Goal: Find specific page/section: Find specific page/section

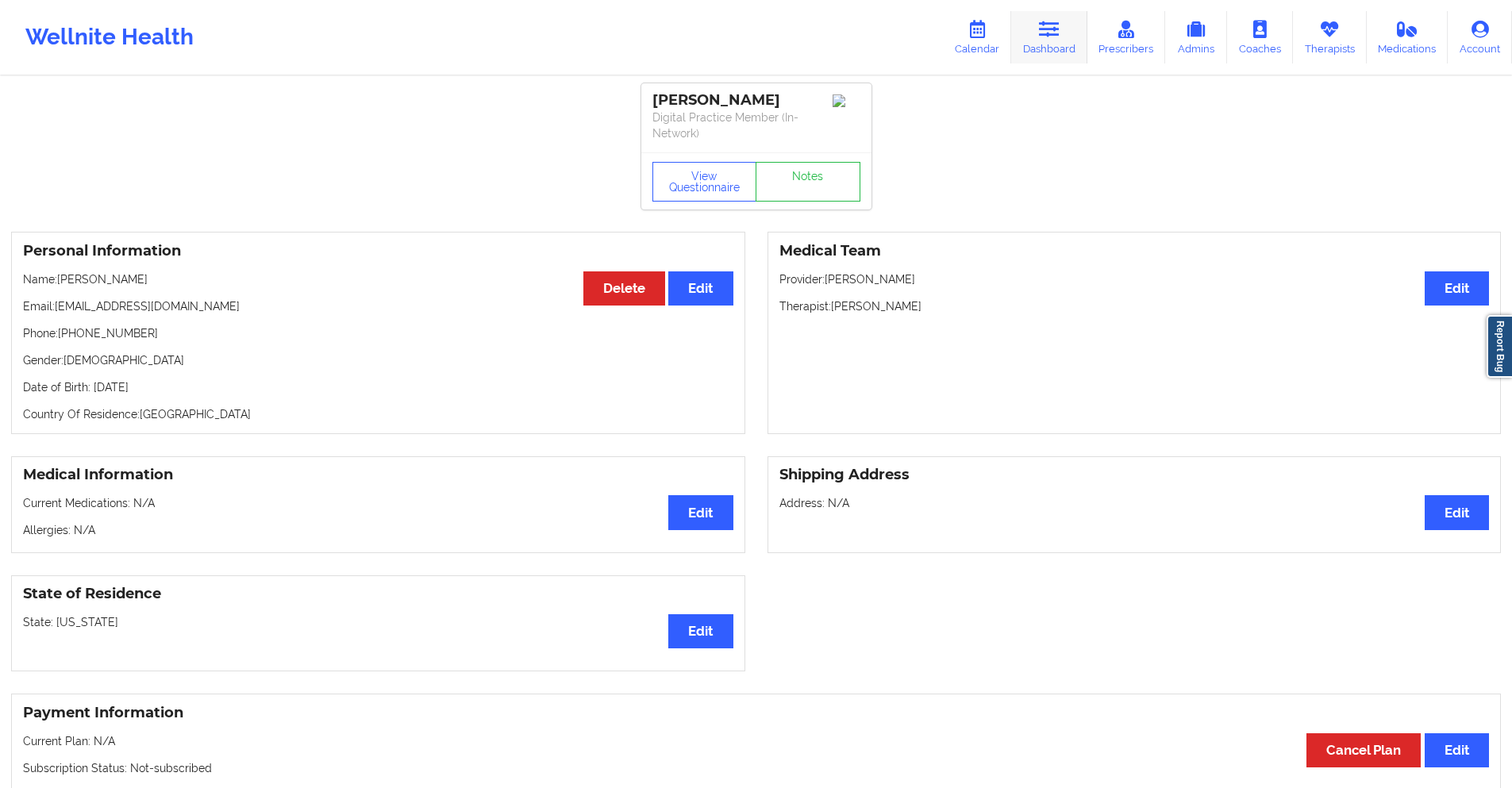
click at [1049, 36] on icon at bounding box center [1048, 30] width 21 height 18
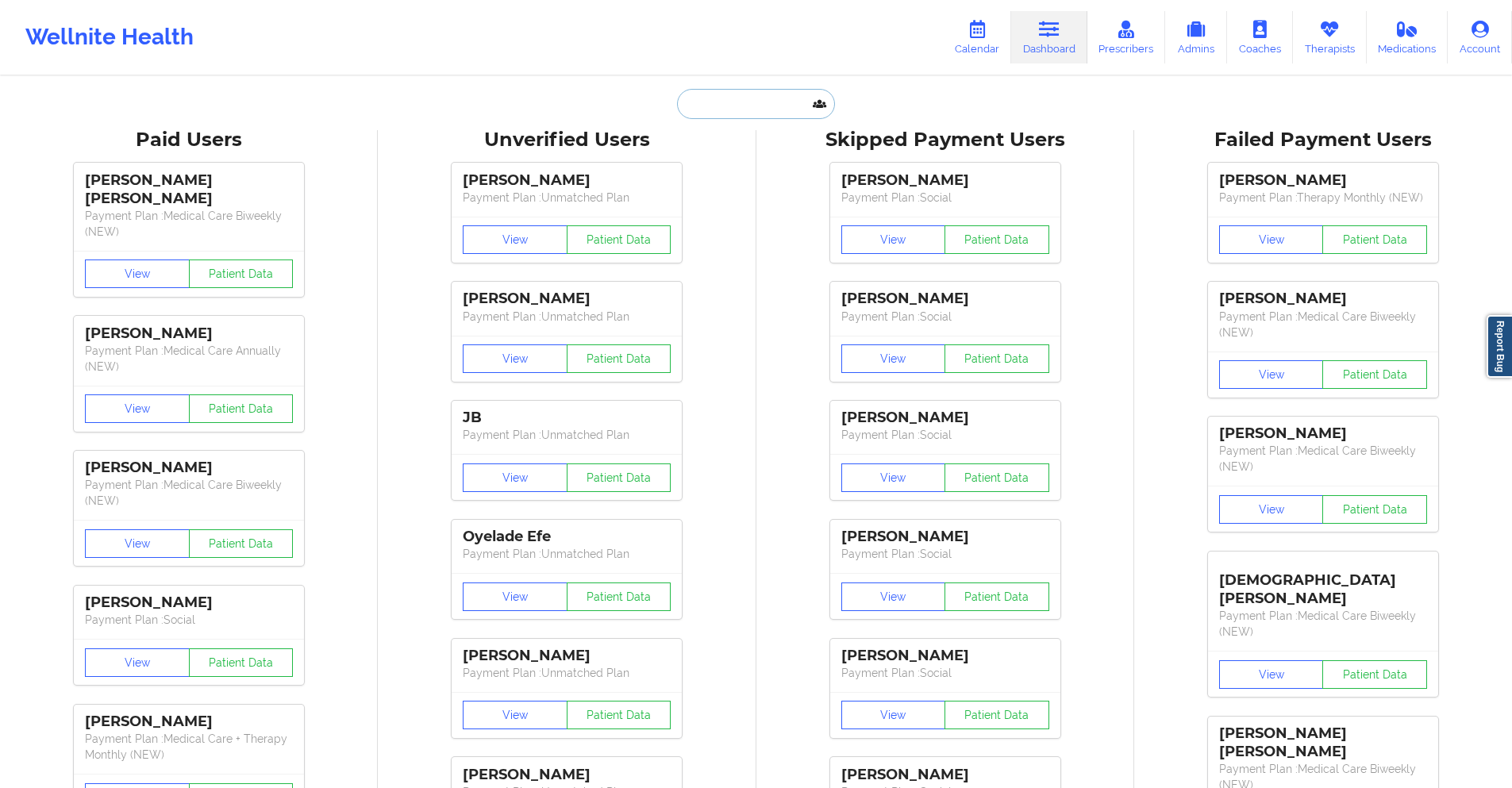
click at [751, 104] on input "text" at bounding box center [756, 104] width 157 height 30
paste input "[EMAIL_ADDRESS][DOMAIN_NAME]"
type input "[EMAIL_ADDRESS][DOMAIN_NAME]"
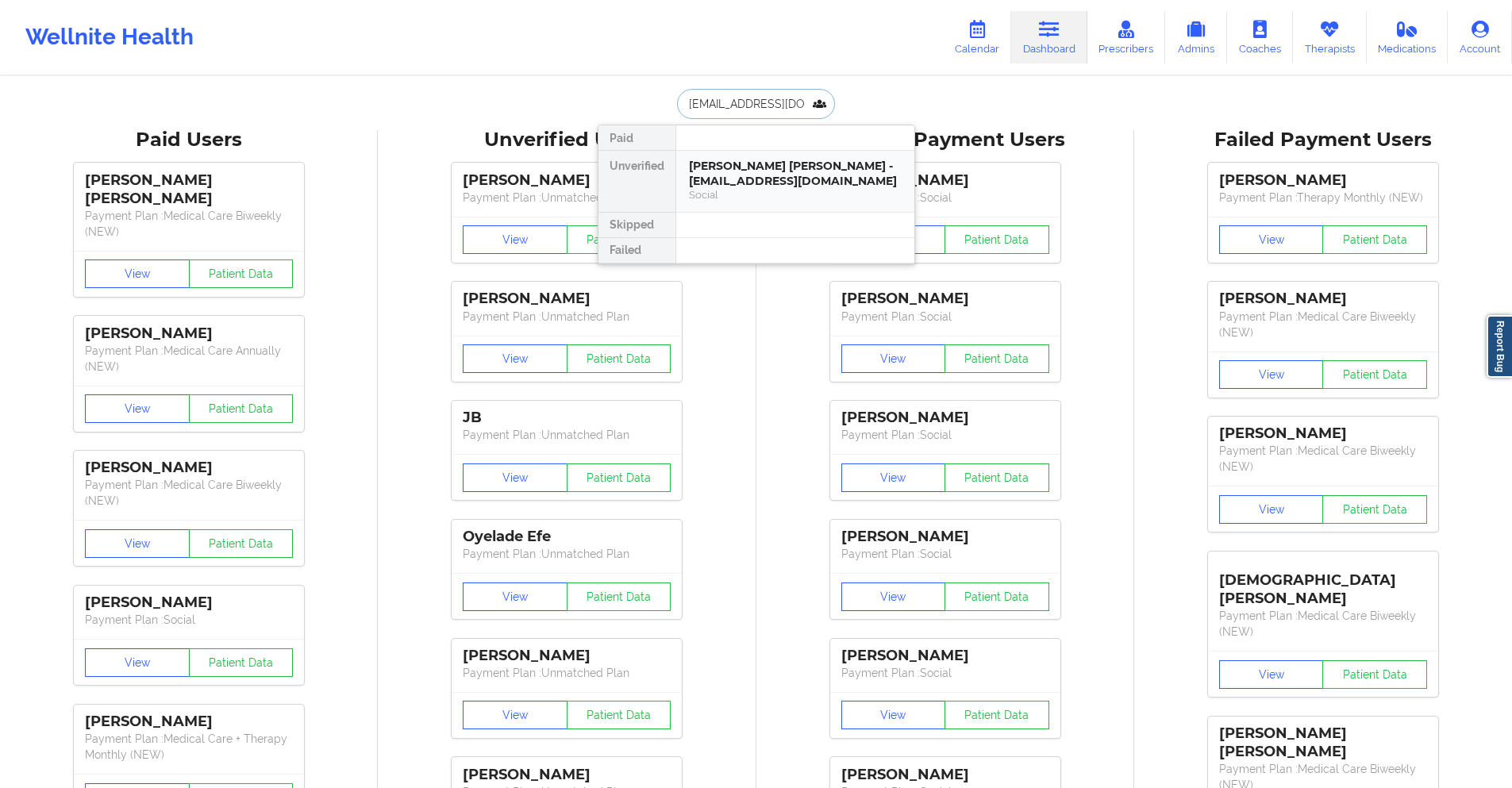
click at [770, 183] on div "[PERSON_NAME] [PERSON_NAME] - [EMAIL_ADDRESS][DOMAIN_NAME]" at bounding box center [795, 174] width 212 height 30
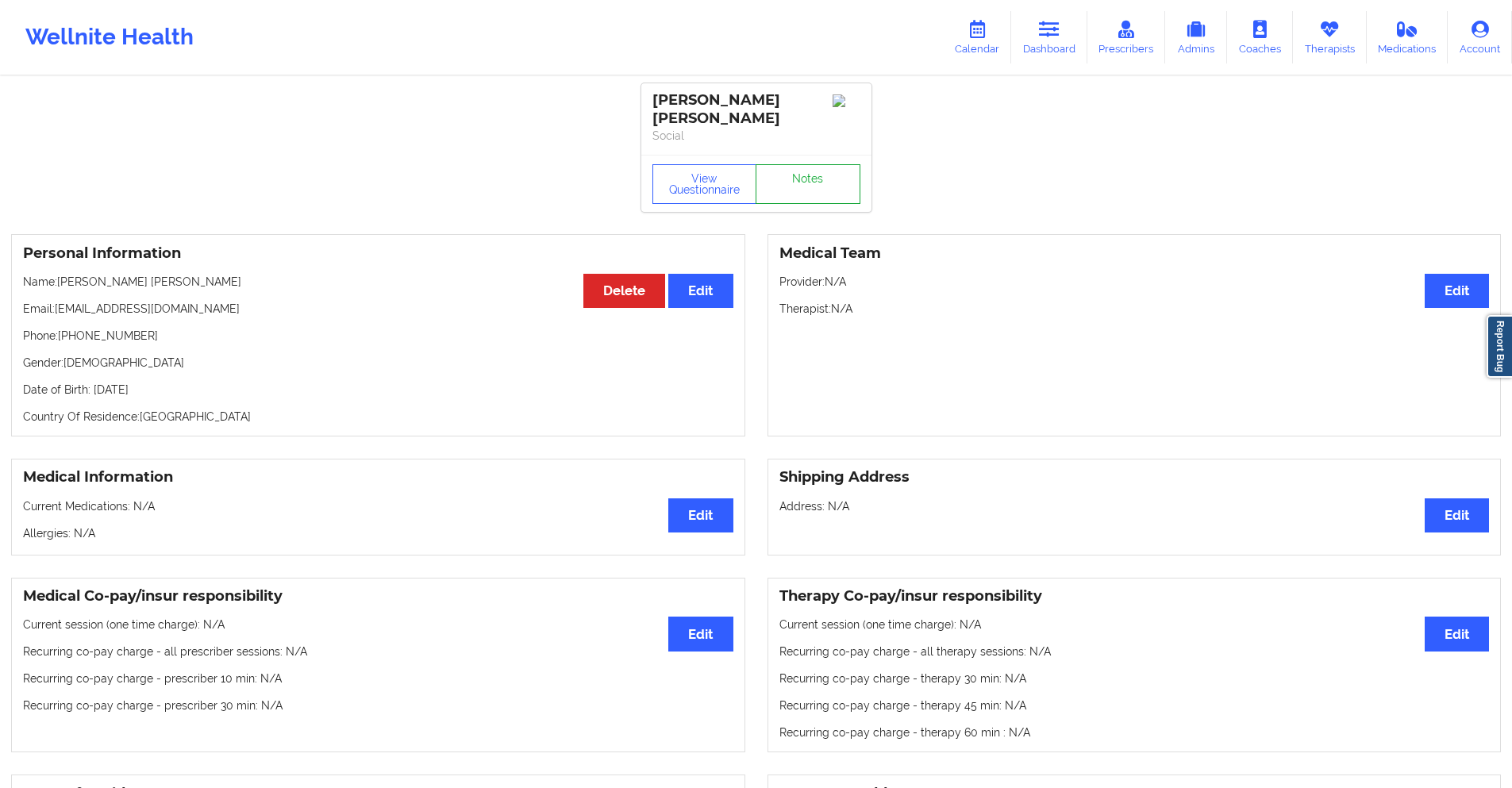
click at [794, 168] on link "Notes" at bounding box center [808, 184] width 105 height 40
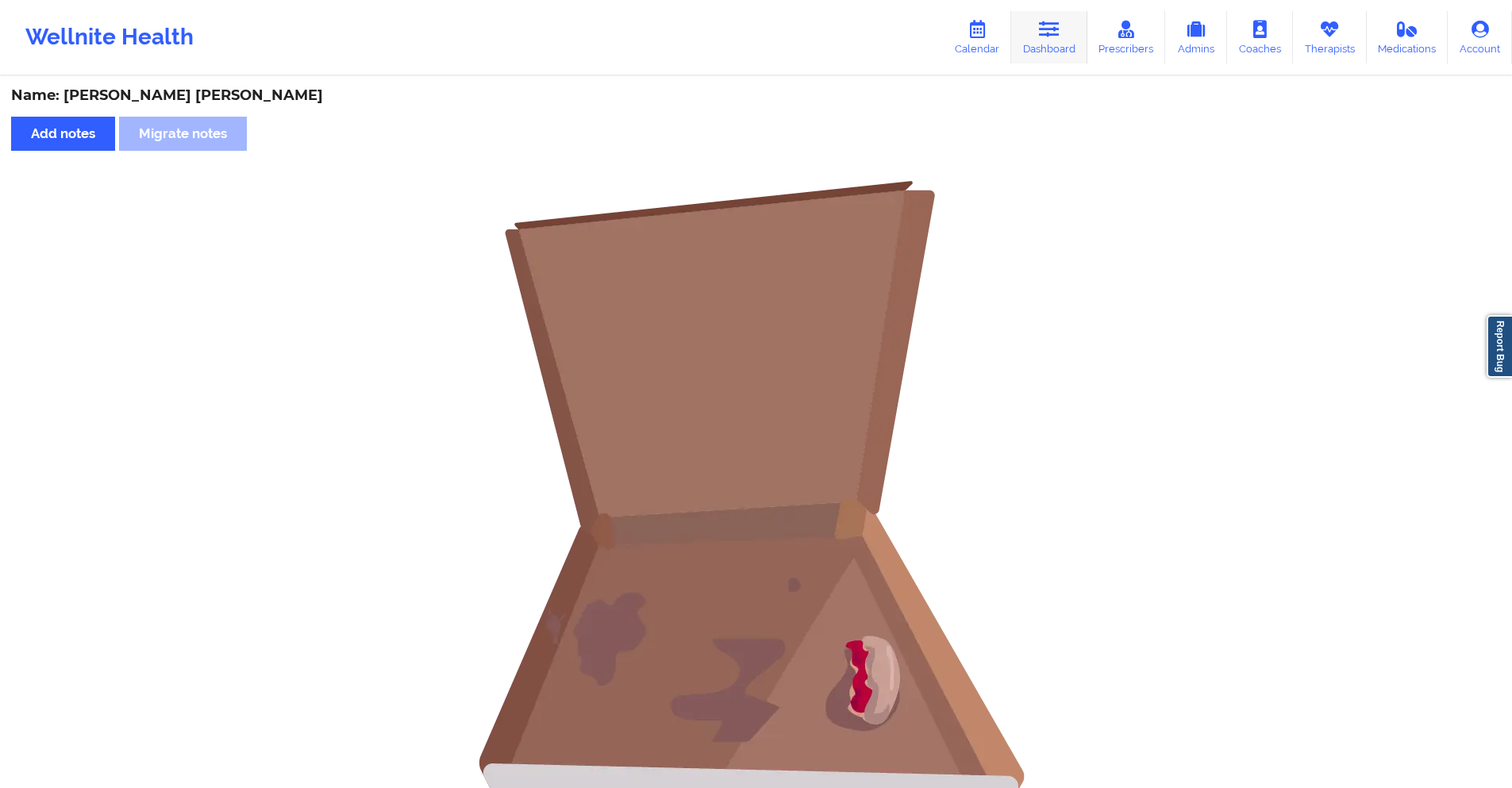
click at [1046, 21] on icon at bounding box center [1048, 30] width 21 height 18
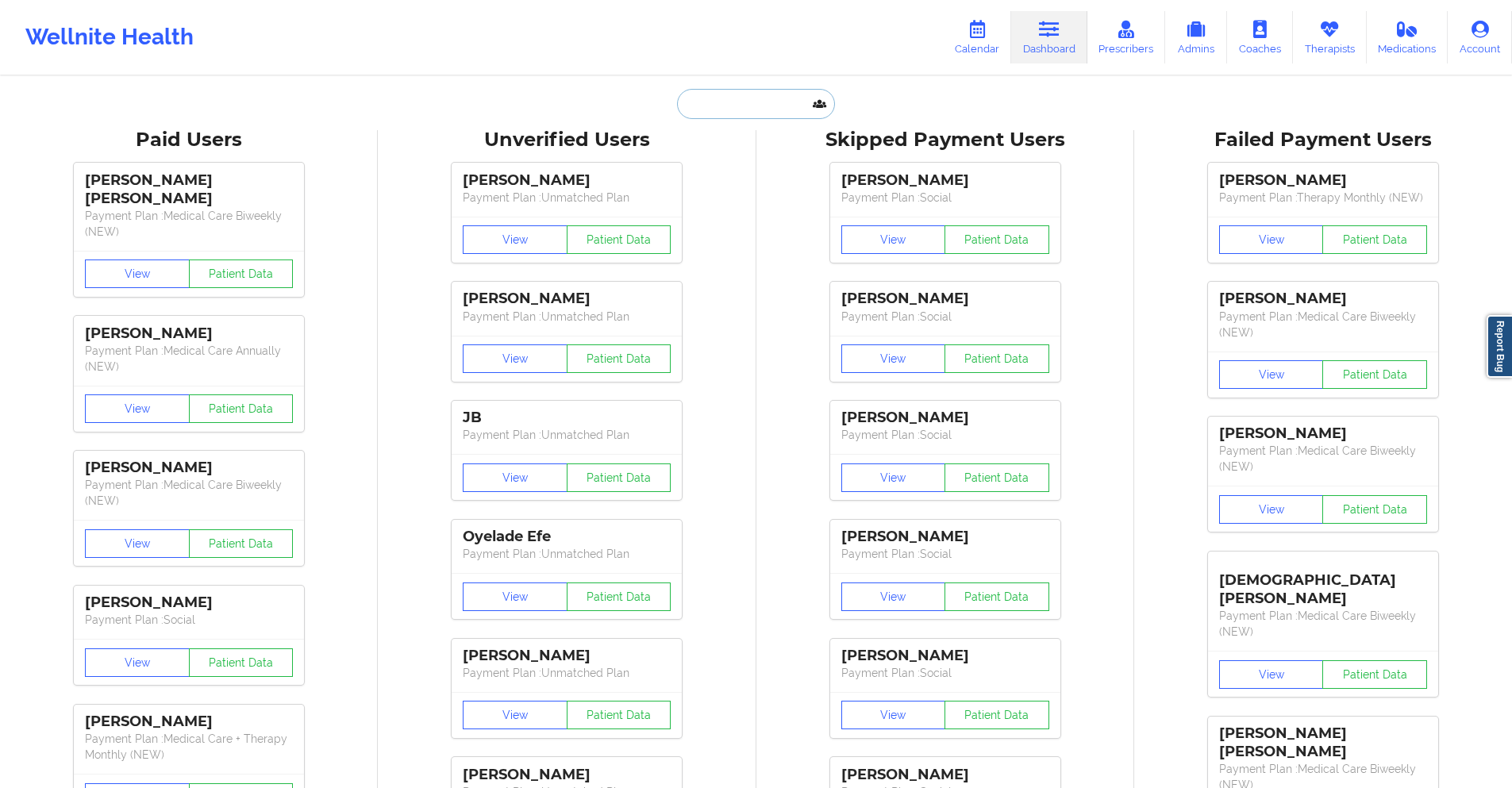
click at [794, 102] on input "text" at bounding box center [756, 104] width 157 height 30
paste input "[EMAIL_ADDRESS][DOMAIN_NAME]"
type input "[EMAIL_ADDRESS][DOMAIN_NAME]"
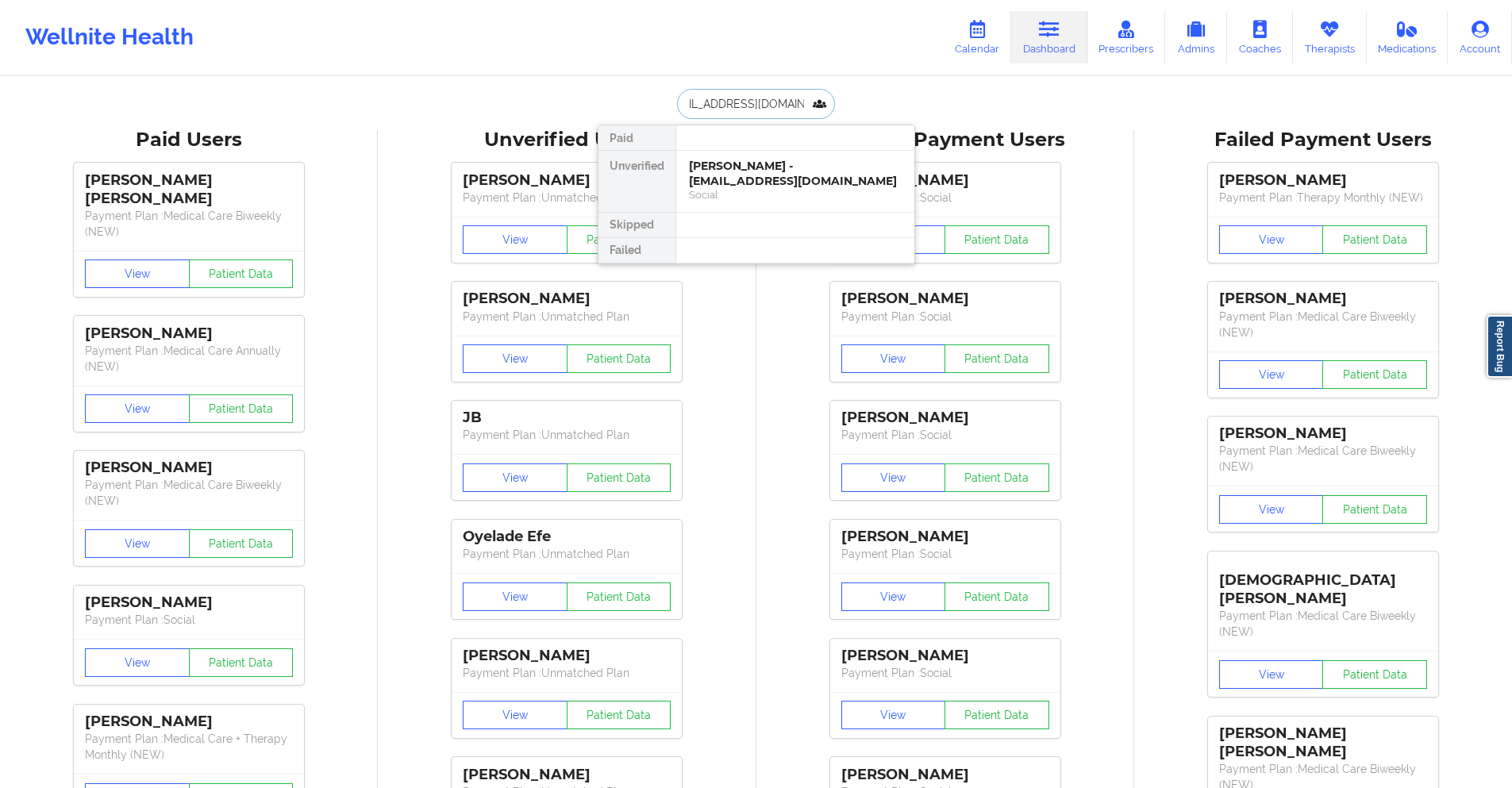
click at [750, 186] on div "[PERSON_NAME] - [EMAIL_ADDRESS][DOMAIN_NAME]" at bounding box center [795, 174] width 212 height 30
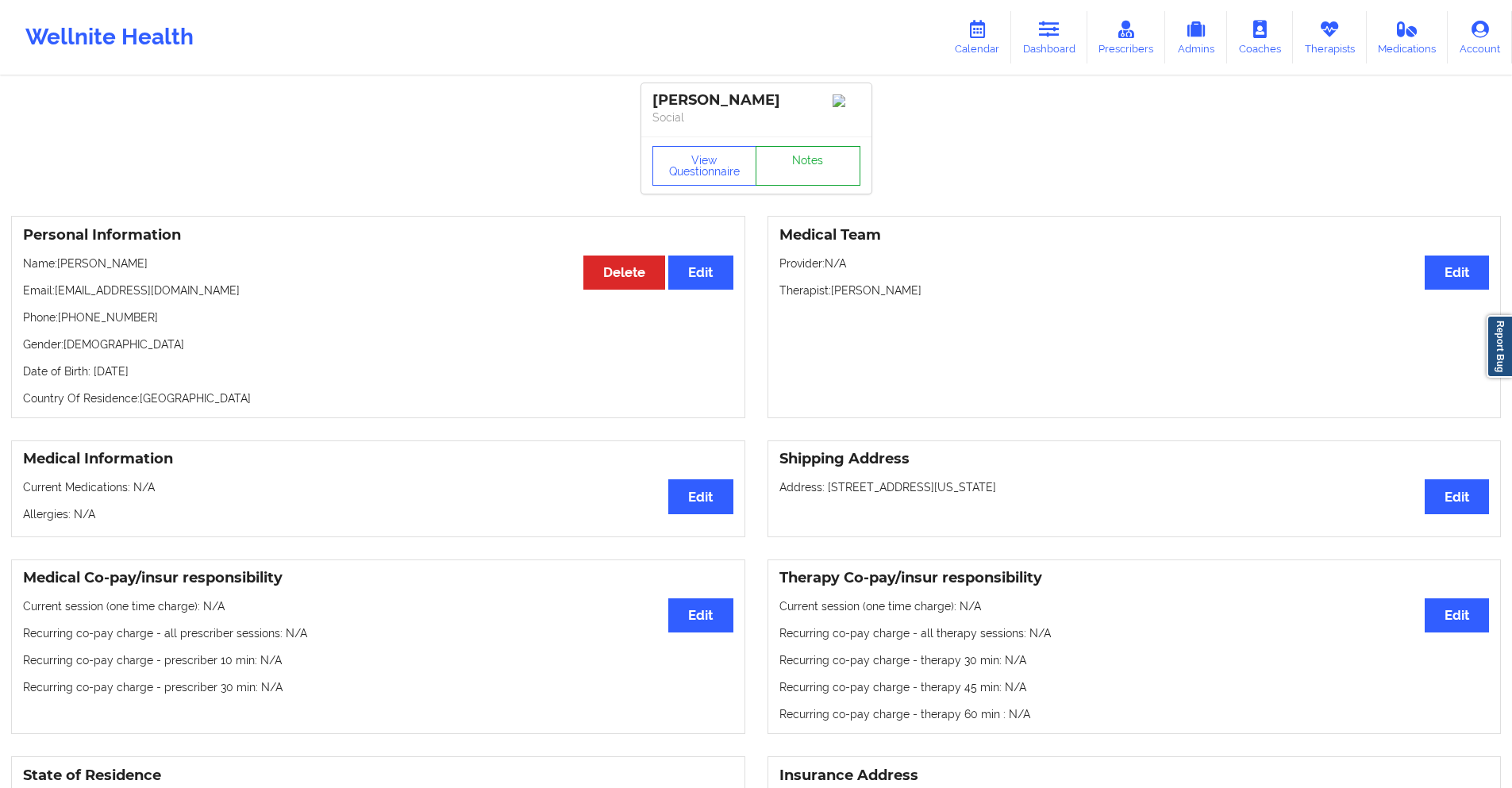
click at [802, 182] on link "Notes" at bounding box center [808, 166] width 105 height 40
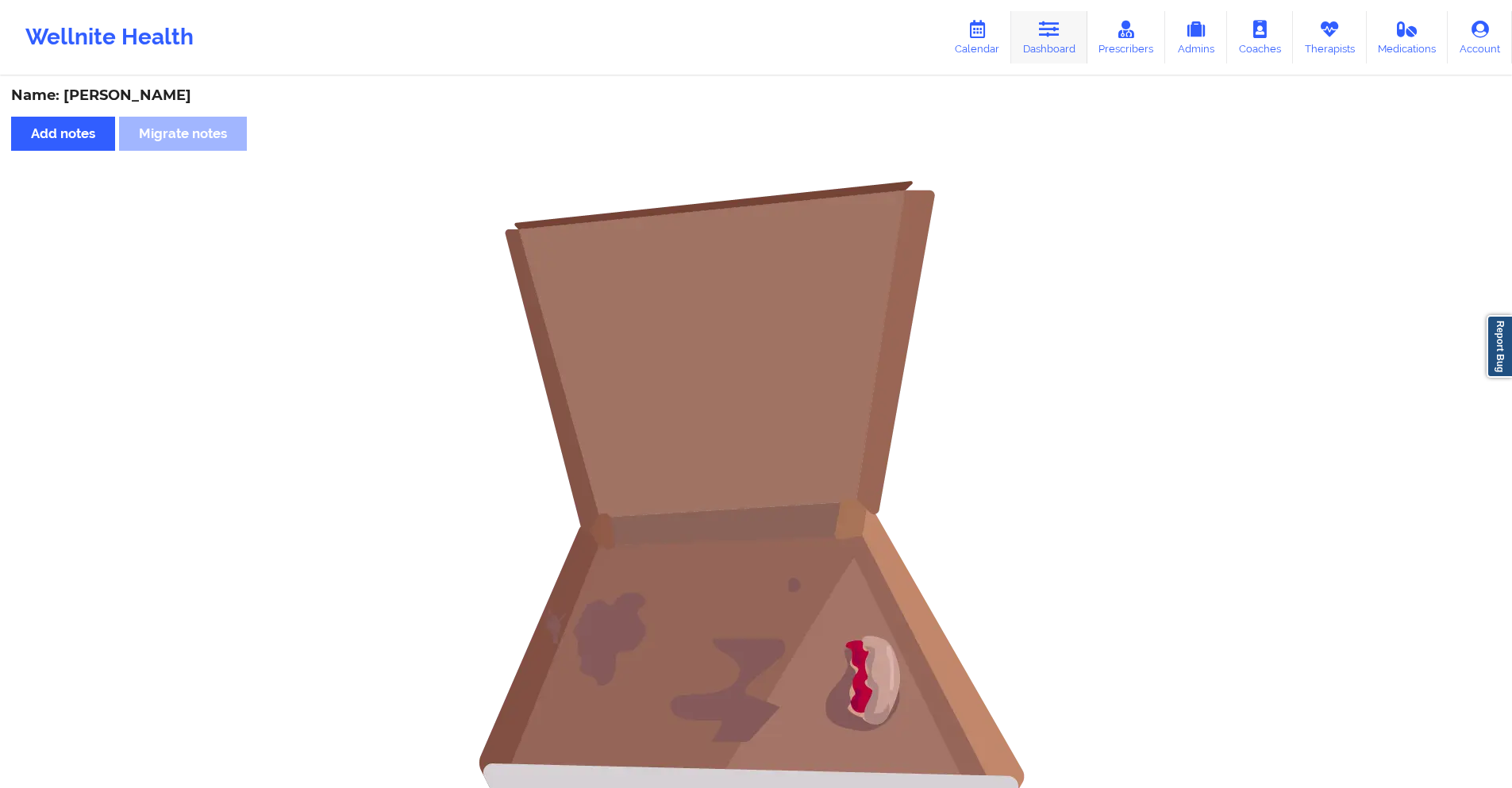
drag, startPoint x: 1046, startPoint y: 32, endPoint x: 1055, endPoint y: 30, distance: 9.2
click at [1046, 31] on icon at bounding box center [1048, 30] width 21 height 18
click at [1055, 30] on icon at bounding box center [1048, 30] width 21 height 18
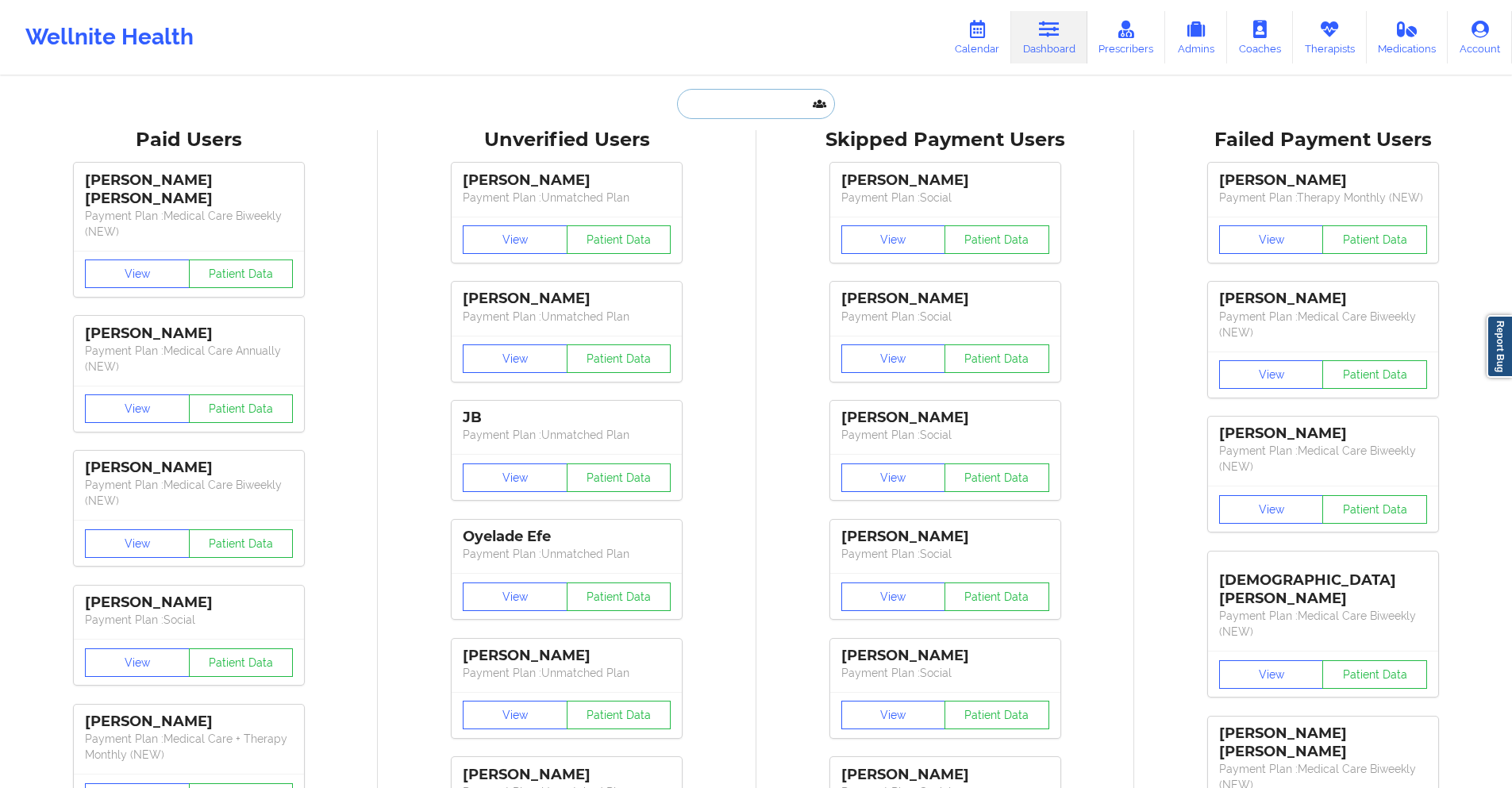
click at [792, 106] on input "text" at bounding box center [756, 104] width 157 height 30
paste input "[EMAIL_ADDRESS][DOMAIN_NAME]"
type input "[EMAIL_ADDRESS][DOMAIN_NAME]"
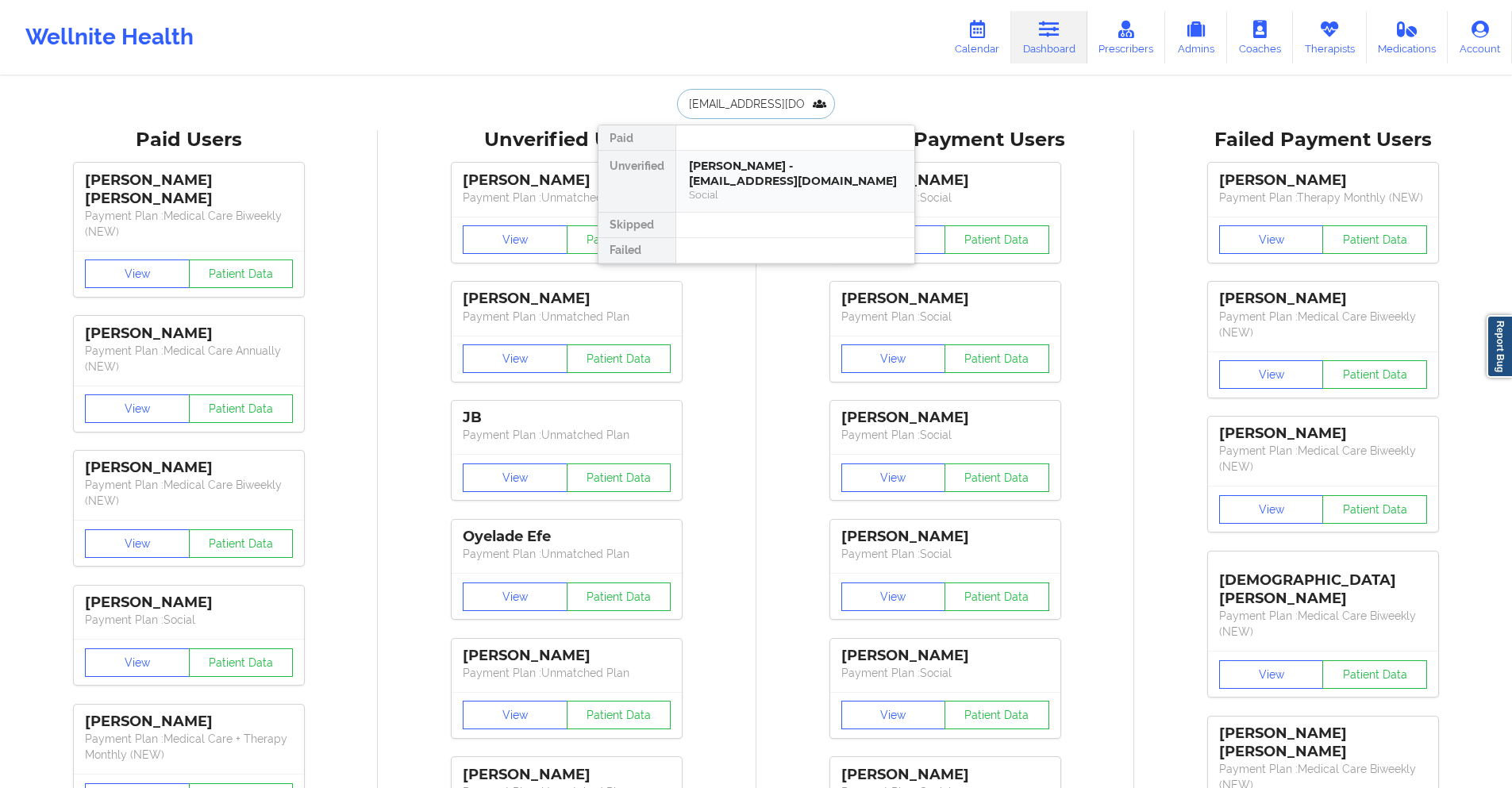
click at [770, 180] on div "[PERSON_NAME] - [EMAIL_ADDRESS][DOMAIN_NAME]" at bounding box center [795, 174] width 212 height 30
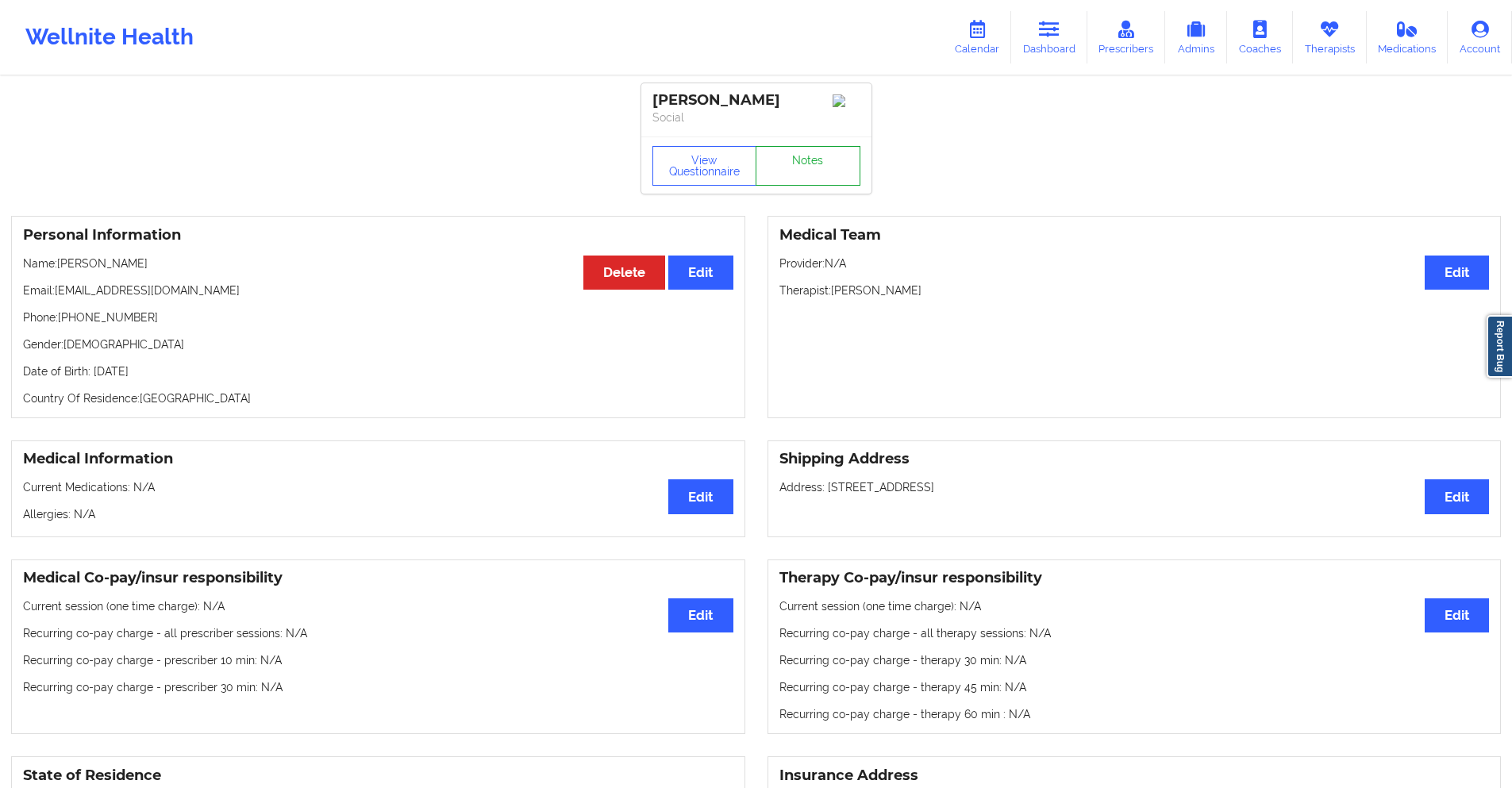
click at [797, 176] on link "Notes" at bounding box center [808, 166] width 105 height 40
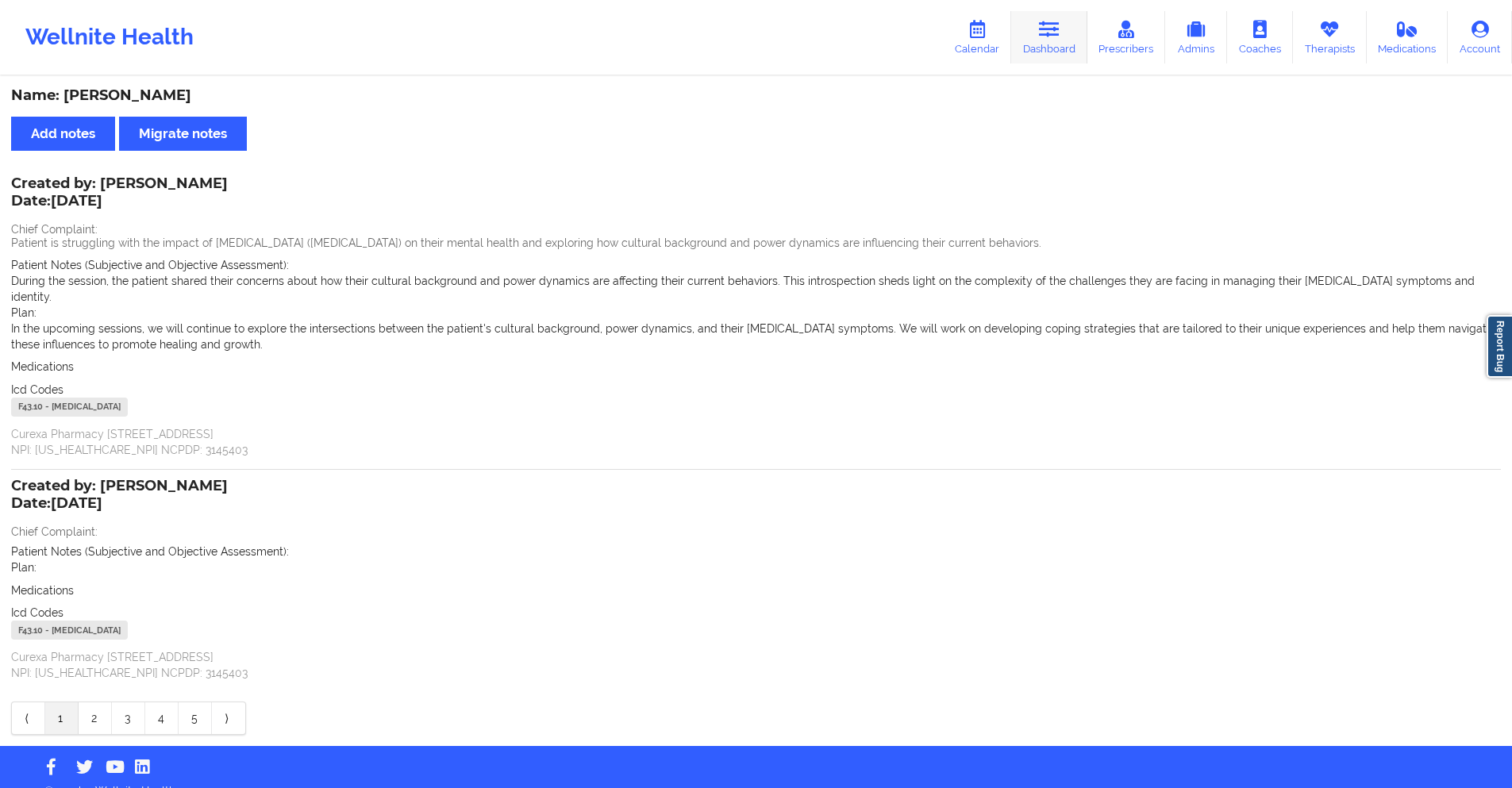
click at [1054, 30] on icon at bounding box center [1048, 30] width 21 height 18
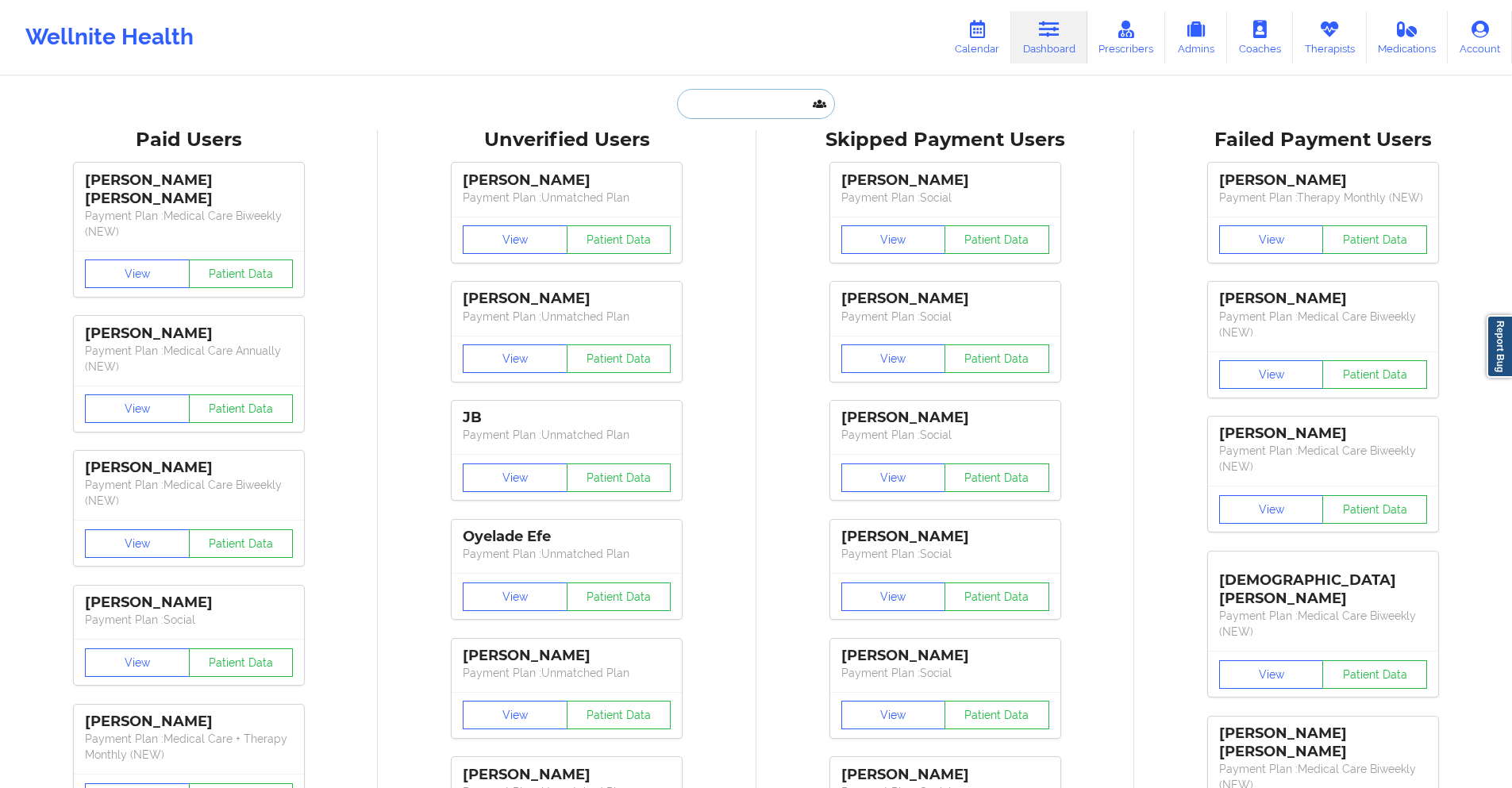
click at [781, 109] on input "text" at bounding box center [756, 104] width 157 height 30
paste input "[EMAIL_ADDRESS][DOMAIN_NAME]"
type input "[EMAIL_ADDRESS][DOMAIN_NAME]"
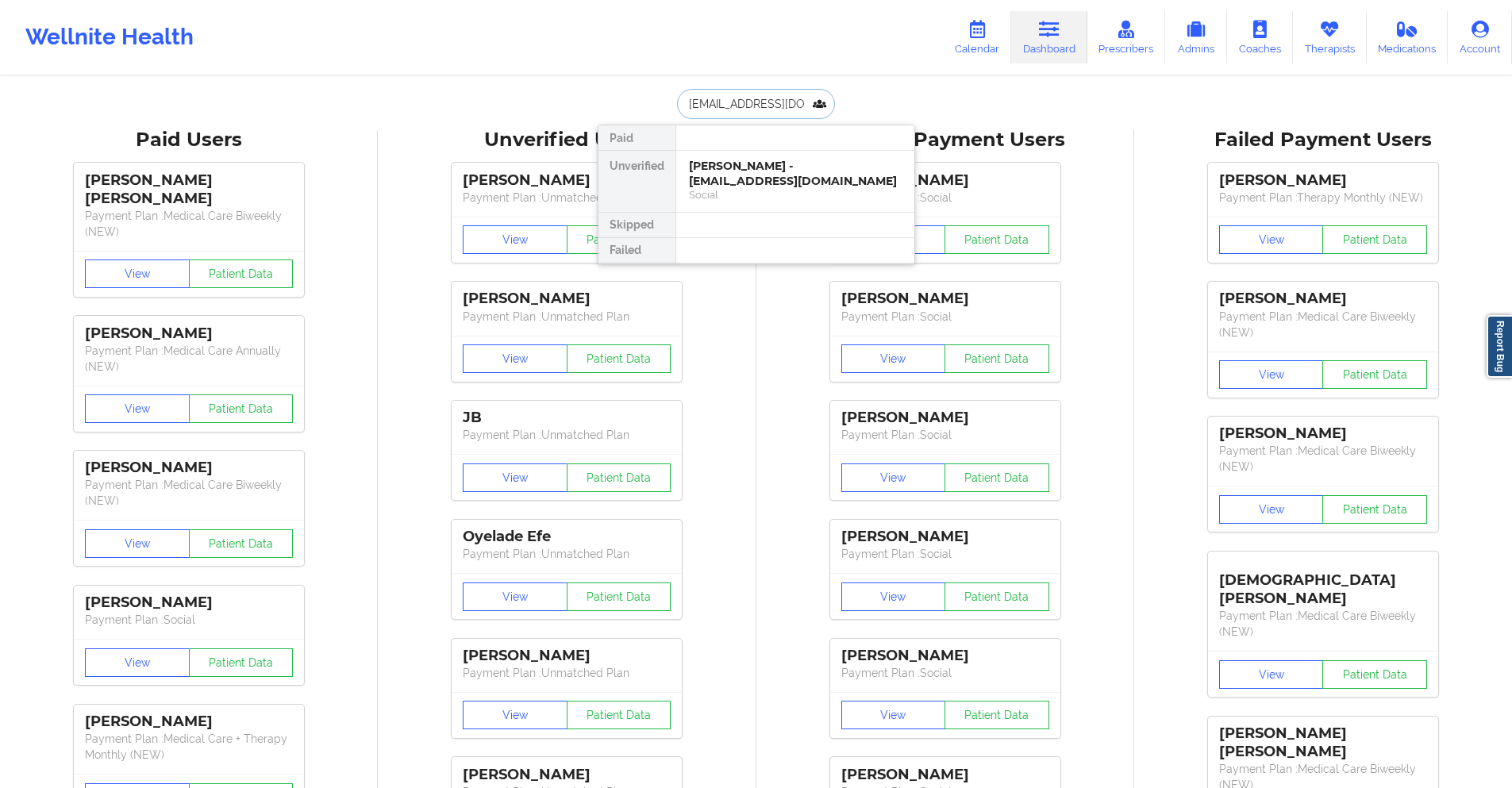
click at [761, 188] on div "[PERSON_NAME] - [EMAIL_ADDRESS][DOMAIN_NAME]" at bounding box center [795, 174] width 212 height 30
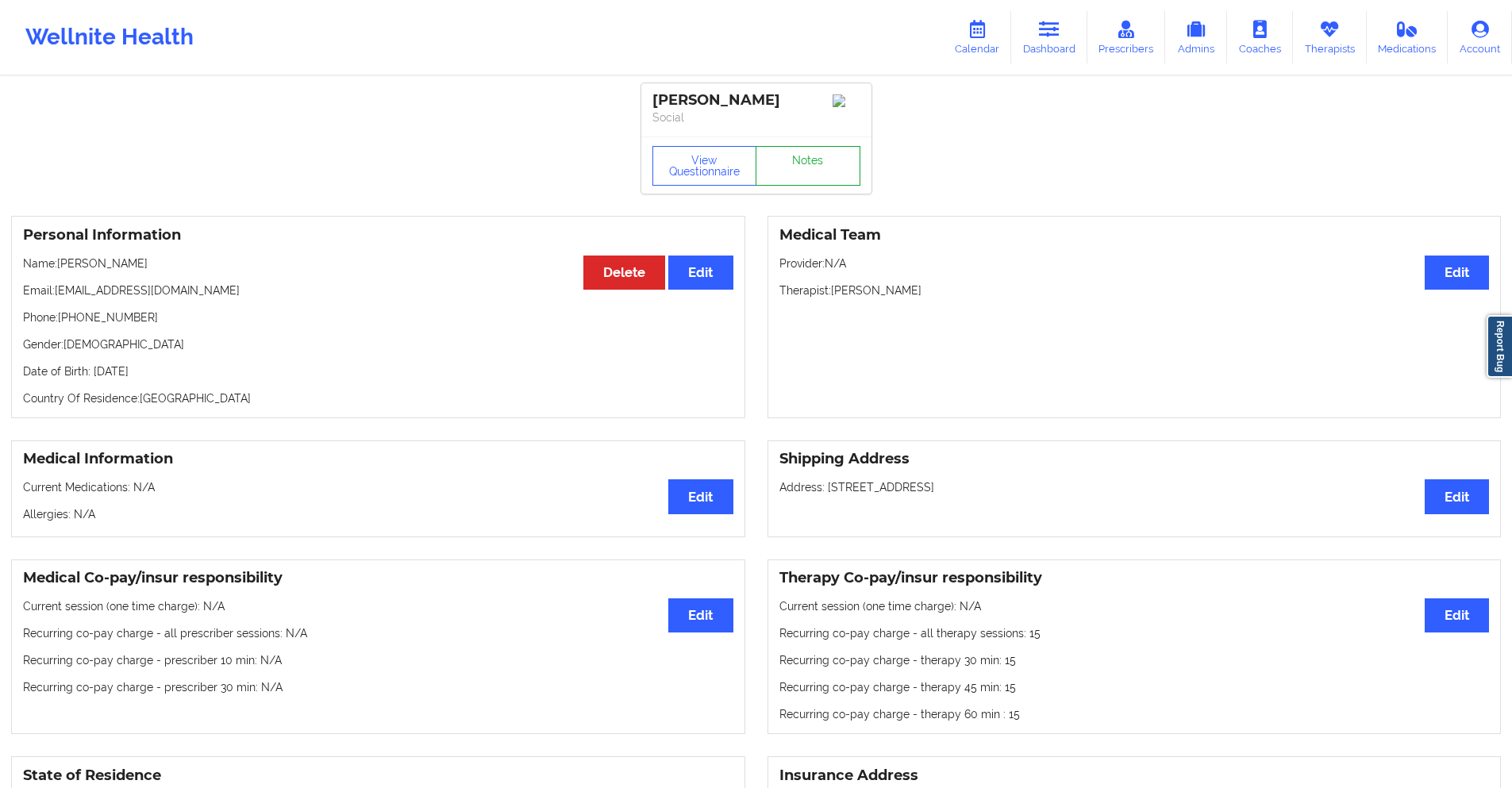
click at [777, 177] on link "Notes" at bounding box center [808, 166] width 105 height 40
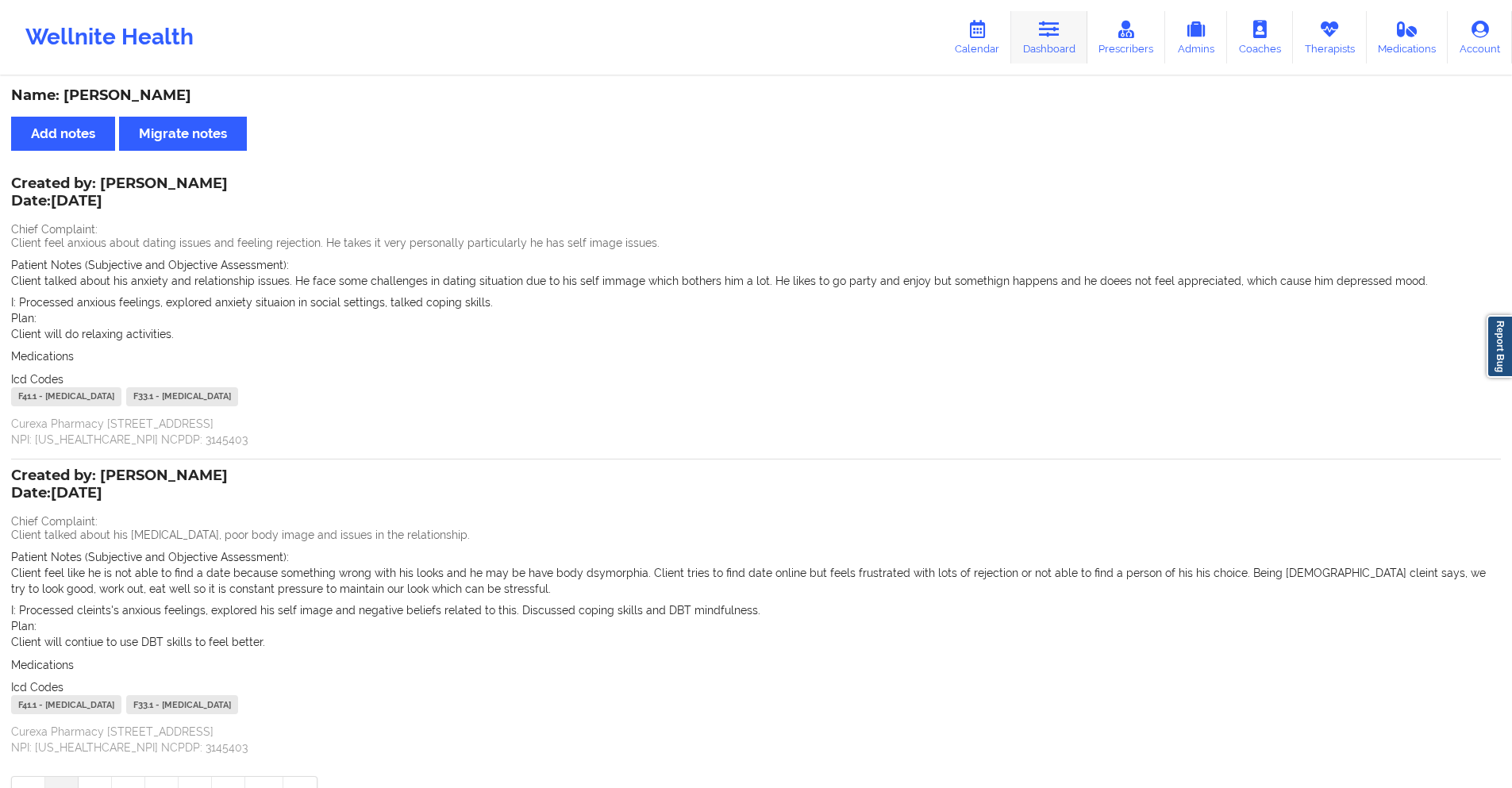
click at [1045, 27] on icon at bounding box center [1048, 30] width 21 height 18
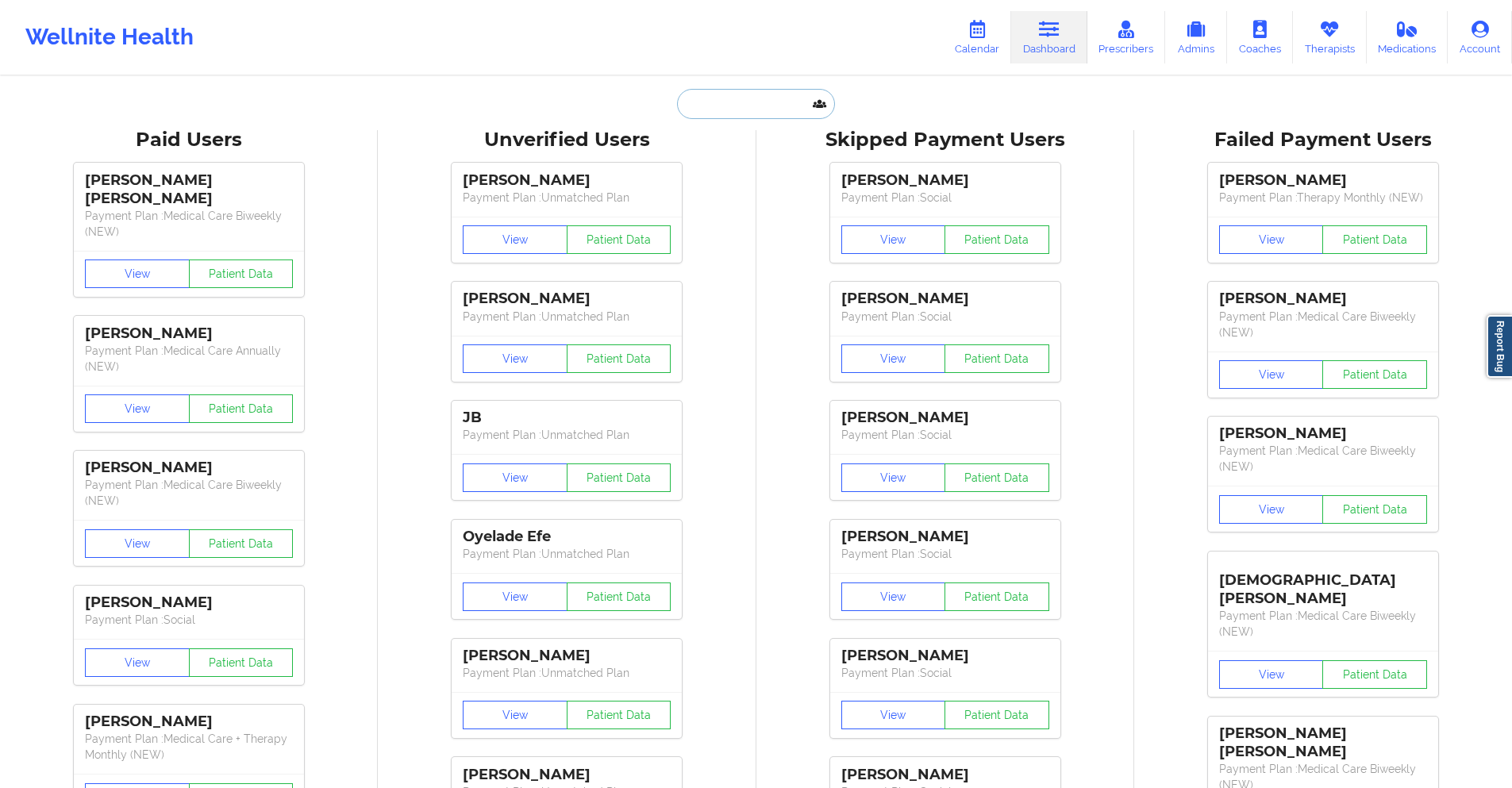
click at [751, 100] on input "text" at bounding box center [756, 104] width 157 height 30
paste input "[EMAIL_ADDRESS][DOMAIN_NAME]"
type input "[EMAIL_ADDRESS][DOMAIN_NAME]"
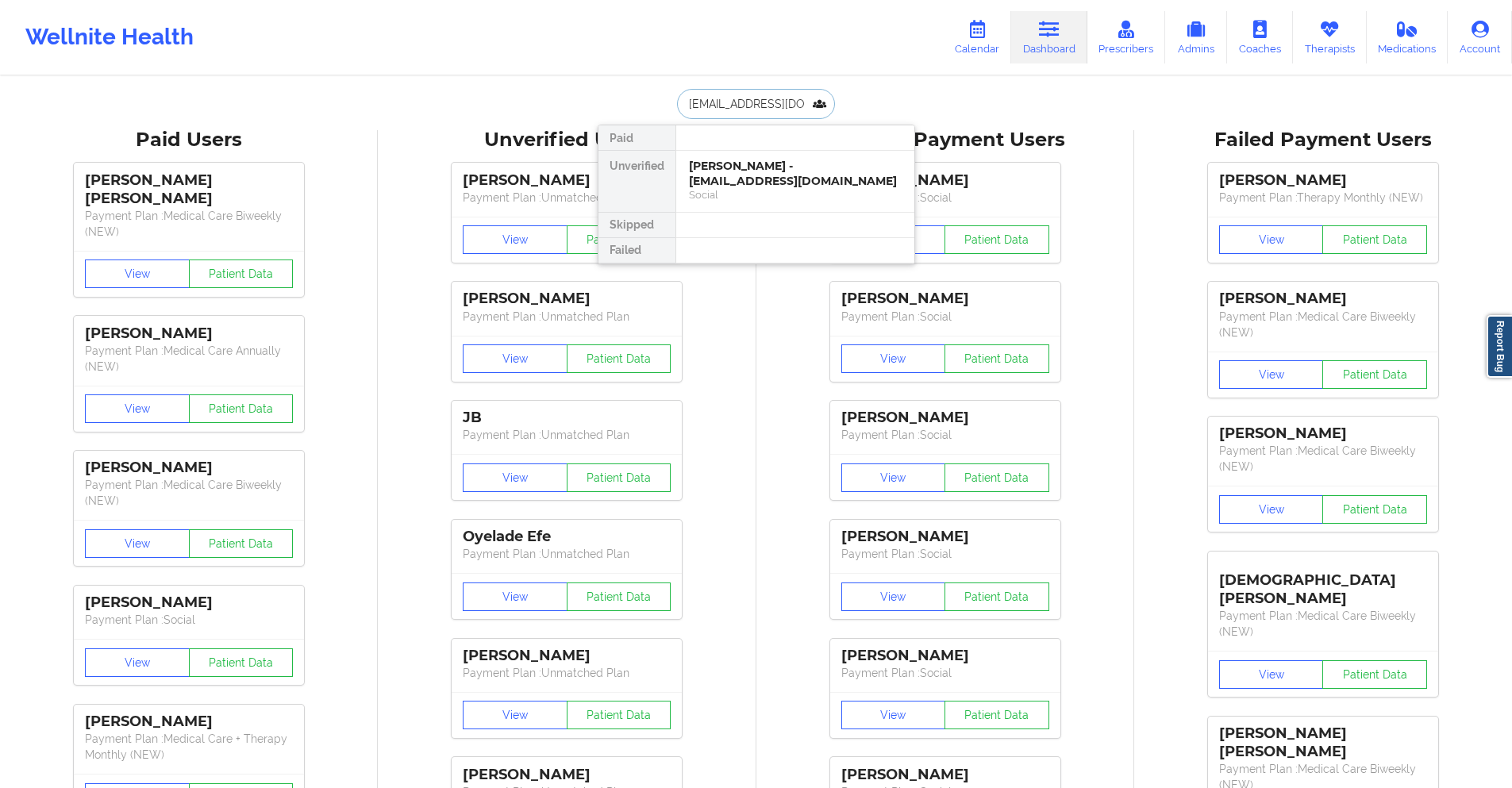
scroll to position [0, 22]
click at [782, 178] on div "[PERSON_NAME] - [EMAIL_ADDRESS][DOMAIN_NAME]" at bounding box center [795, 174] width 212 height 30
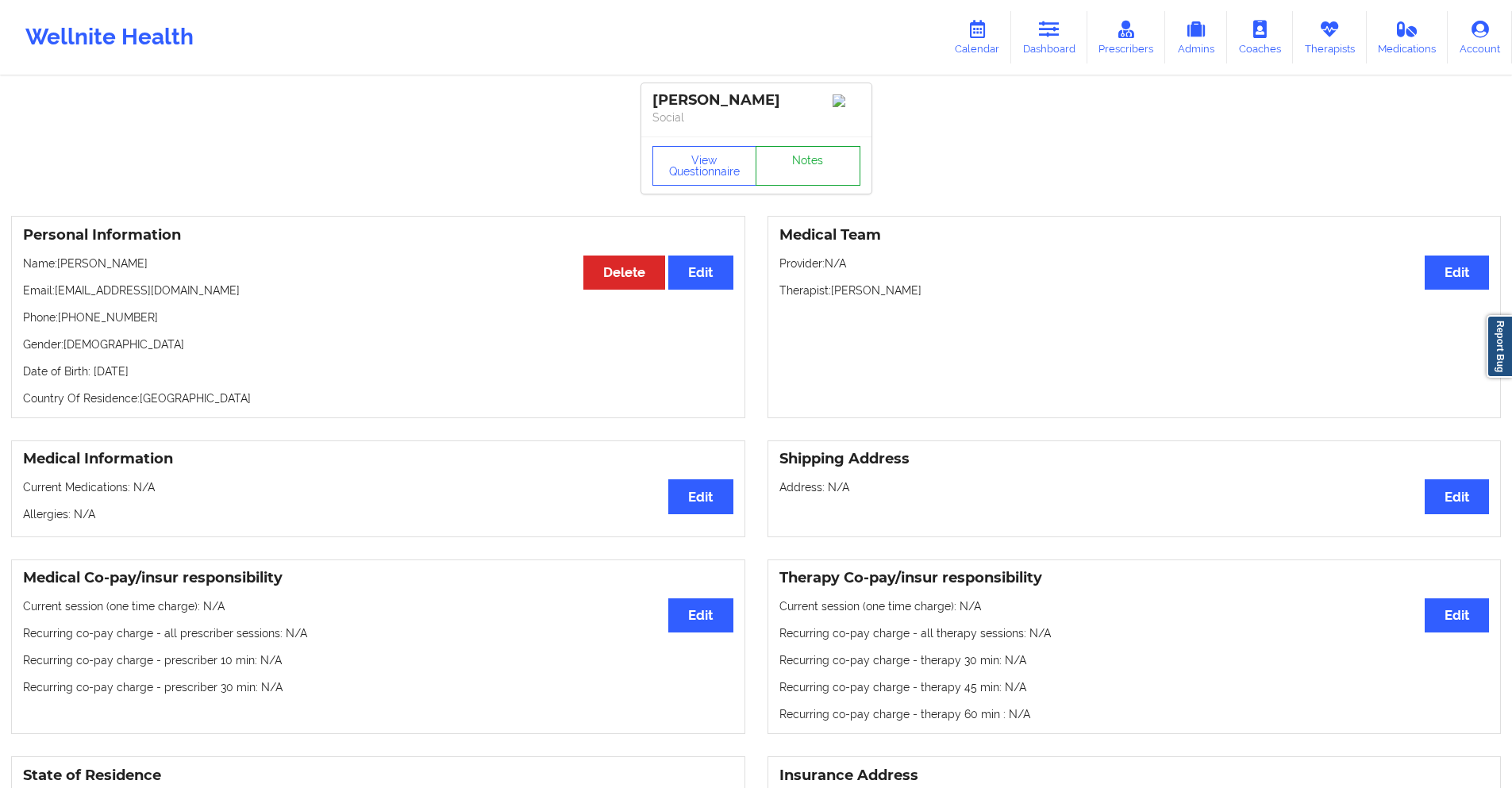
click at [804, 167] on link "Notes" at bounding box center [808, 166] width 105 height 40
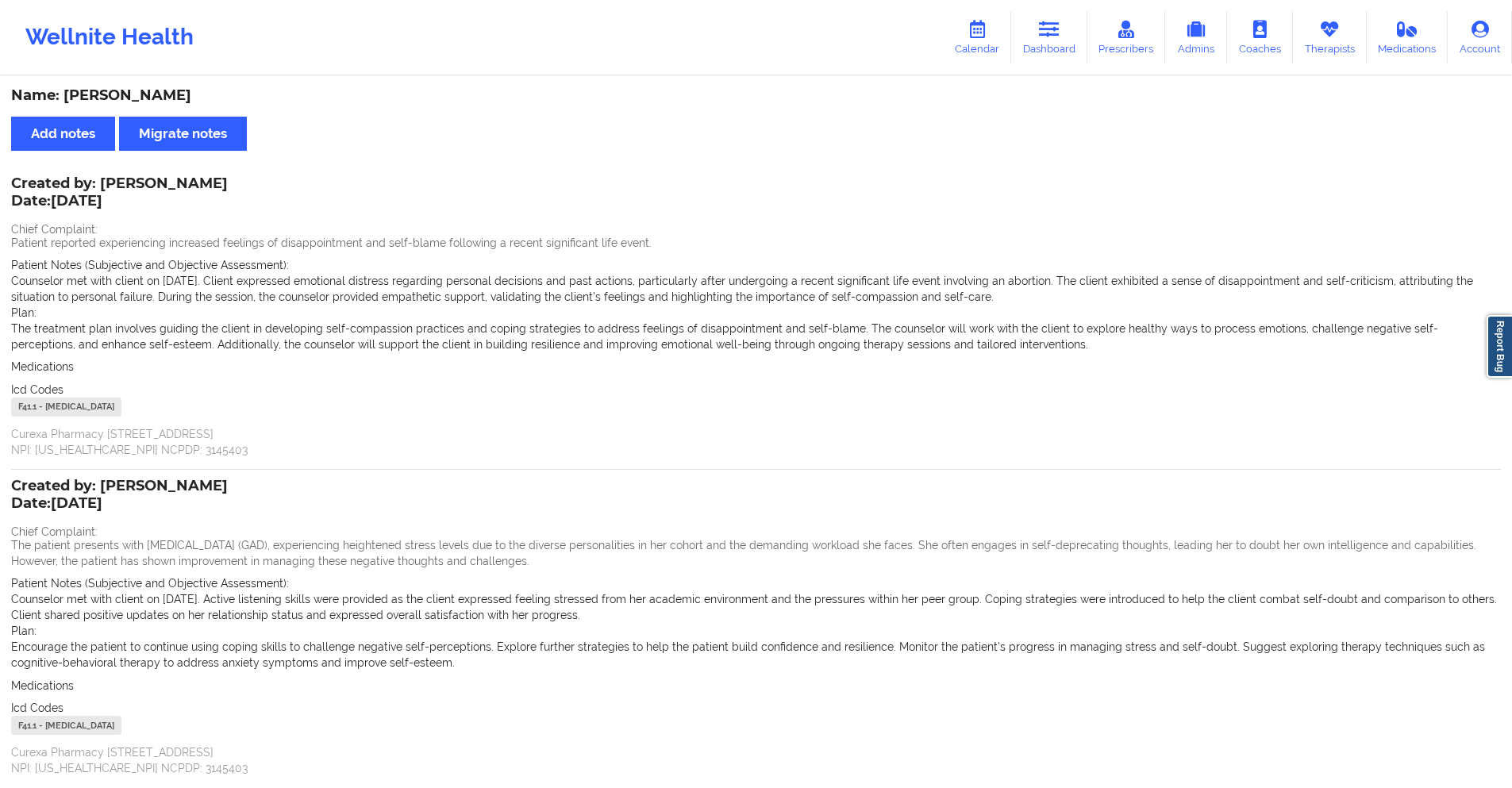
click at [1053, 31] on icon at bounding box center [1048, 30] width 21 height 18
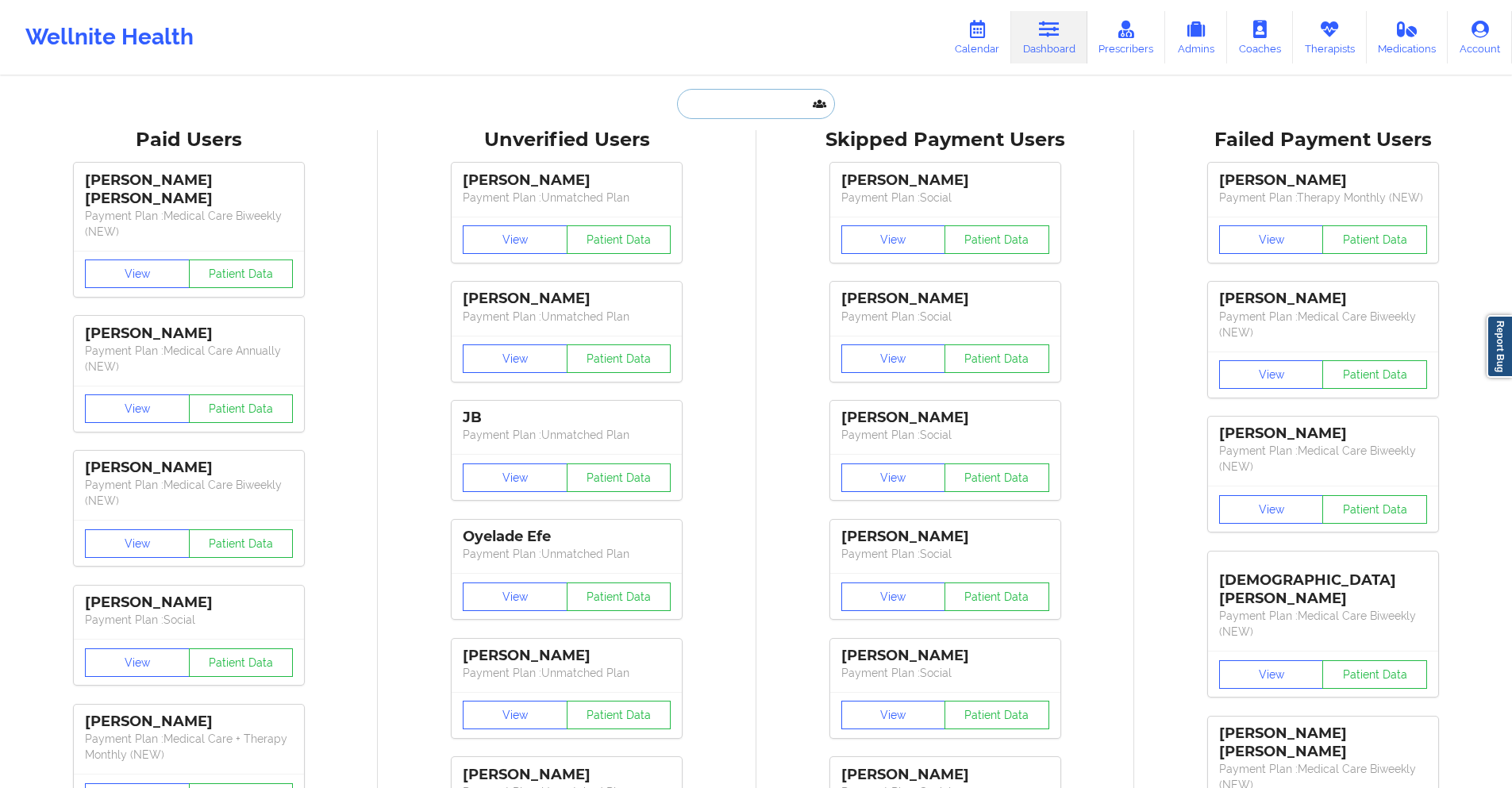
click at [758, 109] on input "text" at bounding box center [756, 104] width 157 height 30
paste input "[EMAIL_ADDRESS][DOMAIN_NAME]"
type input "[EMAIL_ADDRESS][DOMAIN_NAME]"
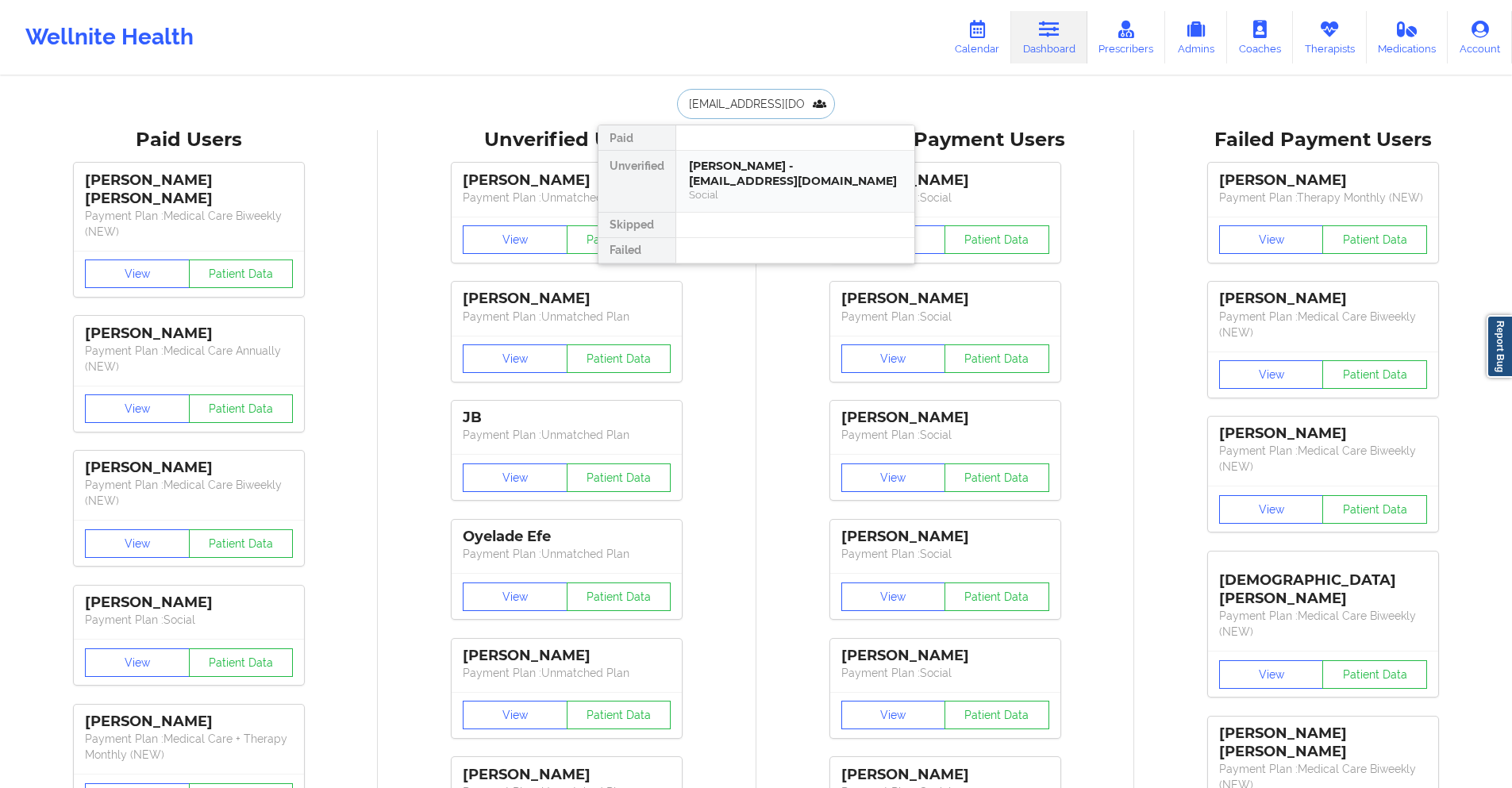
click at [761, 179] on div "[PERSON_NAME] - [EMAIL_ADDRESS][DOMAIN_NAME]" at bounding box center [795, 174] width 212 height 30
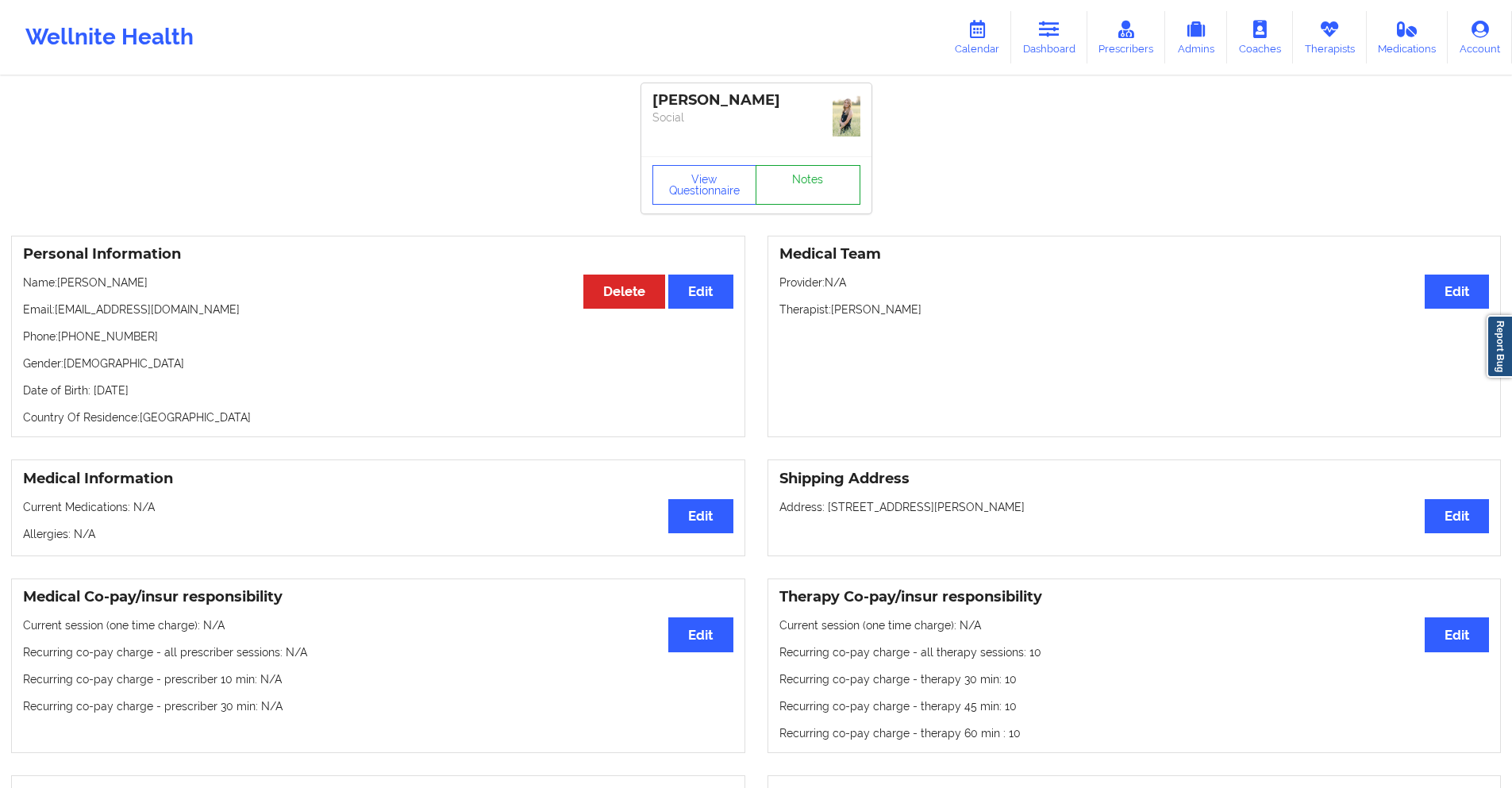
click at [804, 181] on link "Notes" at bounding box center [808, 185] width 105 height 40
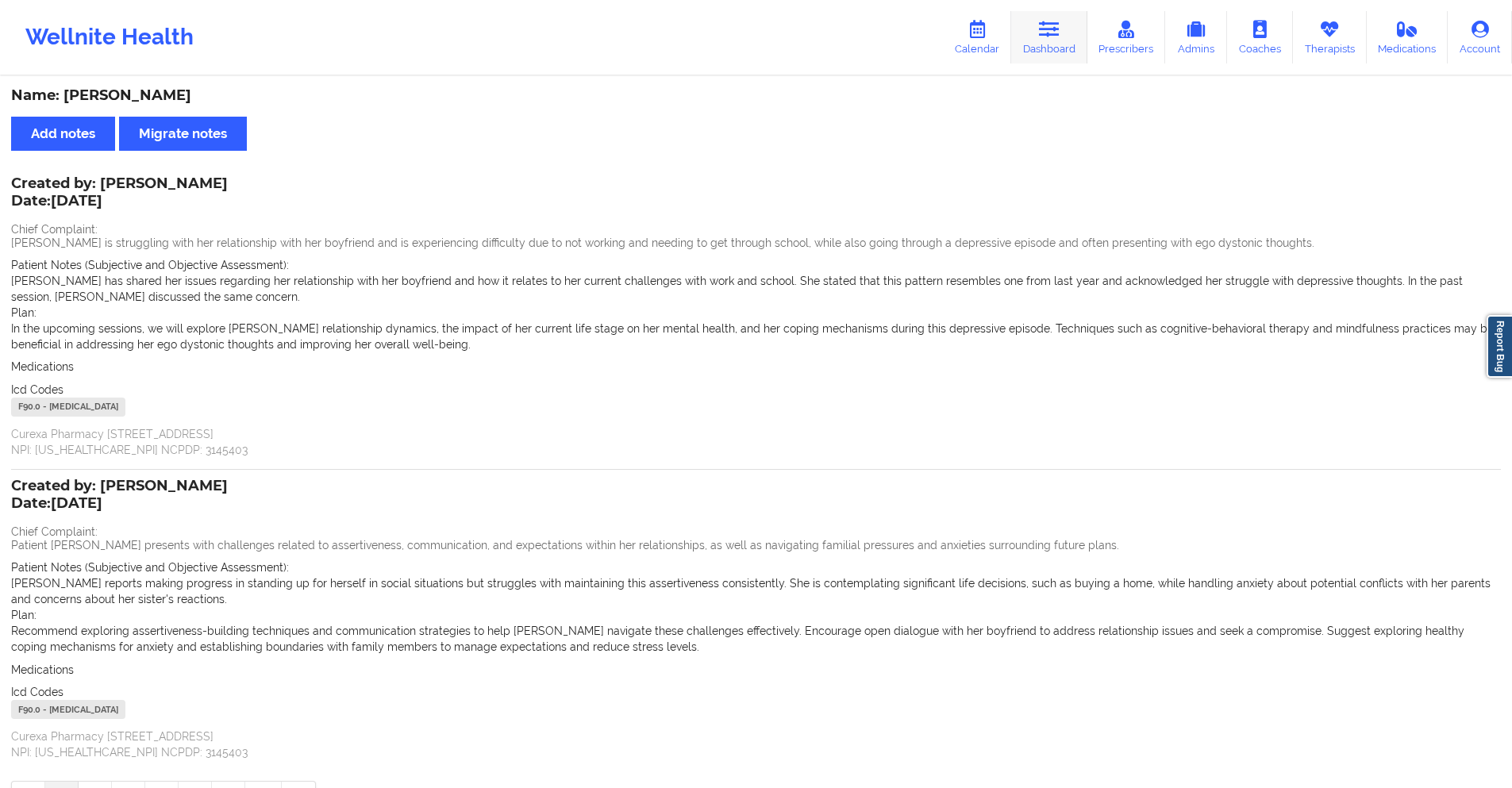
click at [1044, 26] on icon at bounding box center [1048, 30] width 21 height 18
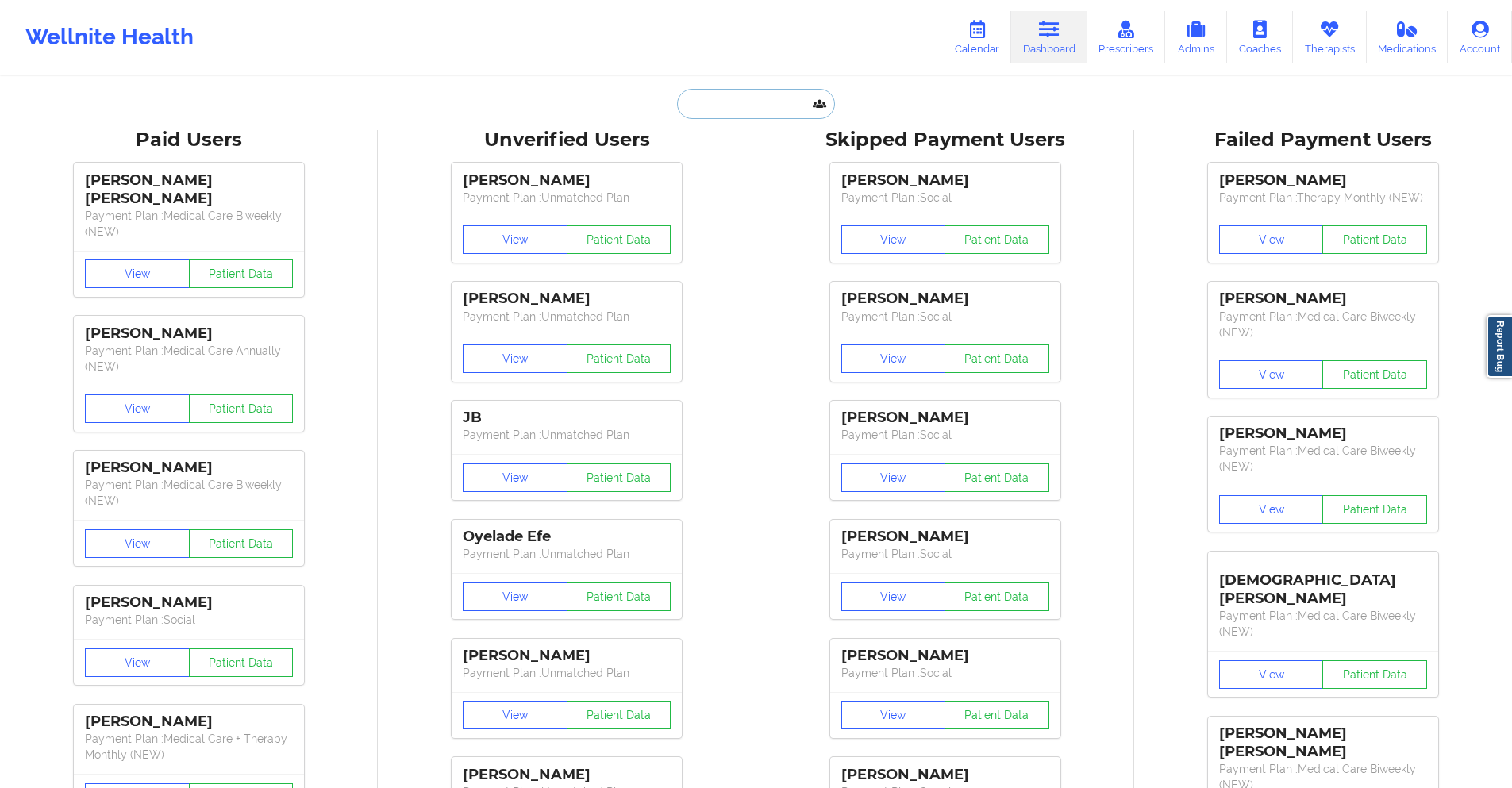
click at [772, 107] on input "text" at bounding box center [756, 104] width 157 height 30
paste input "[EMAIL_ADDRESS][DOMAIN_NAME]"
type input "[EMAIL_ADDRESS][DOMAIN_NAME]"
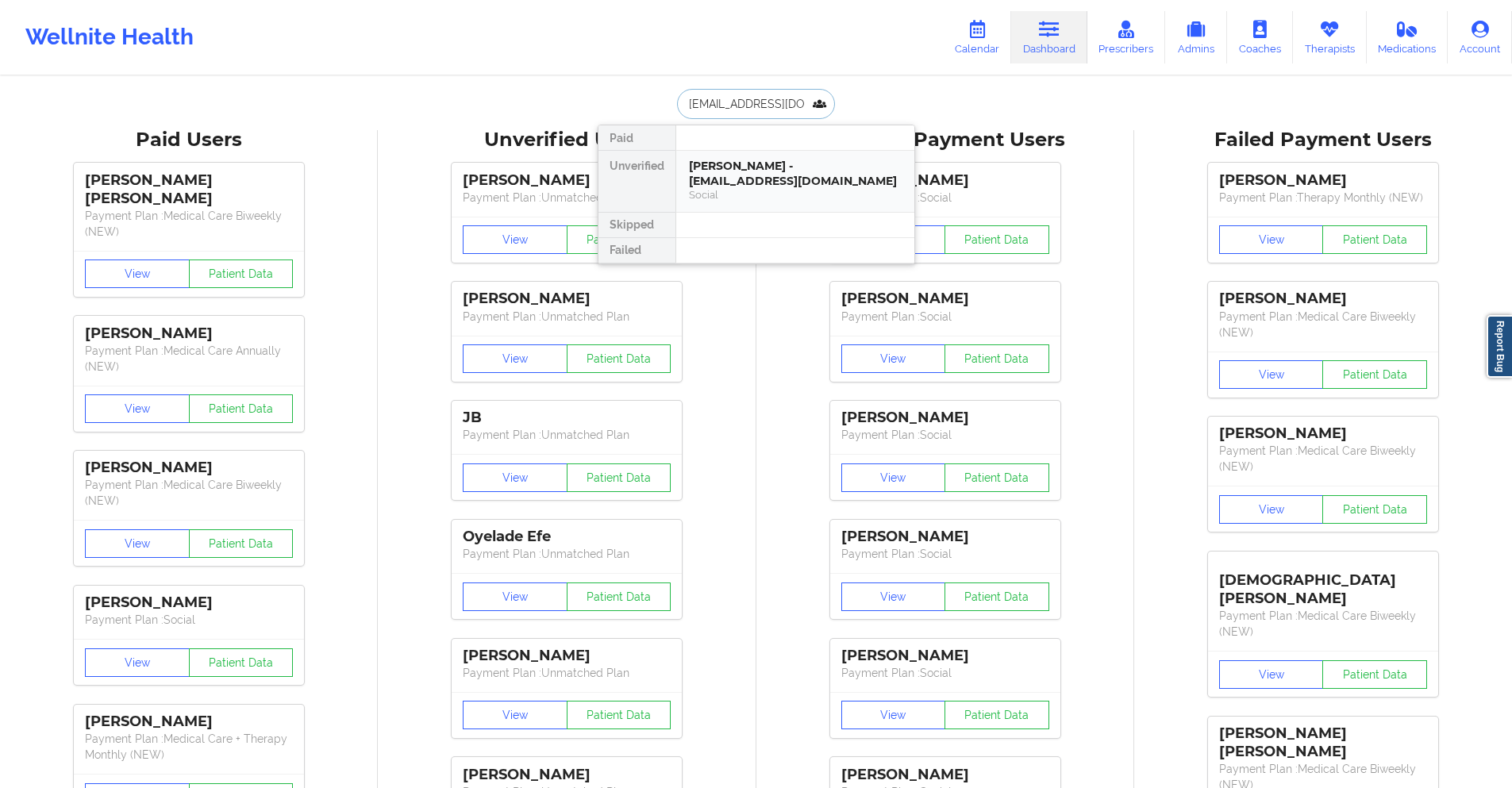
click at [798, 188] on div "Social" at bounding box center [795, 195] width 212 height 14
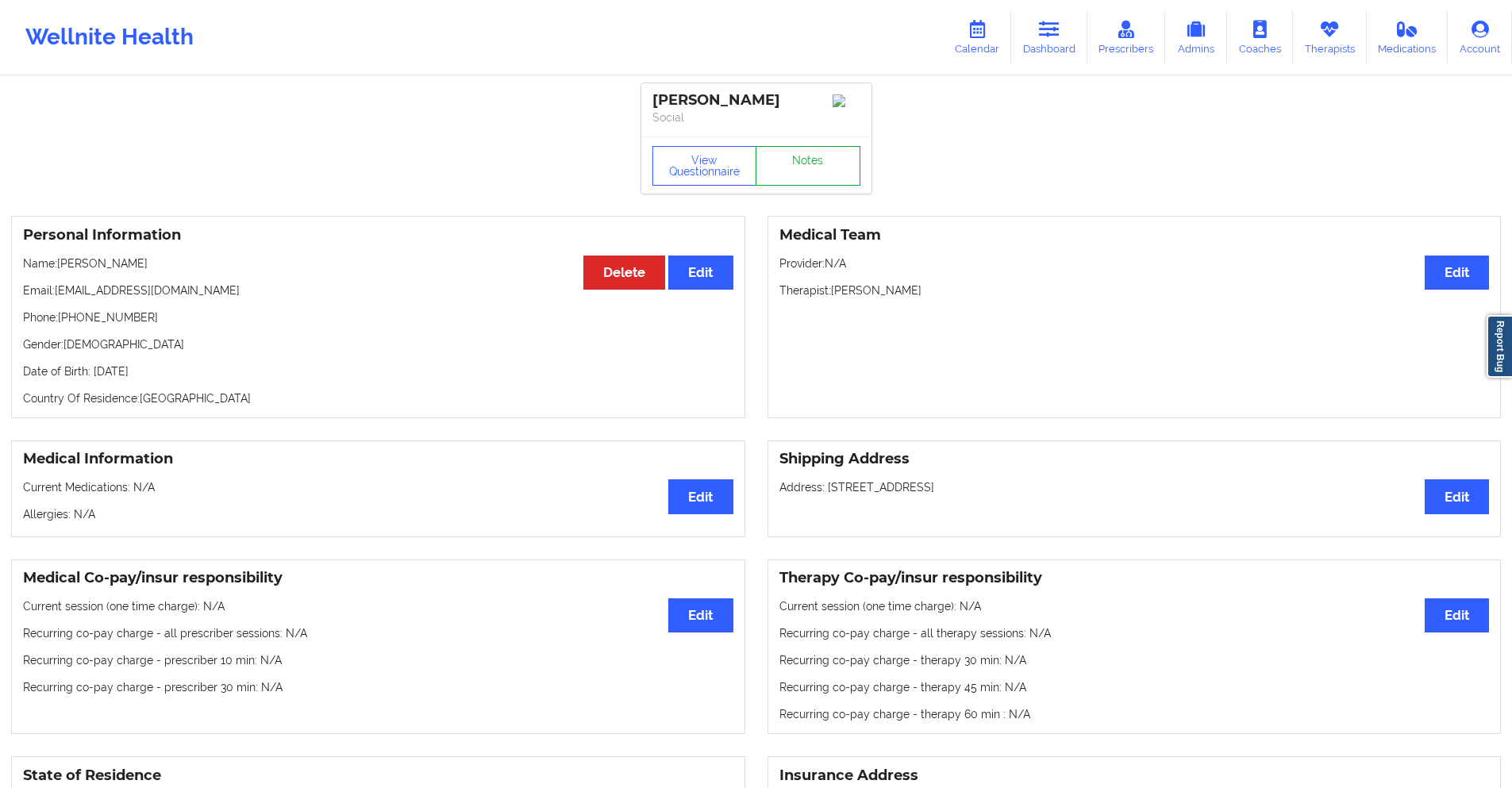
click at [798, 177] on link "Notes" at bounding box center [808, 166] width 105 height 40
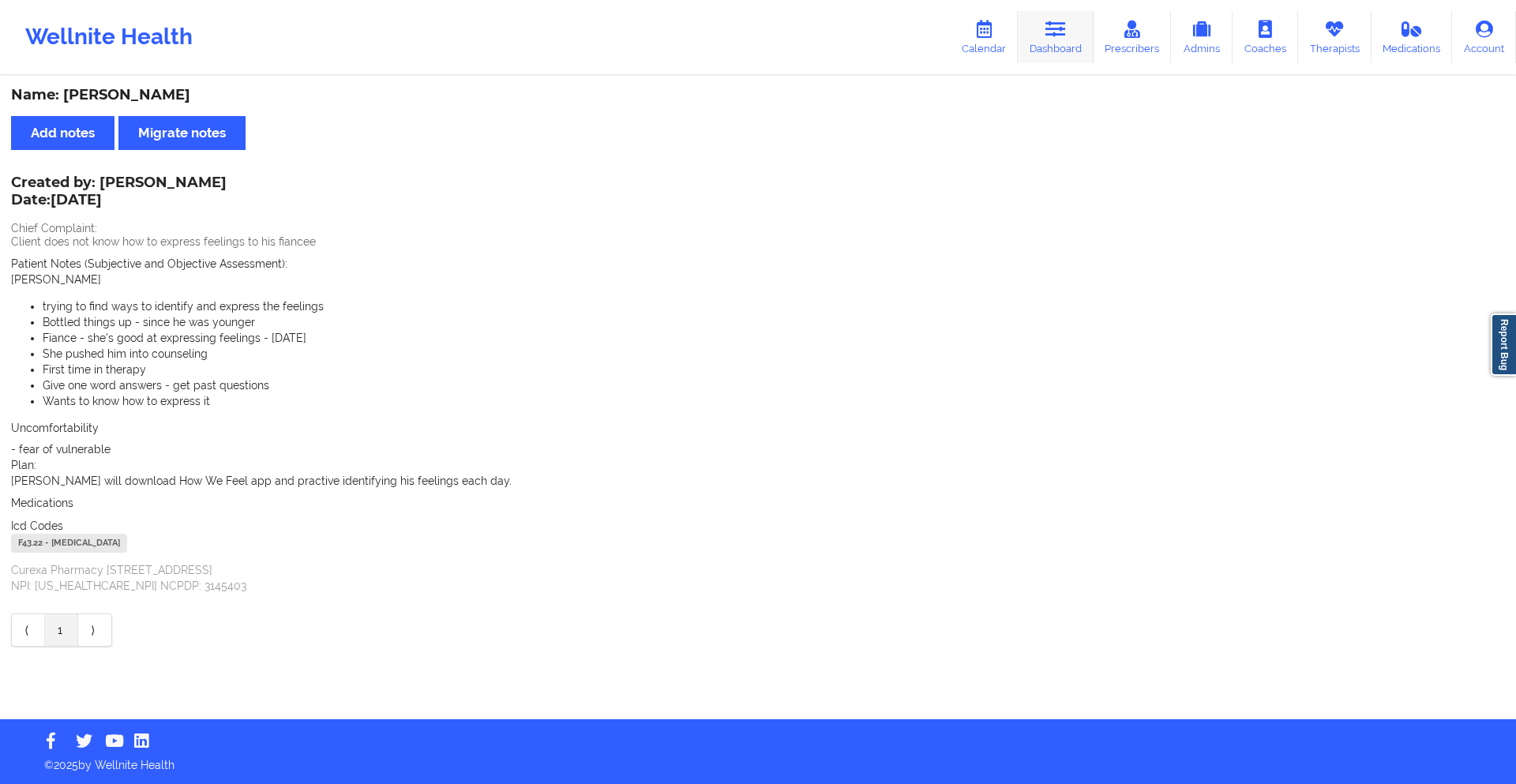
click at [1051, 34] on icon at bounding box center [1055, 30] width 21 height 18
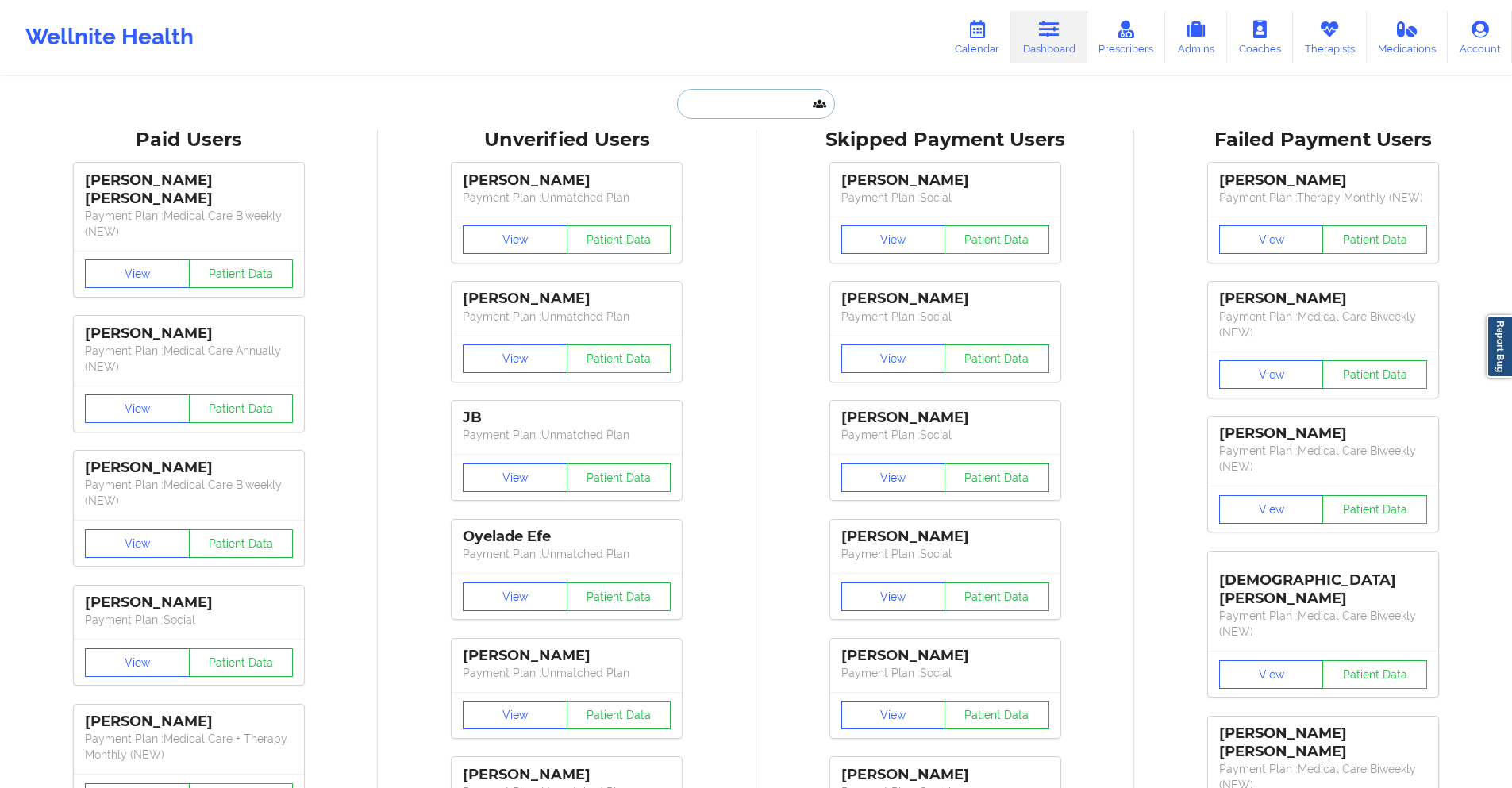
click at [745, 105] on input "text" at bounding box center [756, 104] width 157 height 30
paste input "[EMAIL_ADDRESS][DOMAIN_NAME]"
type input "[EMAIL_ADDRESS][DOMAIN_NAME]"
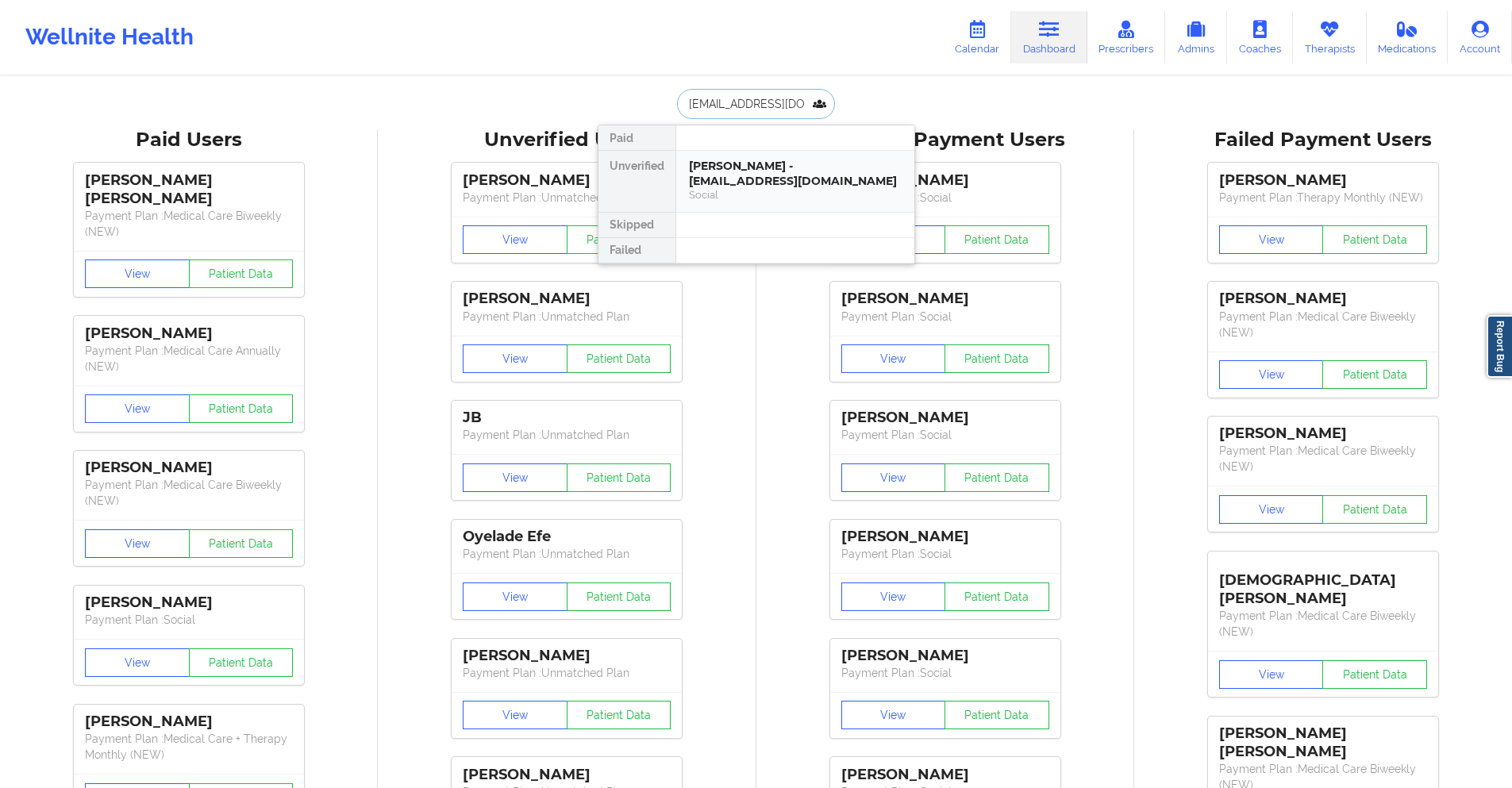
click at [772, 173] on div "[PERSON_NAME] - [EMAIL_ADDRESS][DOMAIN_NAME]" at bounding box center [795, 174] width 212 height 30
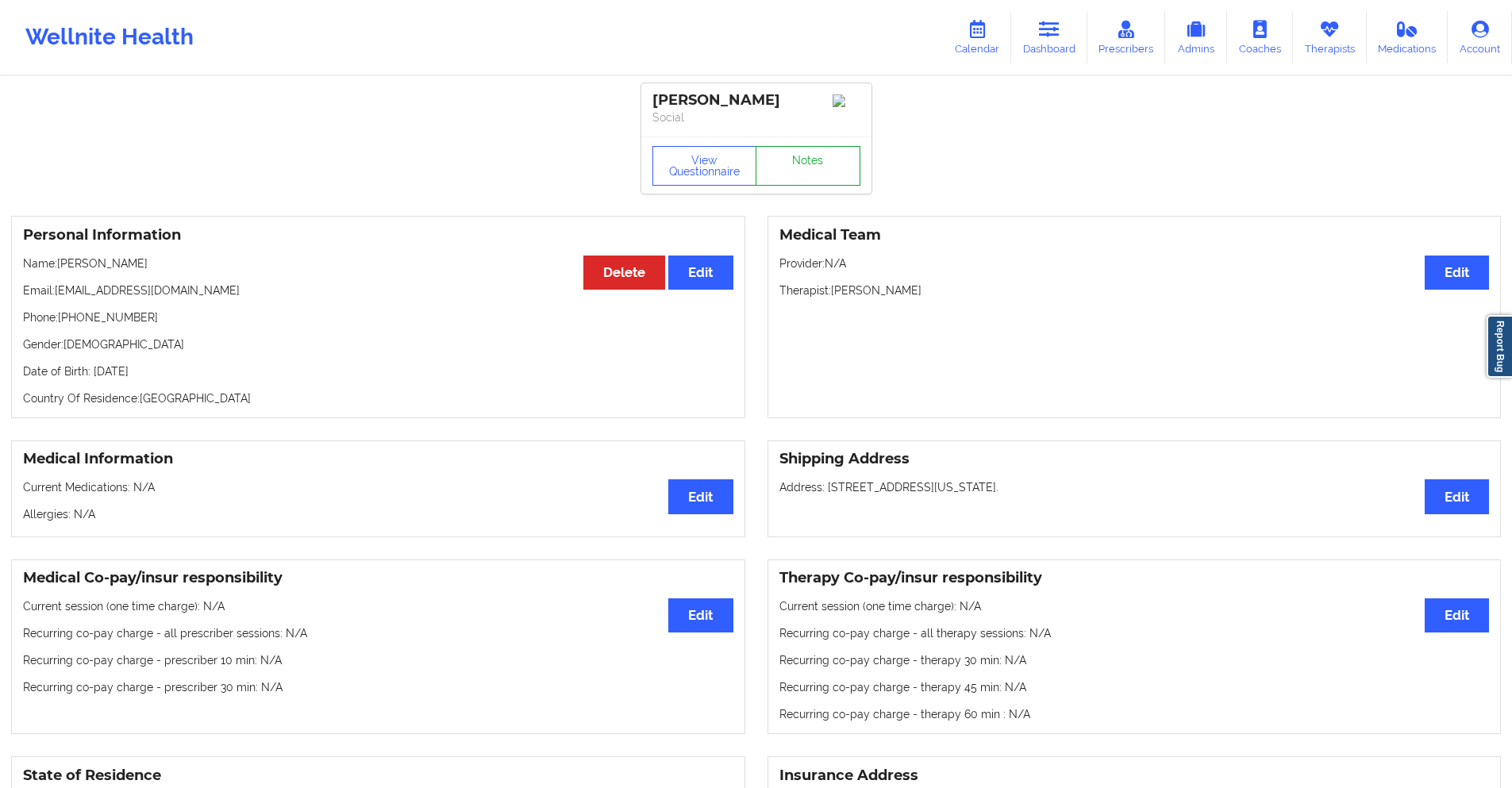
click at [812, 164] on link "Notes" at bounding box center [808, 166] width 105 height 40
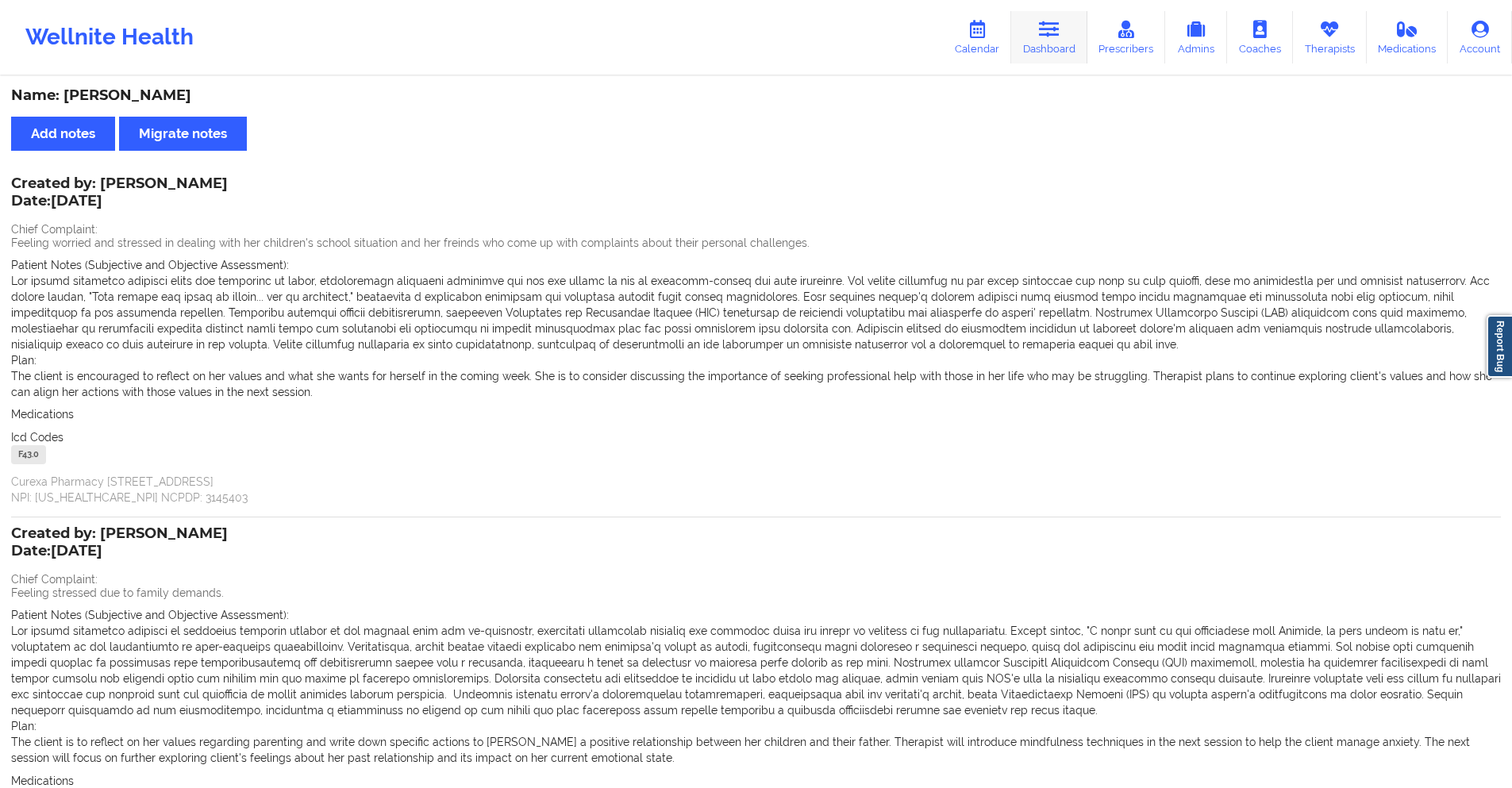
click at [1048, 32] on icon at bounding box center [1048, 30] width 21 height 18
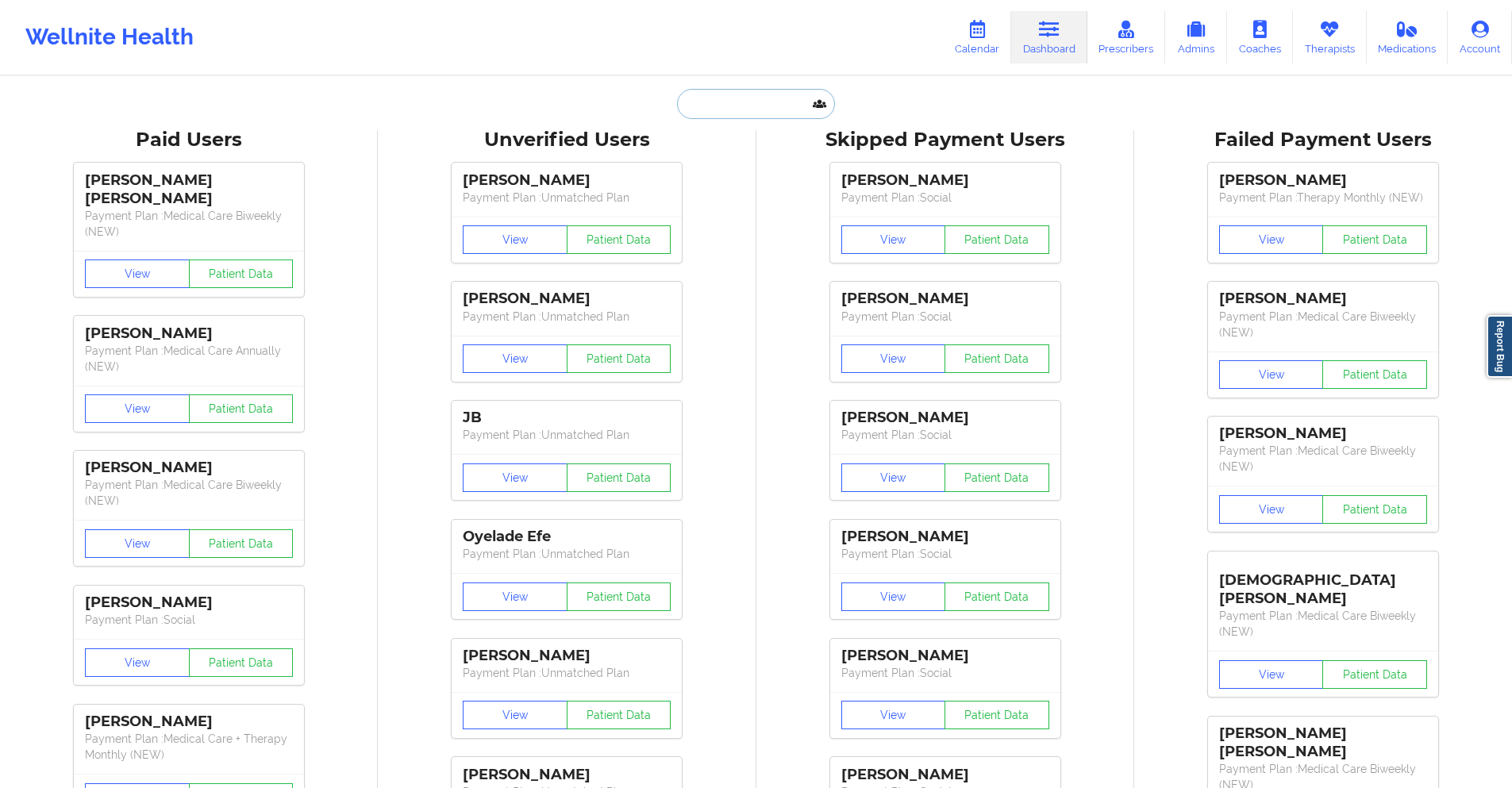
click at [768, 100] on input "text" at bounding box center [756, 104] width 157 height 30
paste input "[EMAIL_ADDRESS][DOMAIN_NAME]"
type input "[EMAIL_ADDRESS][DOMAIN_NAME]"
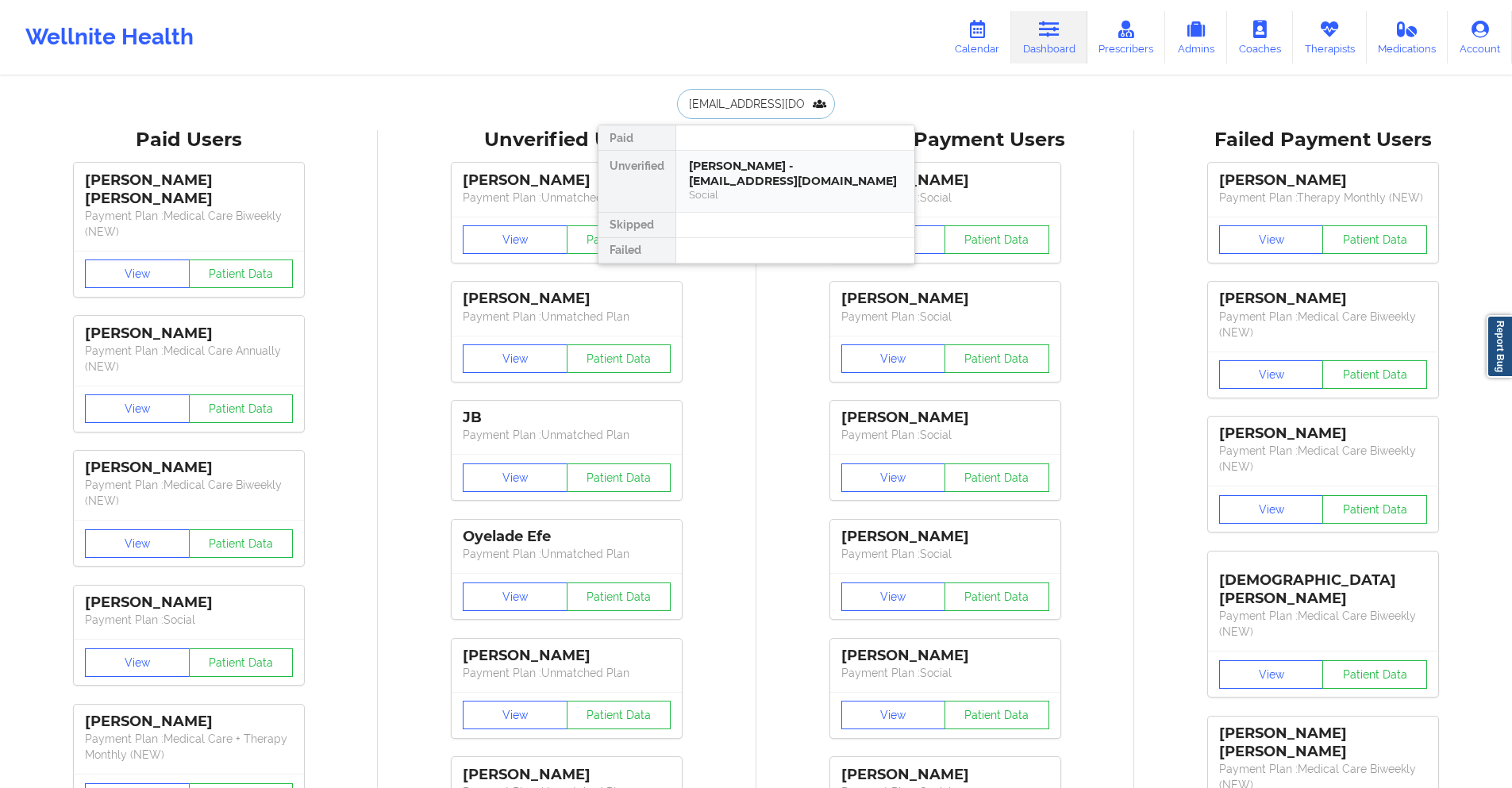
click at [753, 175] on div "[PERSON_NAME] - [EMAIL_ADDRESS][DOMAIN_NAME]" at bounding box center [795, 174] width 212 height 30
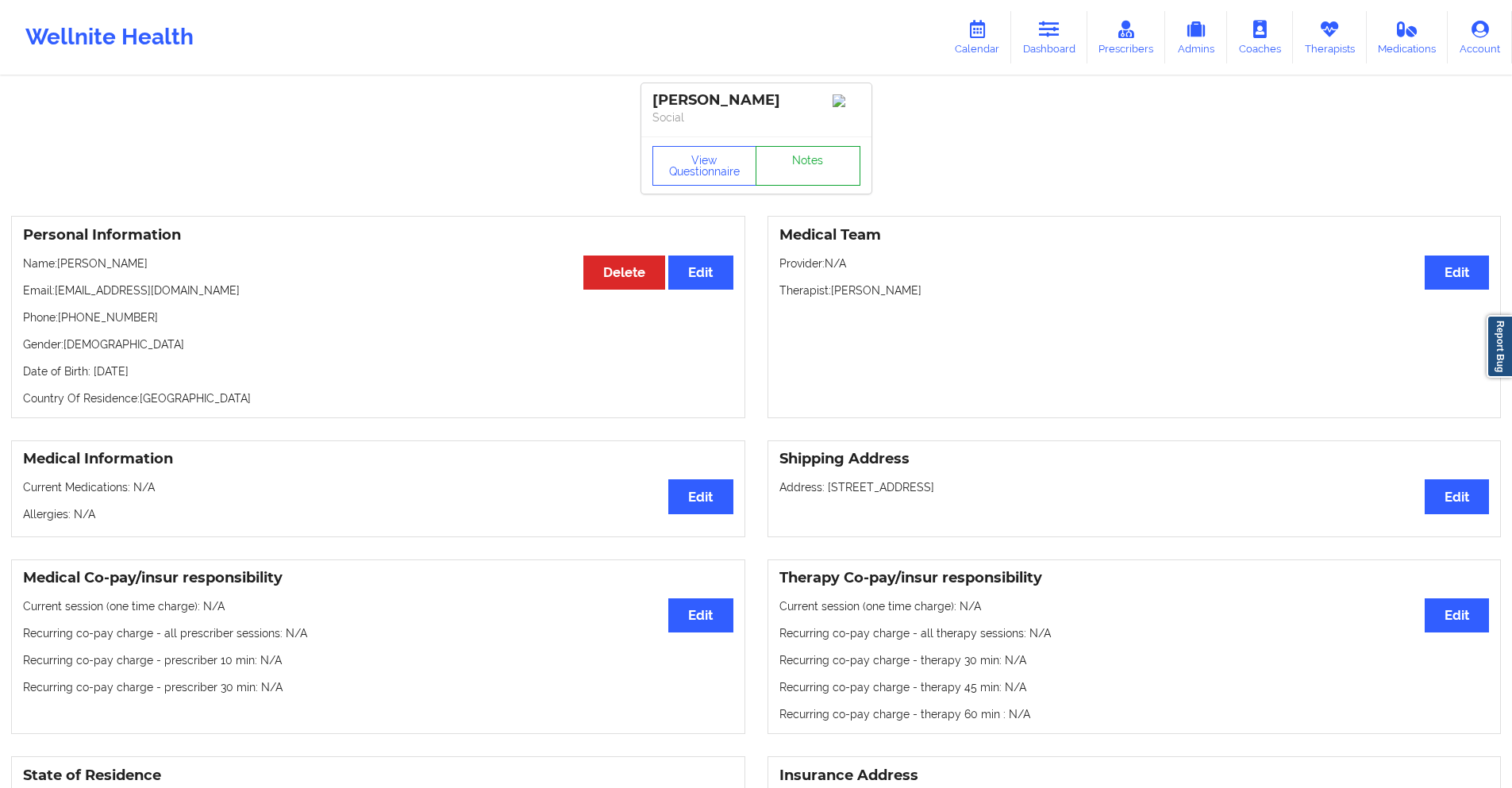
click at [800, 172] on link "Notes" at bounding box center [808, 166] width 105 height 40
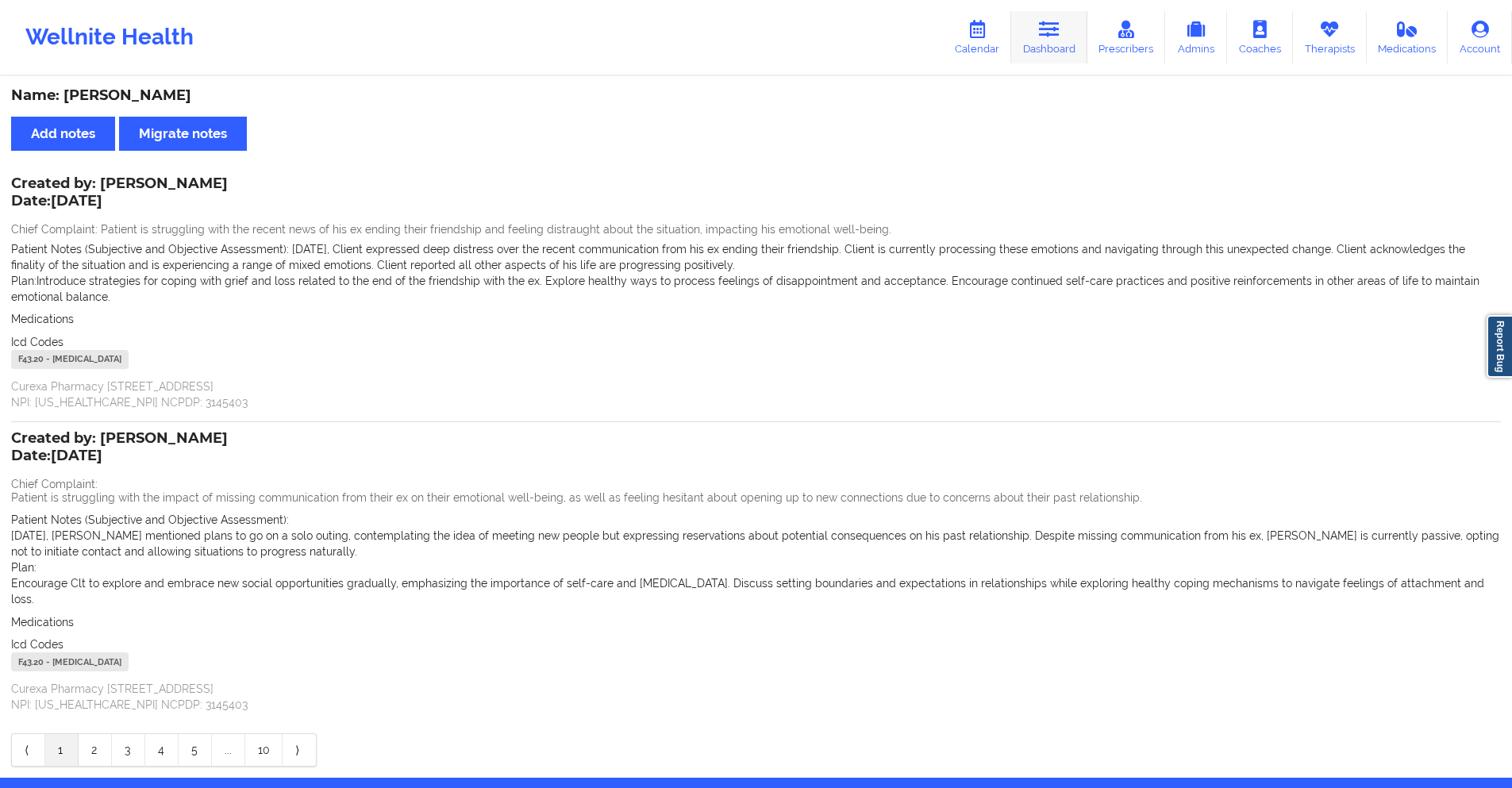
click at [1047, 23] on icon at bounding box center [1048, 30] width 21 height 18
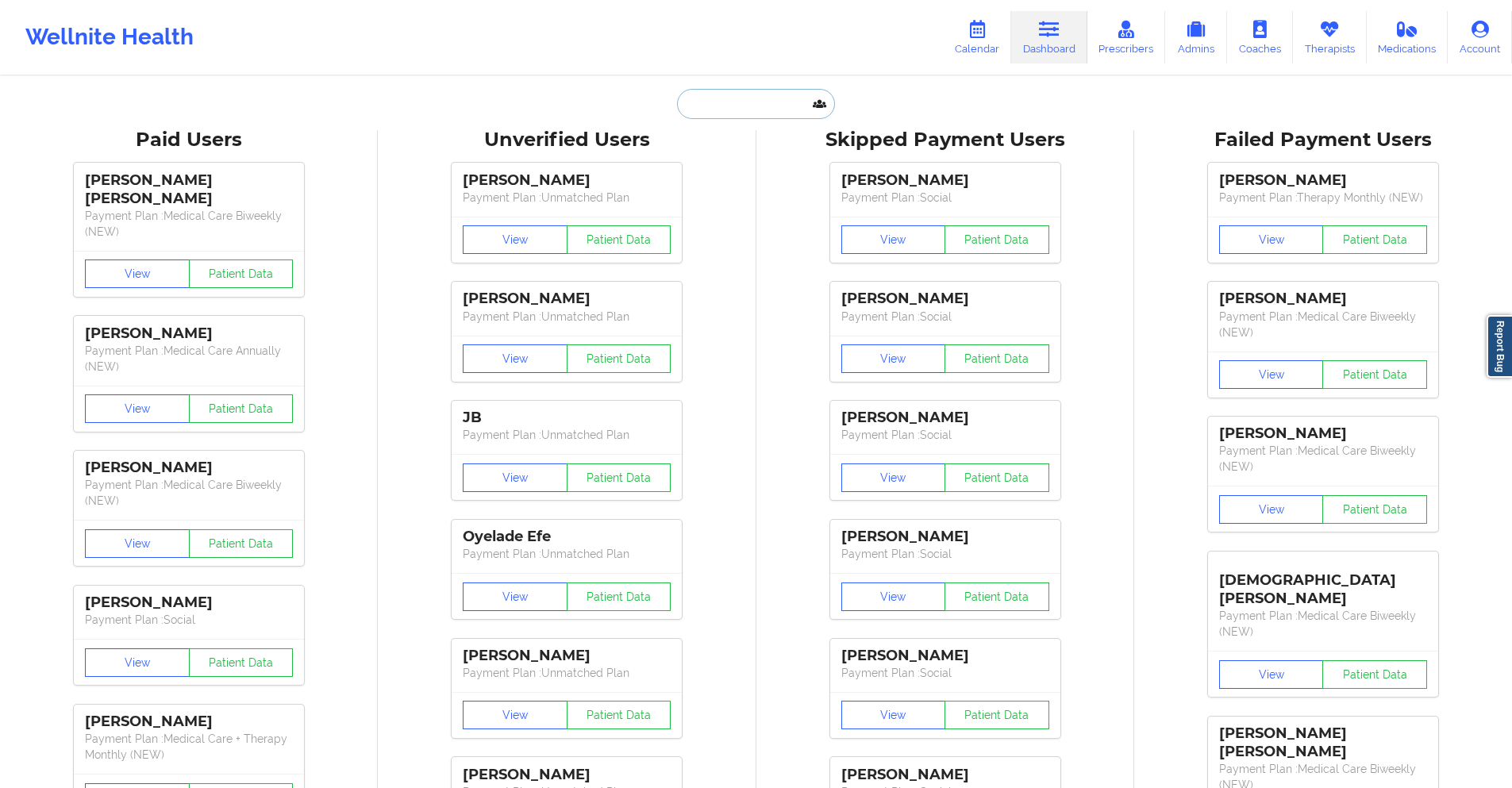
click at [774, 100] on input "text" at bounding box center [756, 104] width 157 height 30
paste input "[EMAIL_ADDRESS][DOMAIN_NAME]"
type input "[EMAIL_ADDRESS][DOMAIN_NAME]"
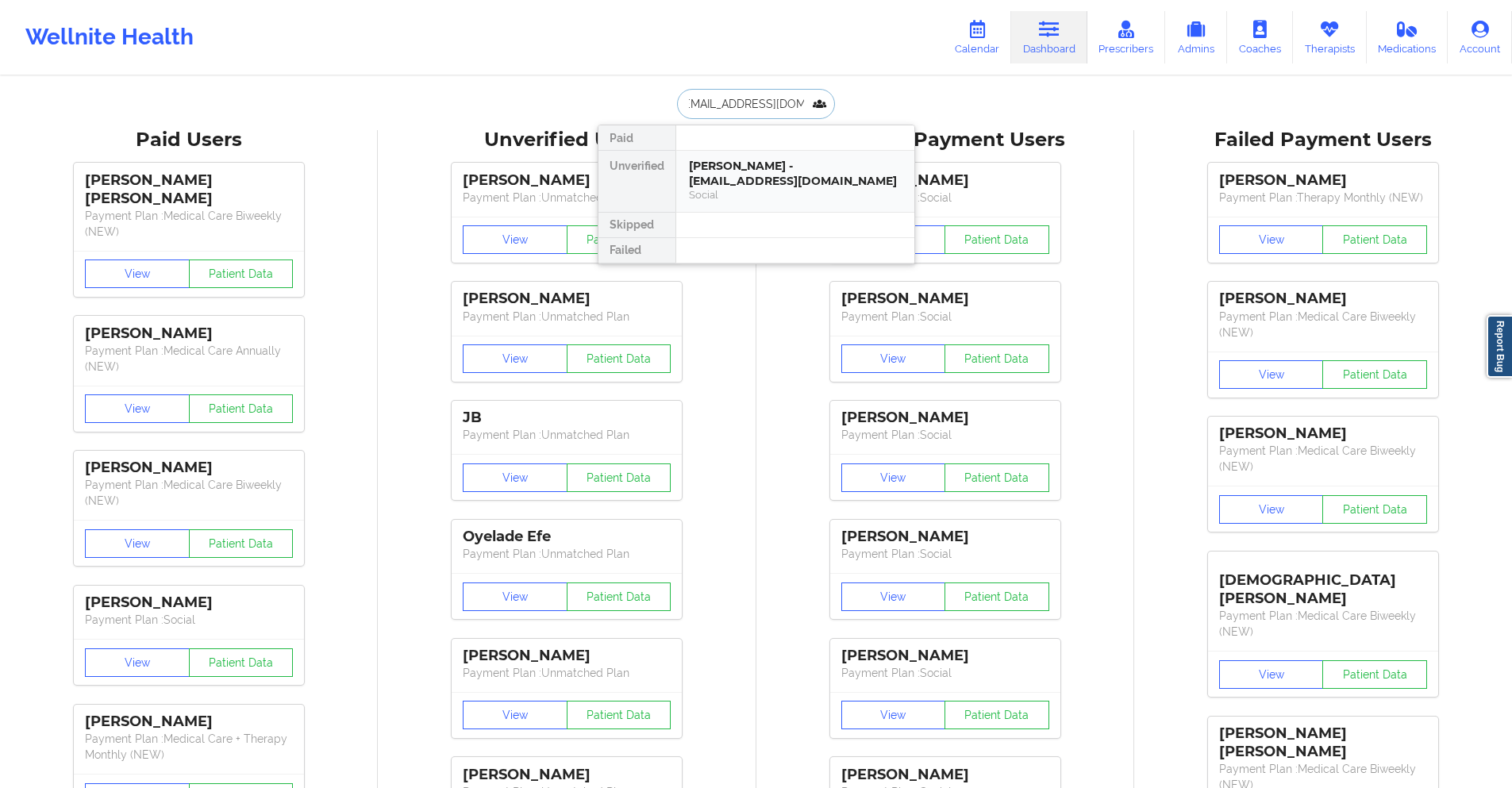
click at [761, 188] on div "[PERSON_NAME] - [EMAIL_ADDRESS][DOMAIN_NAME]" at bounding box center [795, 174] width 212 height 30
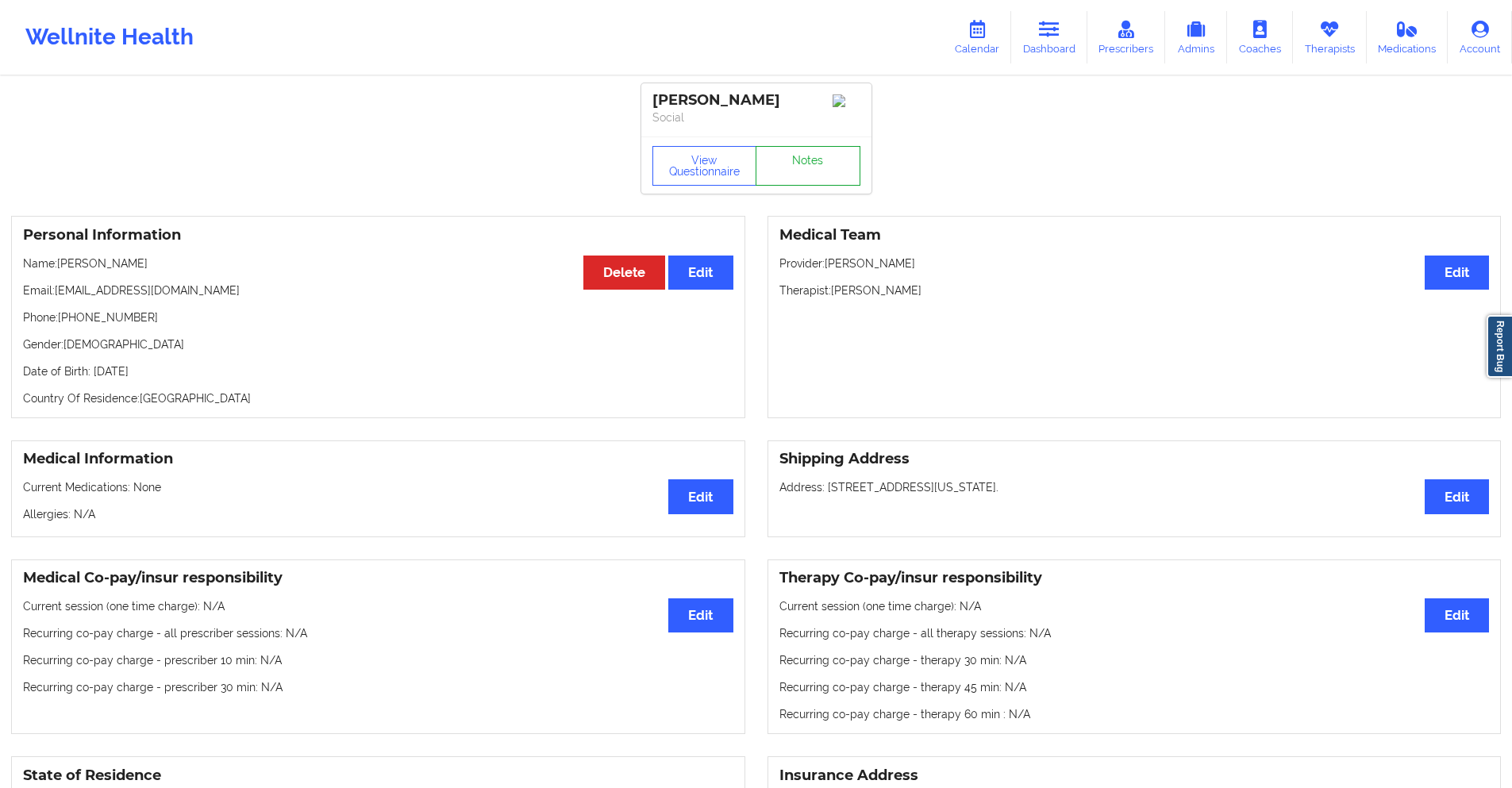
click at [788, 181] on link "Notes" at bounding box center [808, 166] width 105 height 40
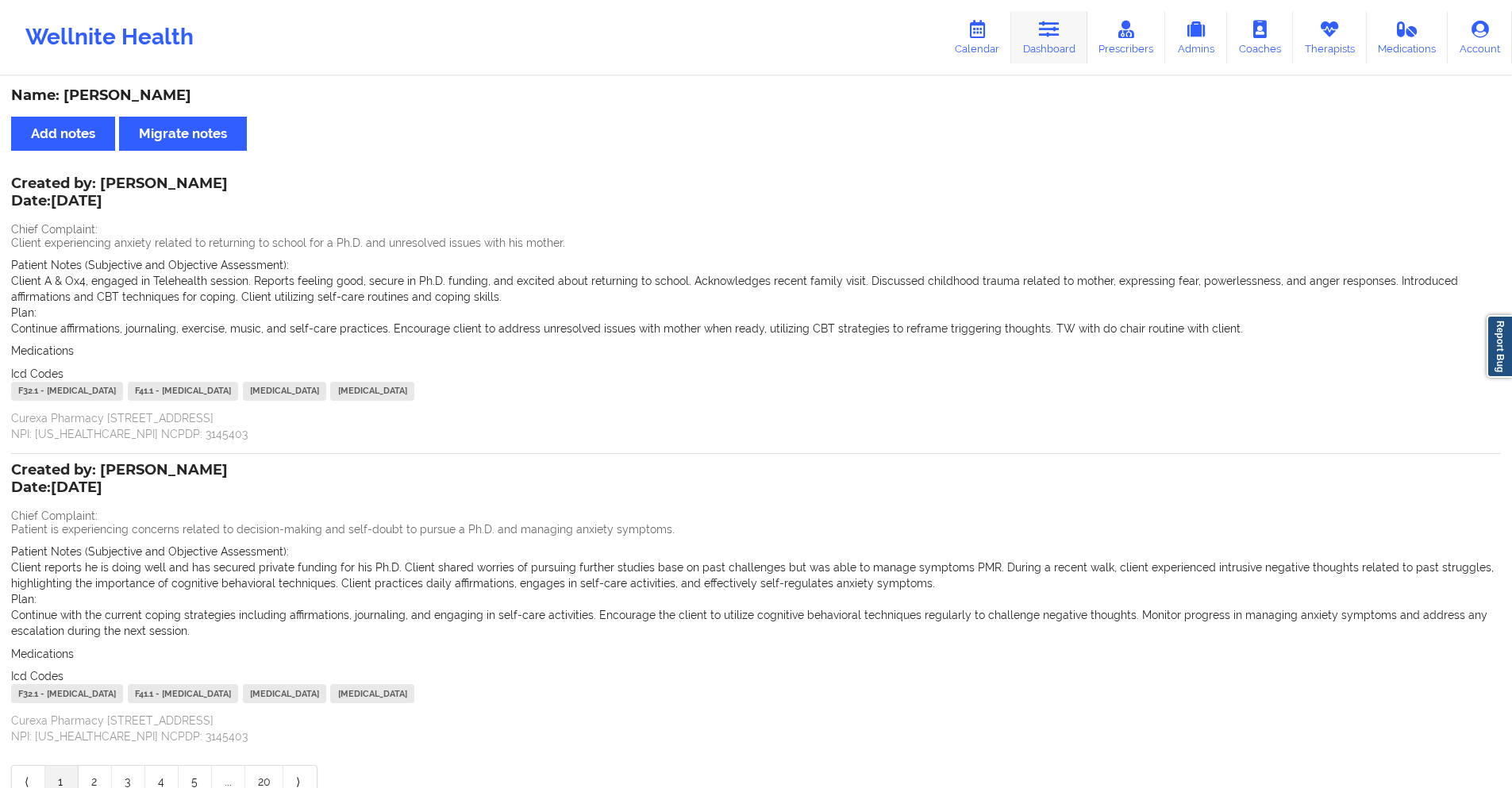
click at [1046, 22] on icon at bounding box center [1048, 30] width 21 height 18
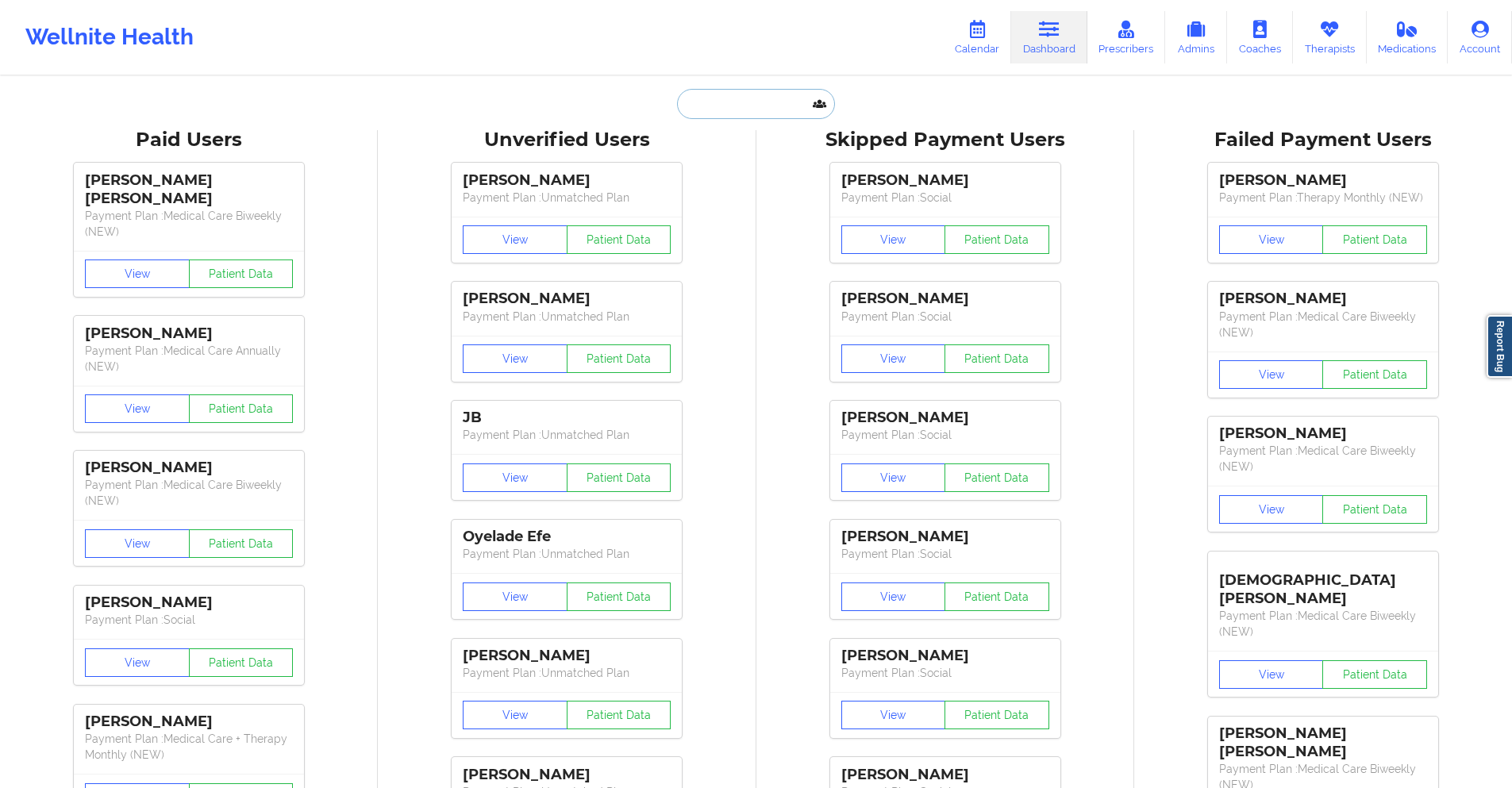
click at [770, 107] on input "text" at bounding box center [756, 104] width 157 height 30
paste input "[EMAIL_ADDRESS][DOMAIN_NAME]"
type input "[EMAIL_ADDRESS][DOMAIN_NAME]"
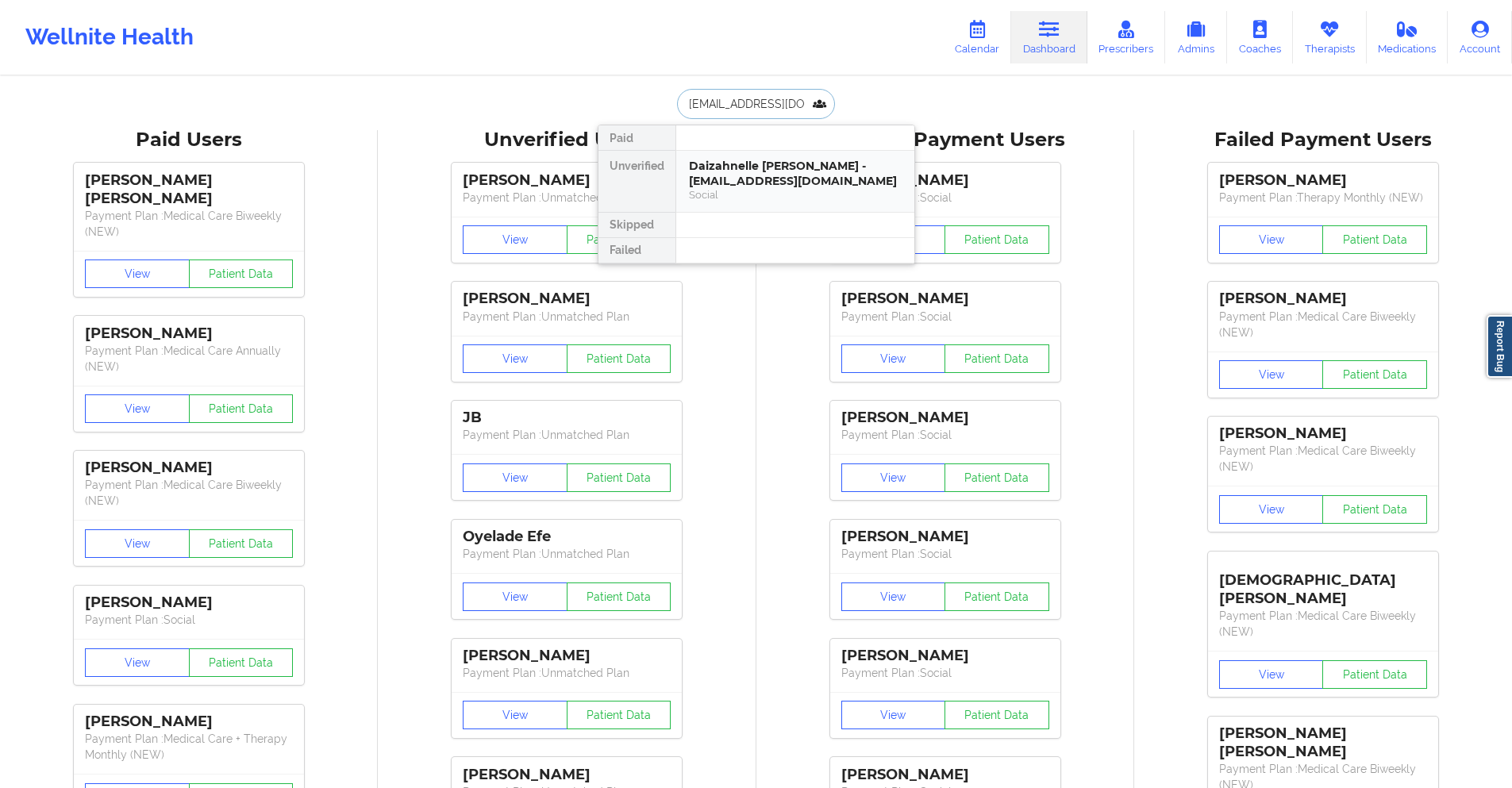
click at [738, 192] on div "Social" at bounding box center [795, 195] width 212 height 14
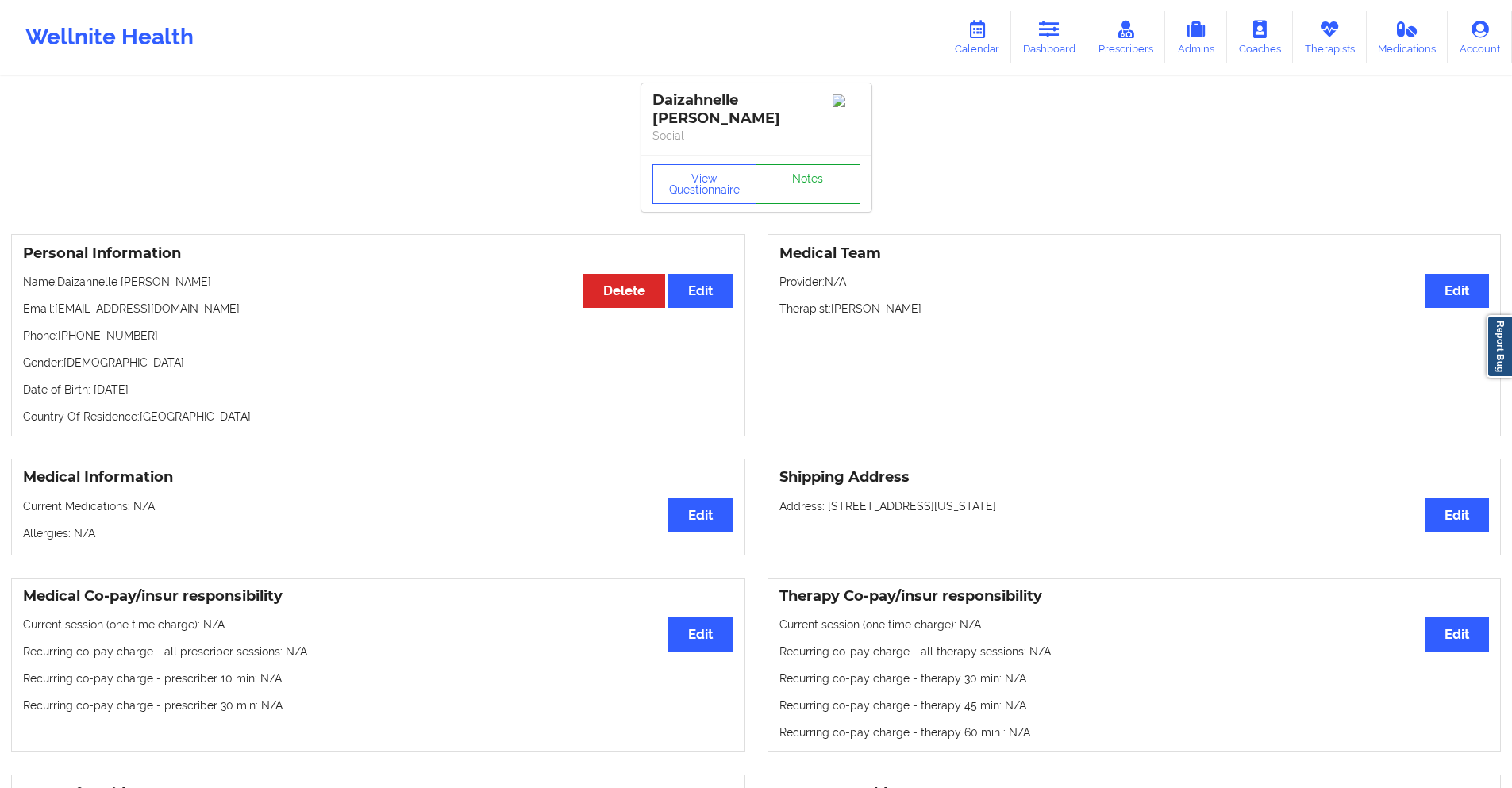
click at [827, 171] on link "Notes" at bounding box center [808, 184] width 105 height 40
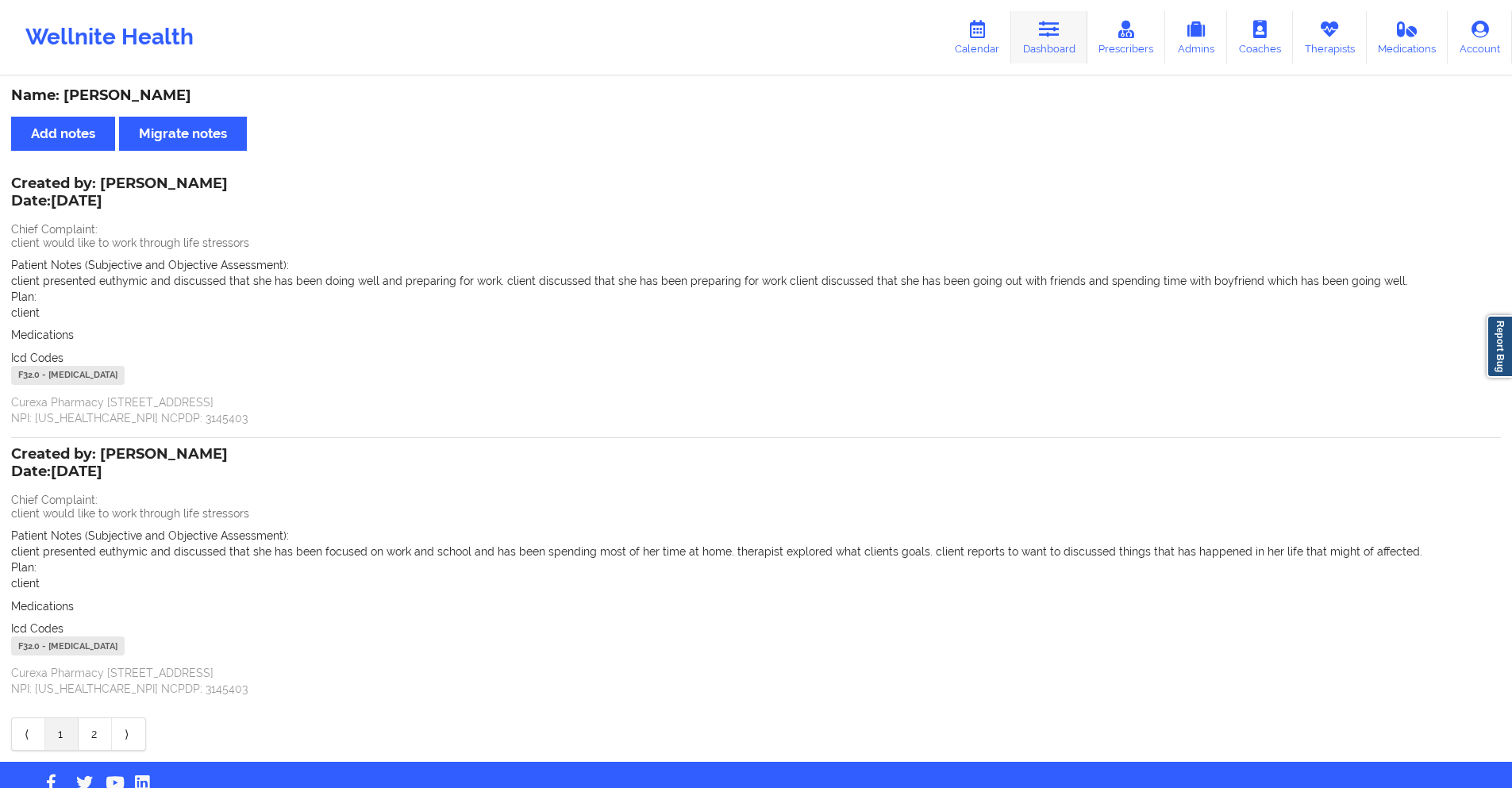
click at [1058, 31] on icon at bounding box center [1048, 30] width 21 height 18
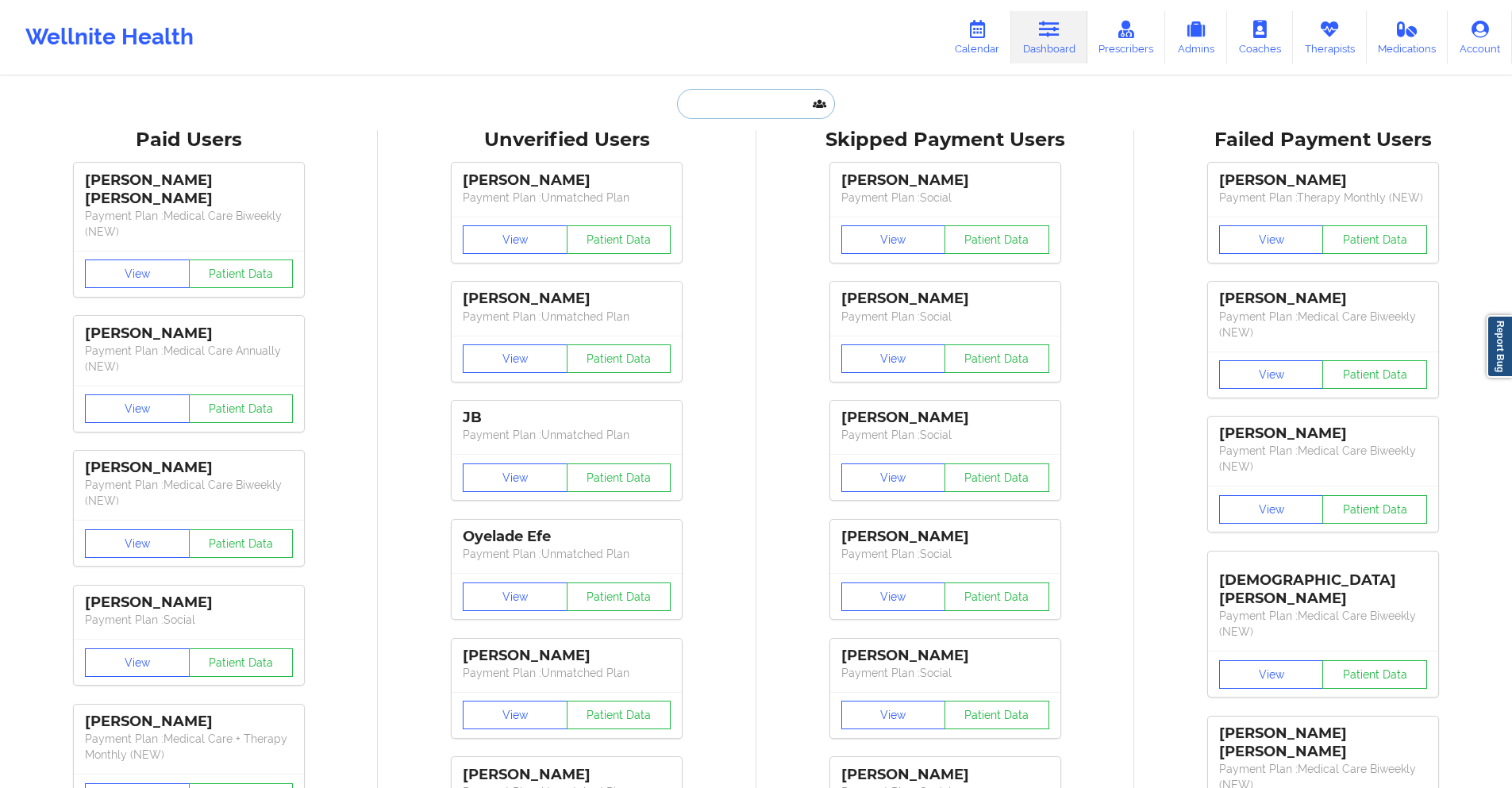
click at [776, 101] on input "text" at bounding box center [756, 104] width 157 height 30
paste input "[EMAIL_ADDRESS][DOMAIN_NAME]"
type input "[EMAIL_ADDRESS][DOMAIN_NAME]"
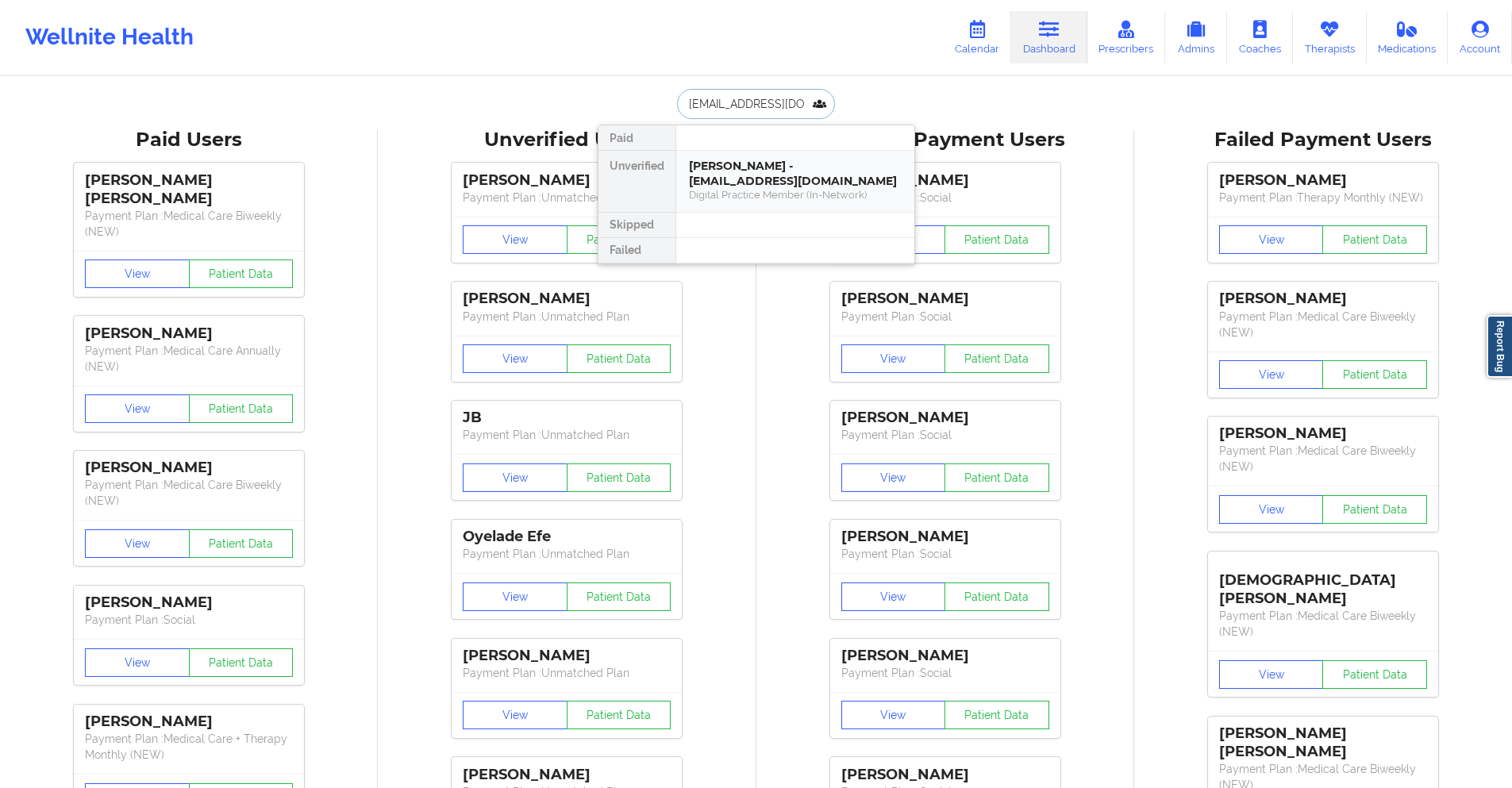
click at [797, 172] on div "[PERSON_NAME] - [EMAIL_ADDRESS][DOMAIN_NAME]" at bounding box center [795, 174] width 212 height 30
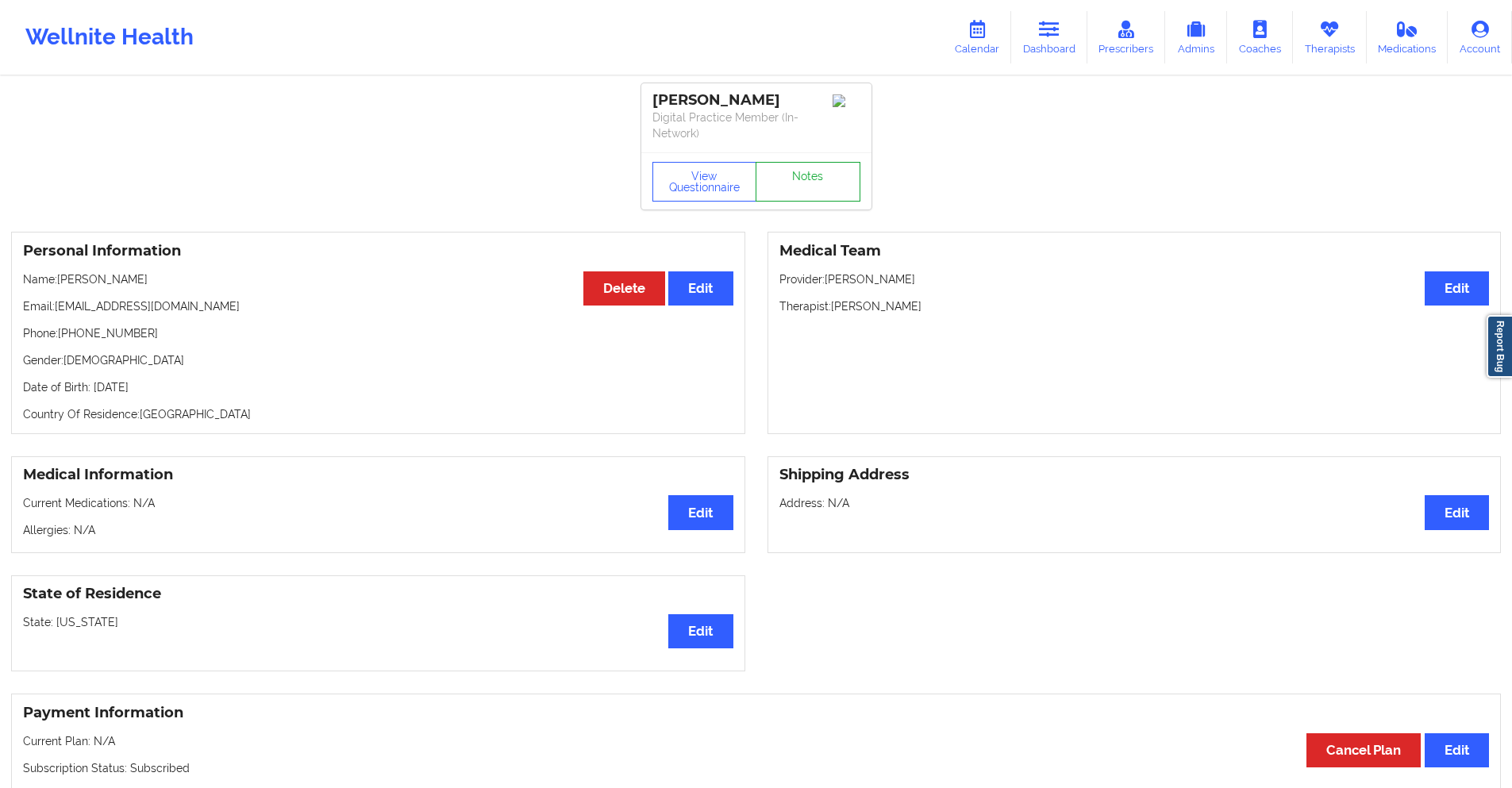
click at [797, 172] on link "Notes" at bounding box center [808, 182] width 105 height 40
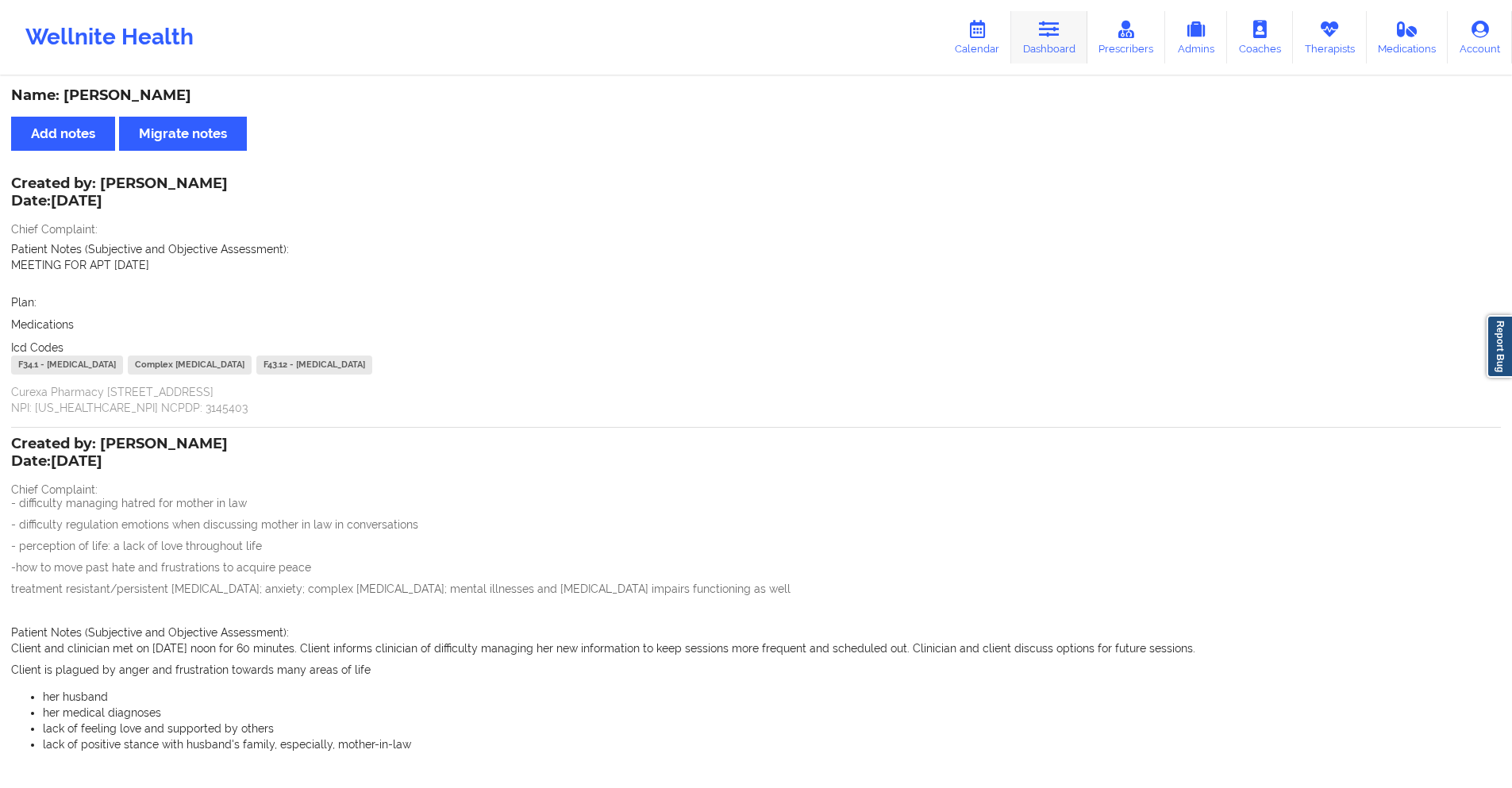
click at [1049, 23] on icon at bounding box center [1048, 30] width 21 height 18
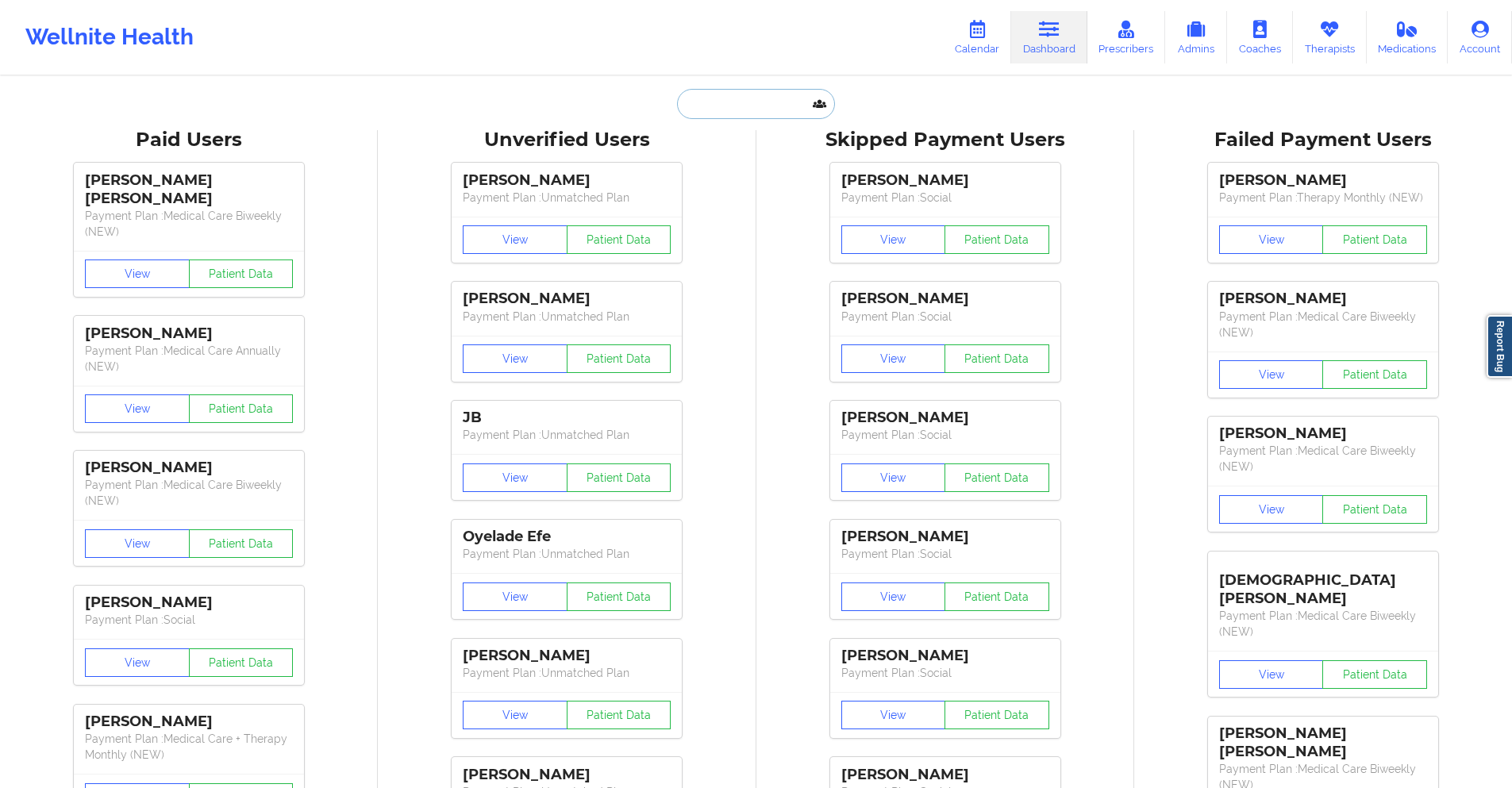
click at [749, 97] on input "text" at bounding box center [756, 104] width 157 height 30
paste input "[EMAIL_ADDRESS][DOMAIN_NAME]"
type input "[EMAIL_ADDRESS][DOMAIN_NAME]"
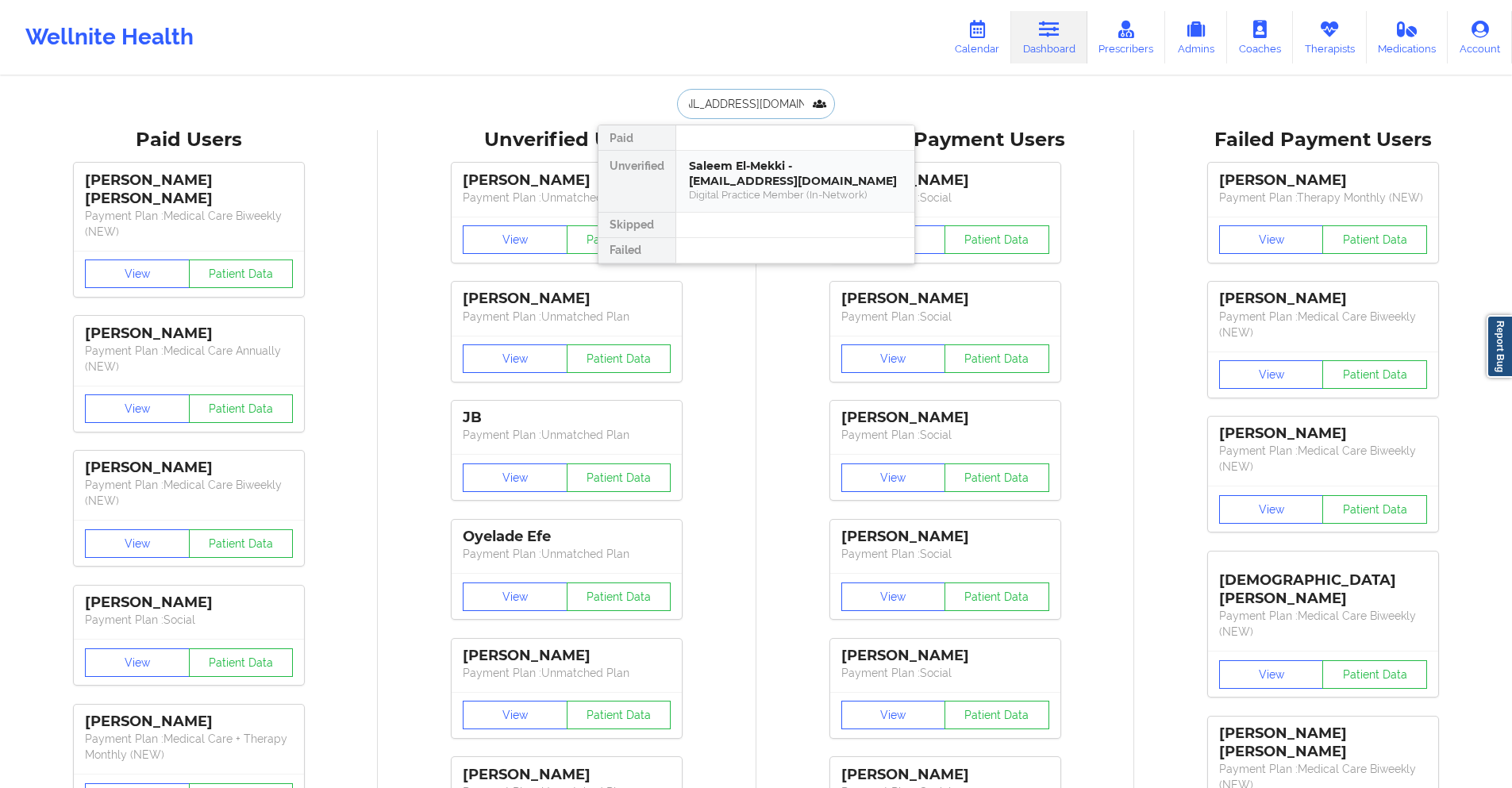
click at [804, 187] on div "Saleem El-Mekki - [EMAIL_ADDRESS][DOMAIN_NAME]" at bounding box center [795, 174] width 212 height 30
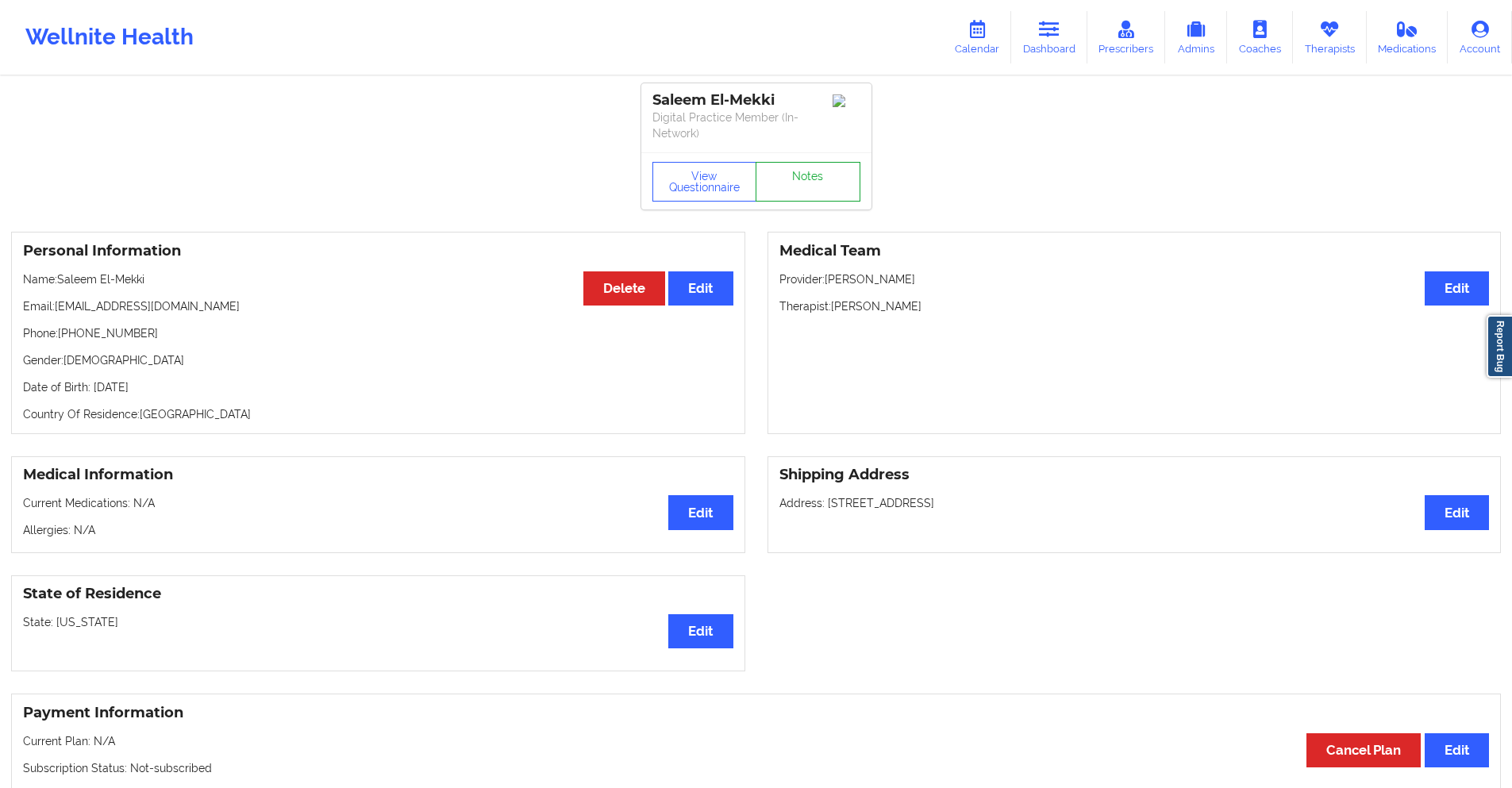
click at [804, 164] on link "Notes" at bounding box center [808, 182] width 105 height 40
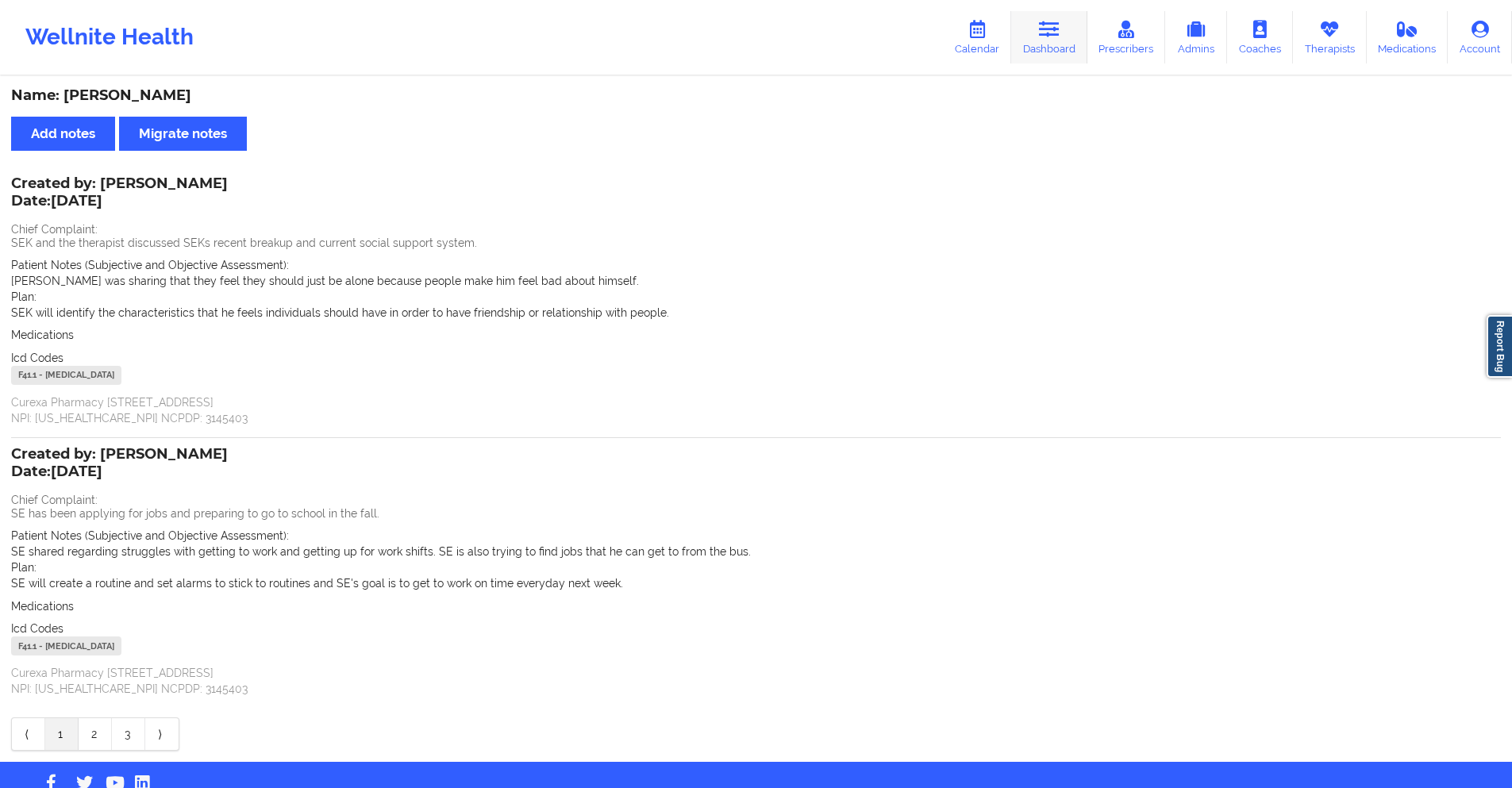
click at [1056, 38] on icon at bounding box center [1048, 30] width 21 height 18
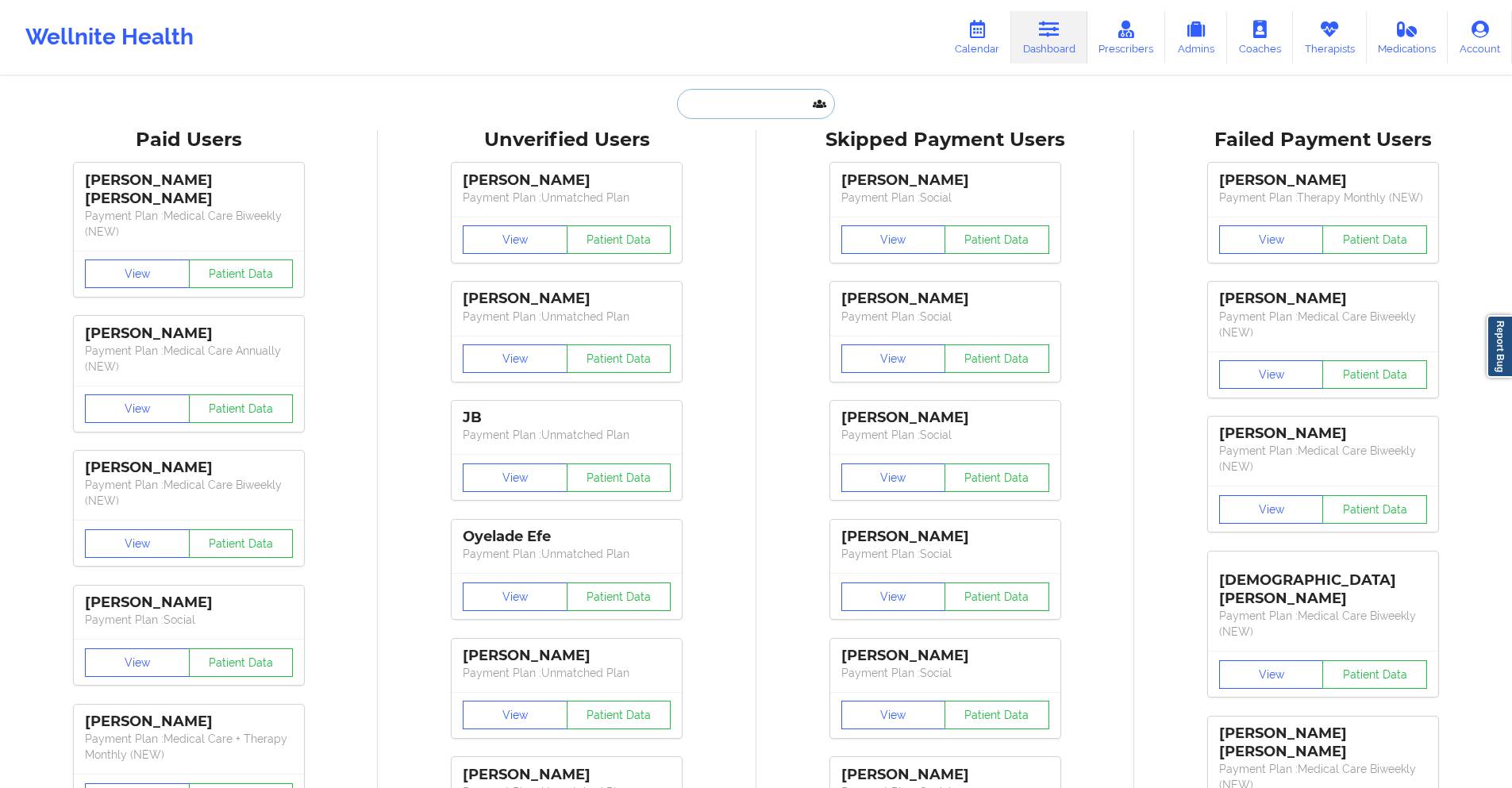
click at [765, 104] on input "text" at bounding box center [756, 104] width 157 height 30
paste input "[EMAIL_ADDRESS][DOMAIN_NAME]"
type input "[EMAIL_ADDRESS][DOMAIN_NAME]"
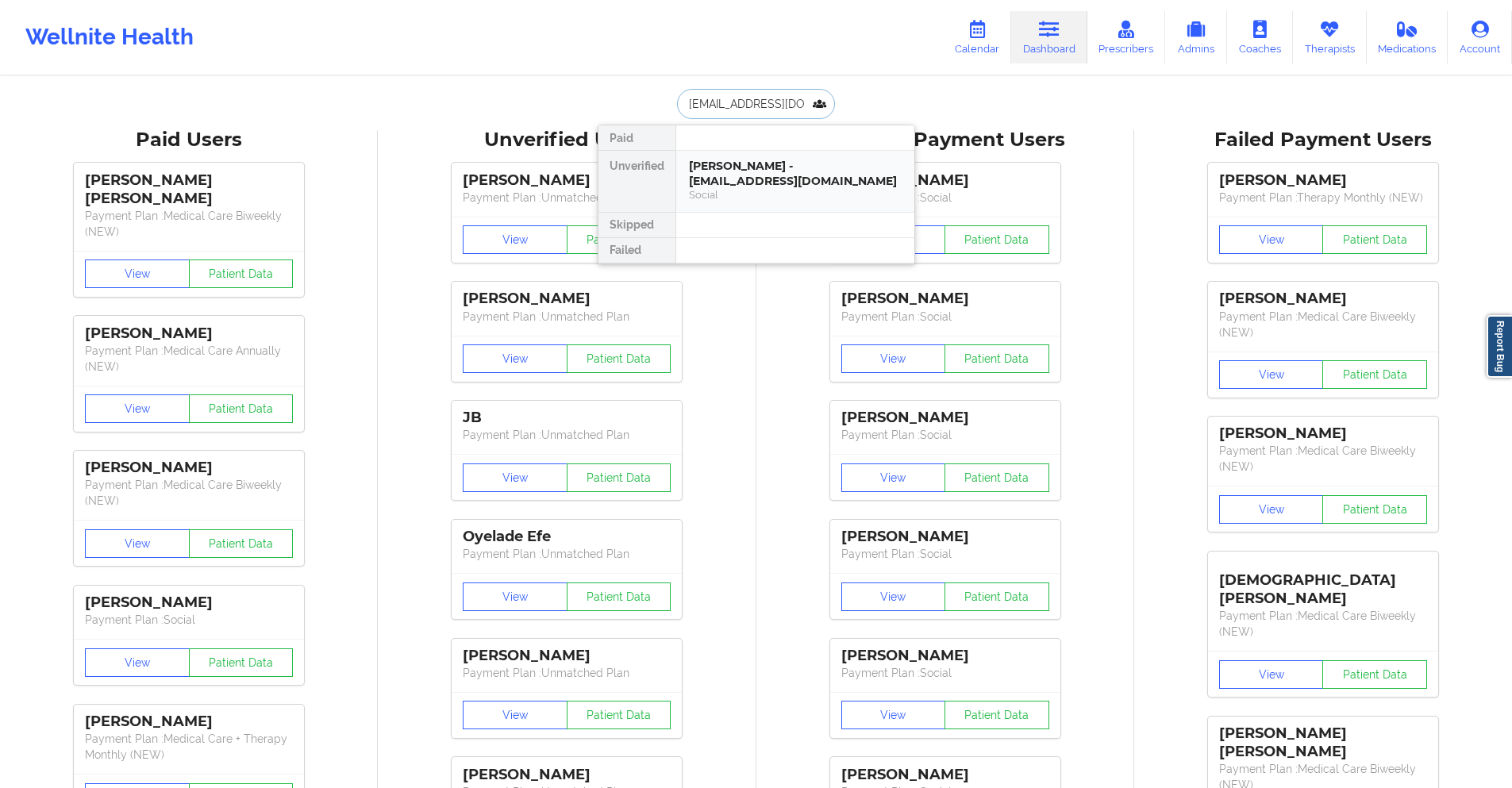
click at [777, 173] on div "[PERSON_NAME] - [EMAIL_ADDRESS][DOMAIN_NAME]" at bounding box center [795, 174] width 212 height 30
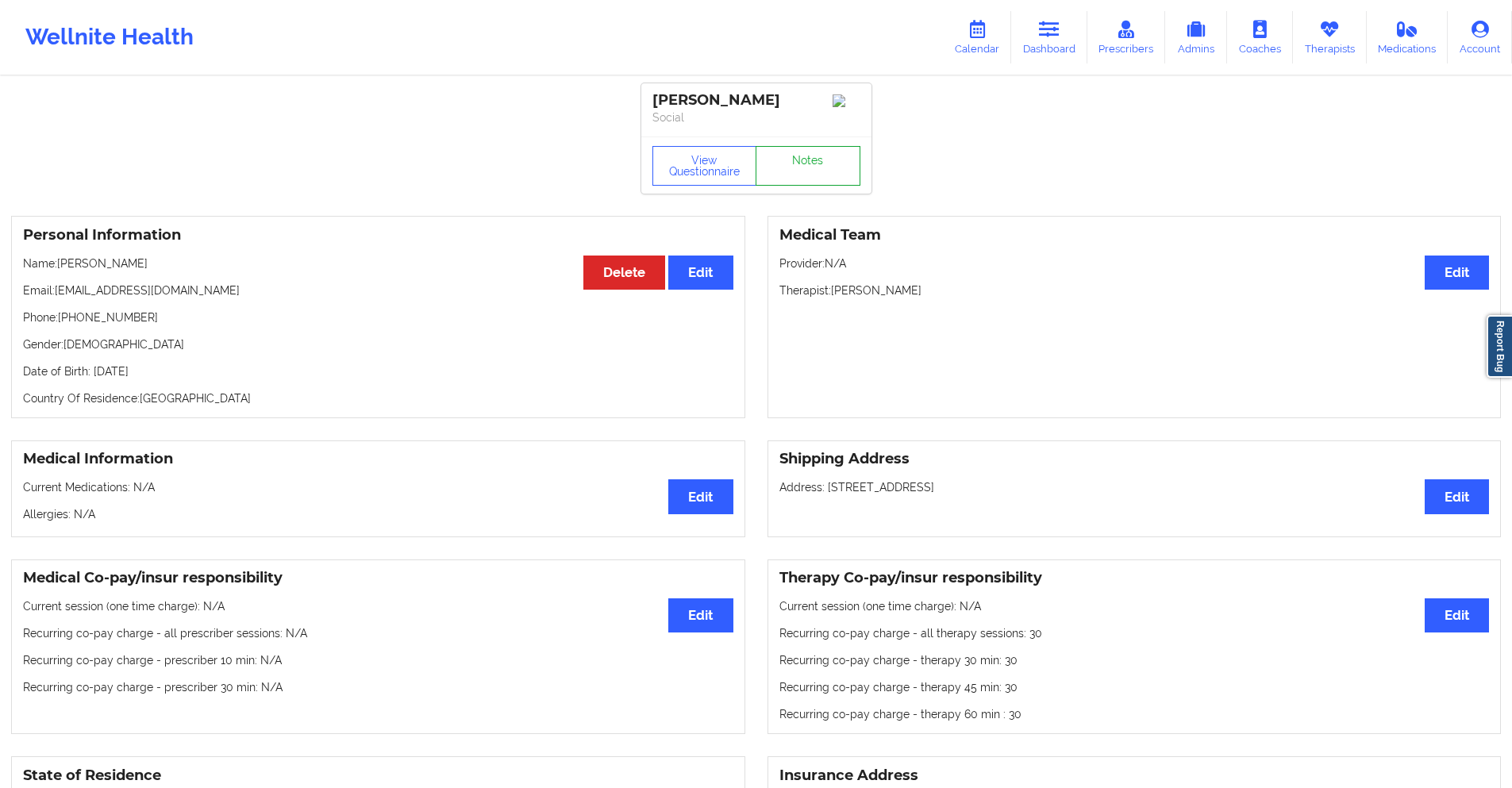
click at [800, 185] on link "Notes" at bounding box center [808, 166] width 105 height 40
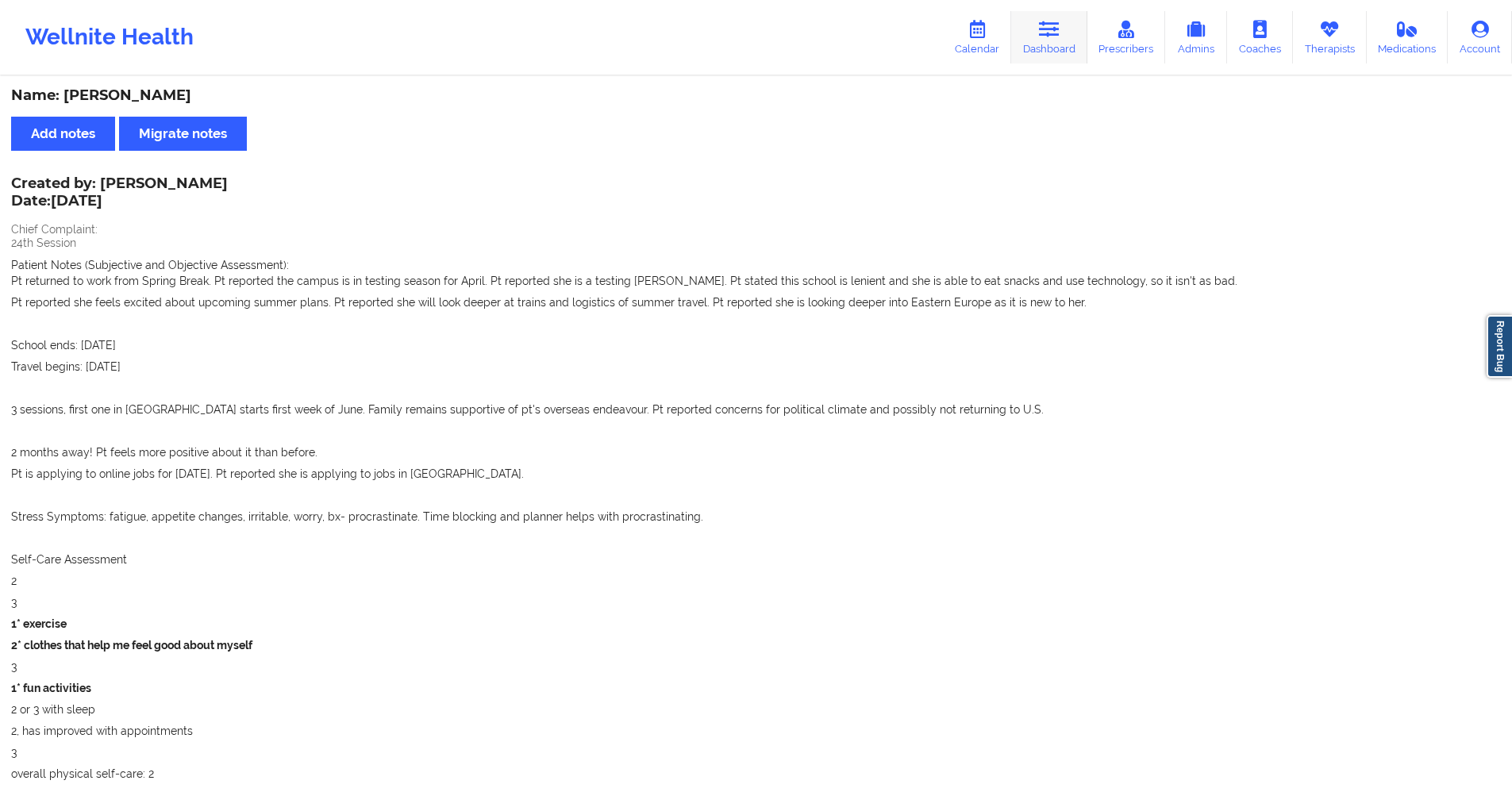
click at [1044, 31] on icon at bounding box center [1048, 30] width 21 height 18
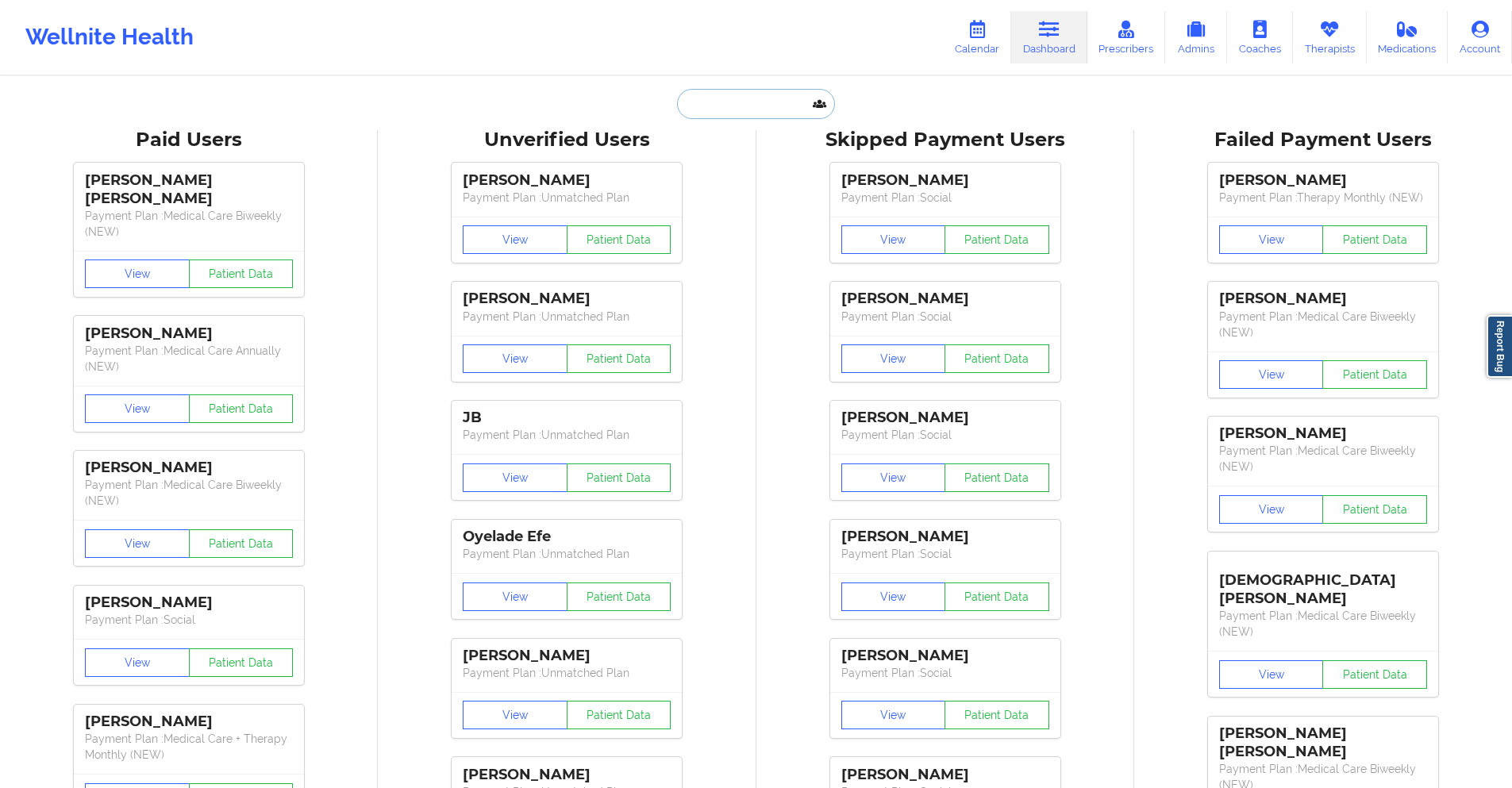
click at [738, 97] on input "text" at bounding box center [756, 104] width 157 height 30
paste input "[EMAIL_ADDRESS][DOMAIN_NAME]"
type input "[EMAIL_ADDRESS][DOMAIN_NAME]"
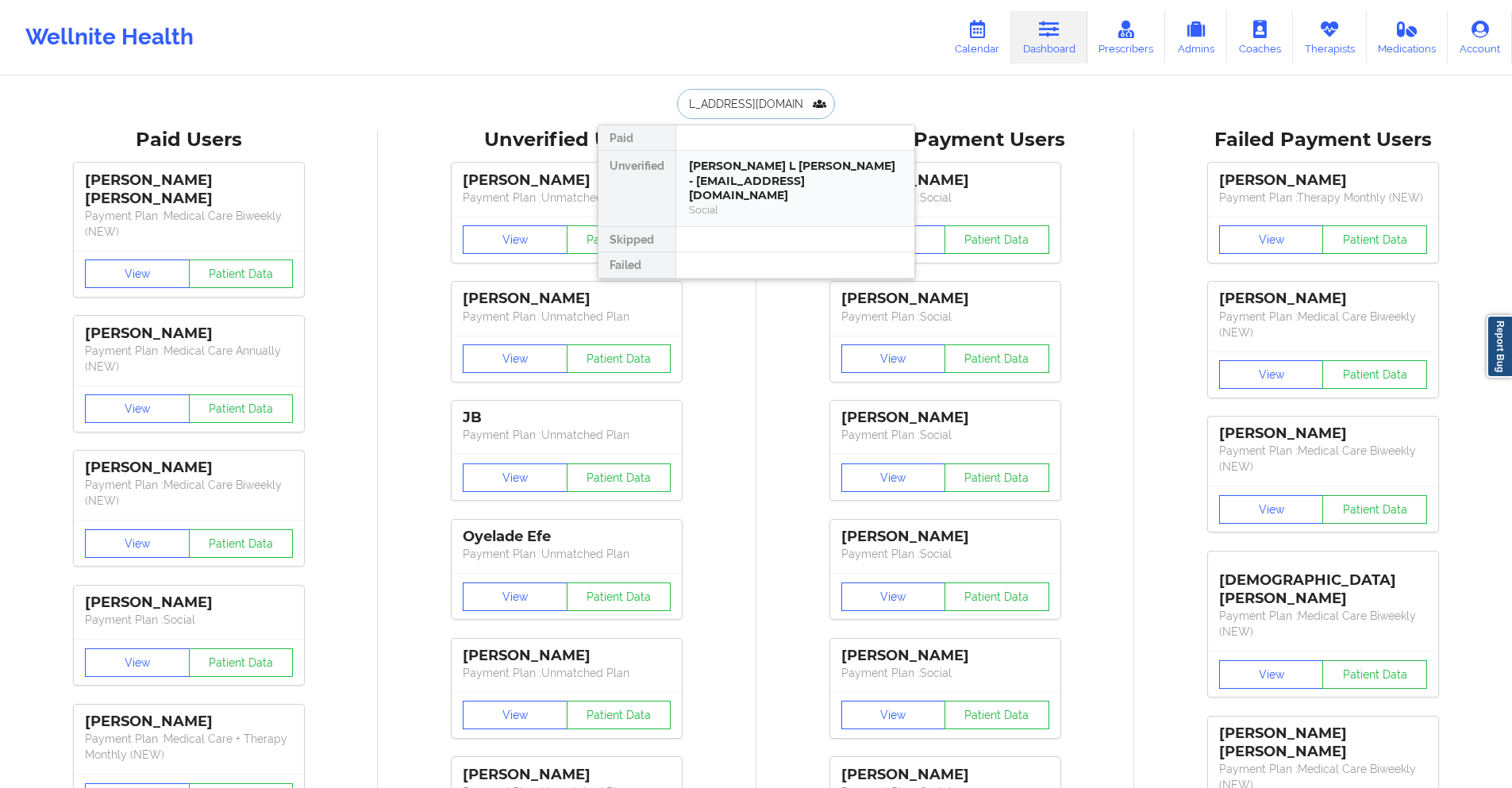
click at [776, 182] on div "[PERSON_NAME] L [PERSON_NAME] - [EMAIL_ADDRESS][DOMAIN_NAME]" at bounding box center [795, 181] width 212 height 45
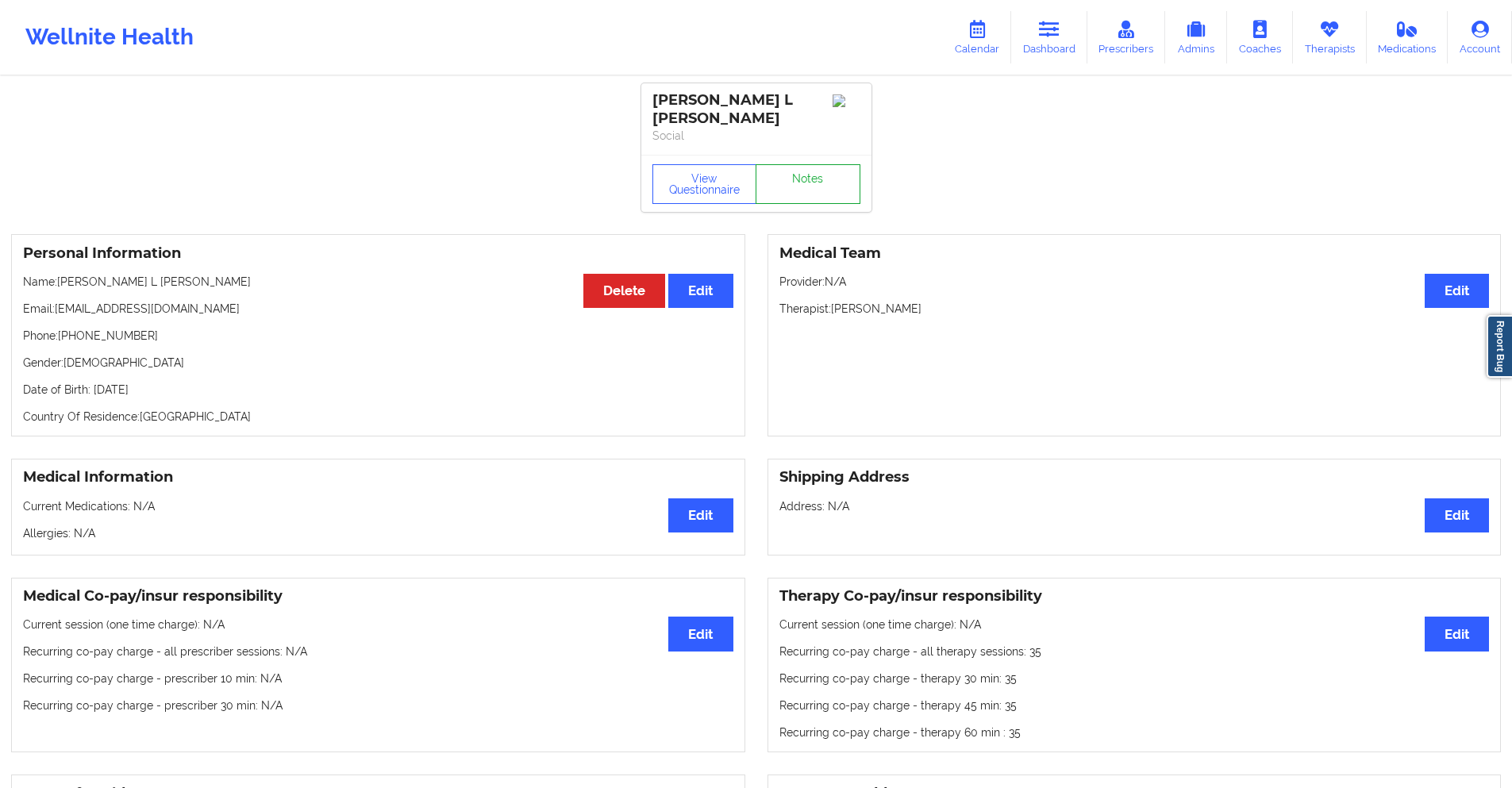
click at [776, 182] on link "Notes" at bounding box center [808, 184] width 105 height 40
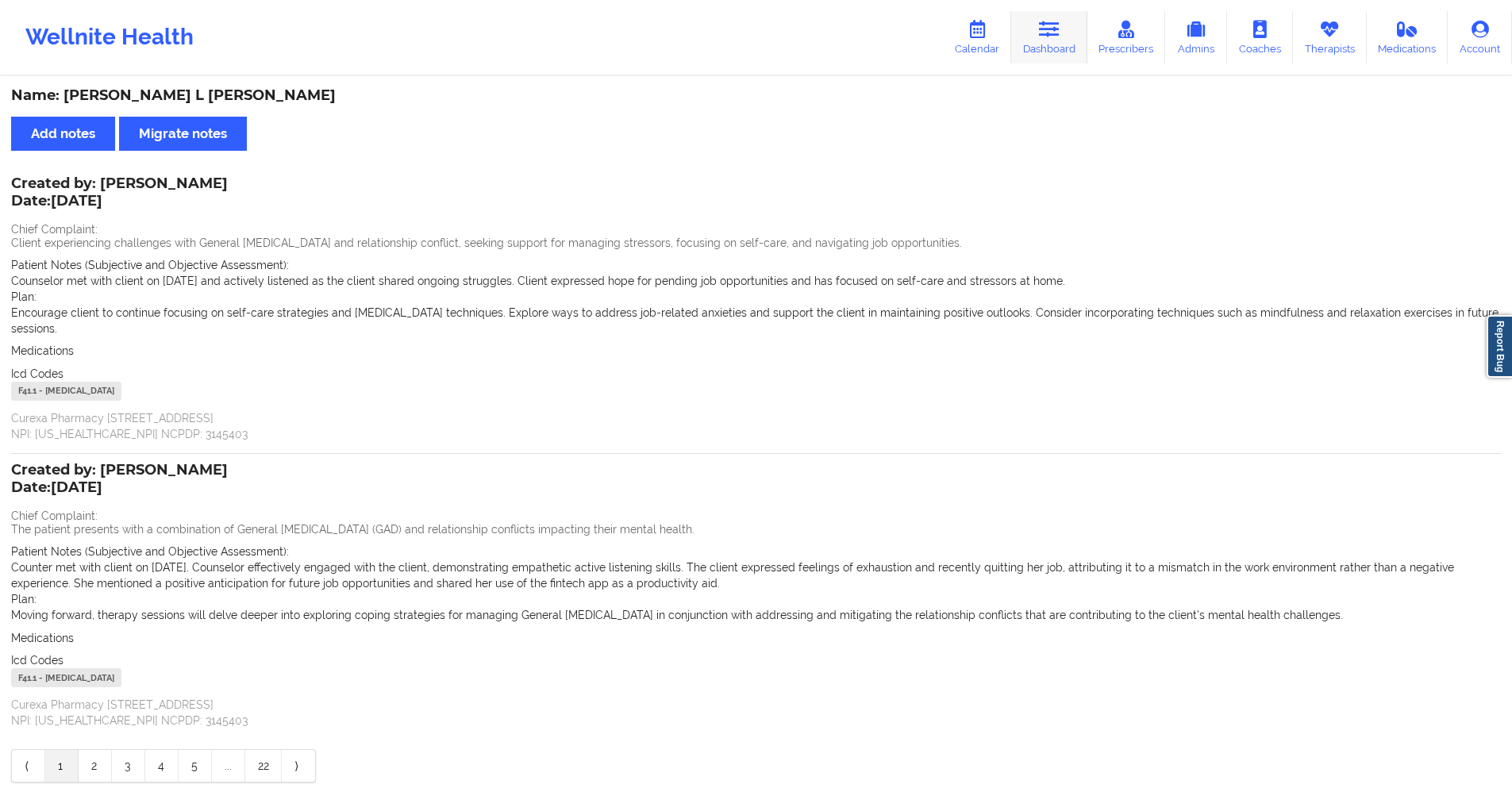
click at [1063, 26] on link "Dashboard" at bounding box center [1048, 37] width 76 height 53
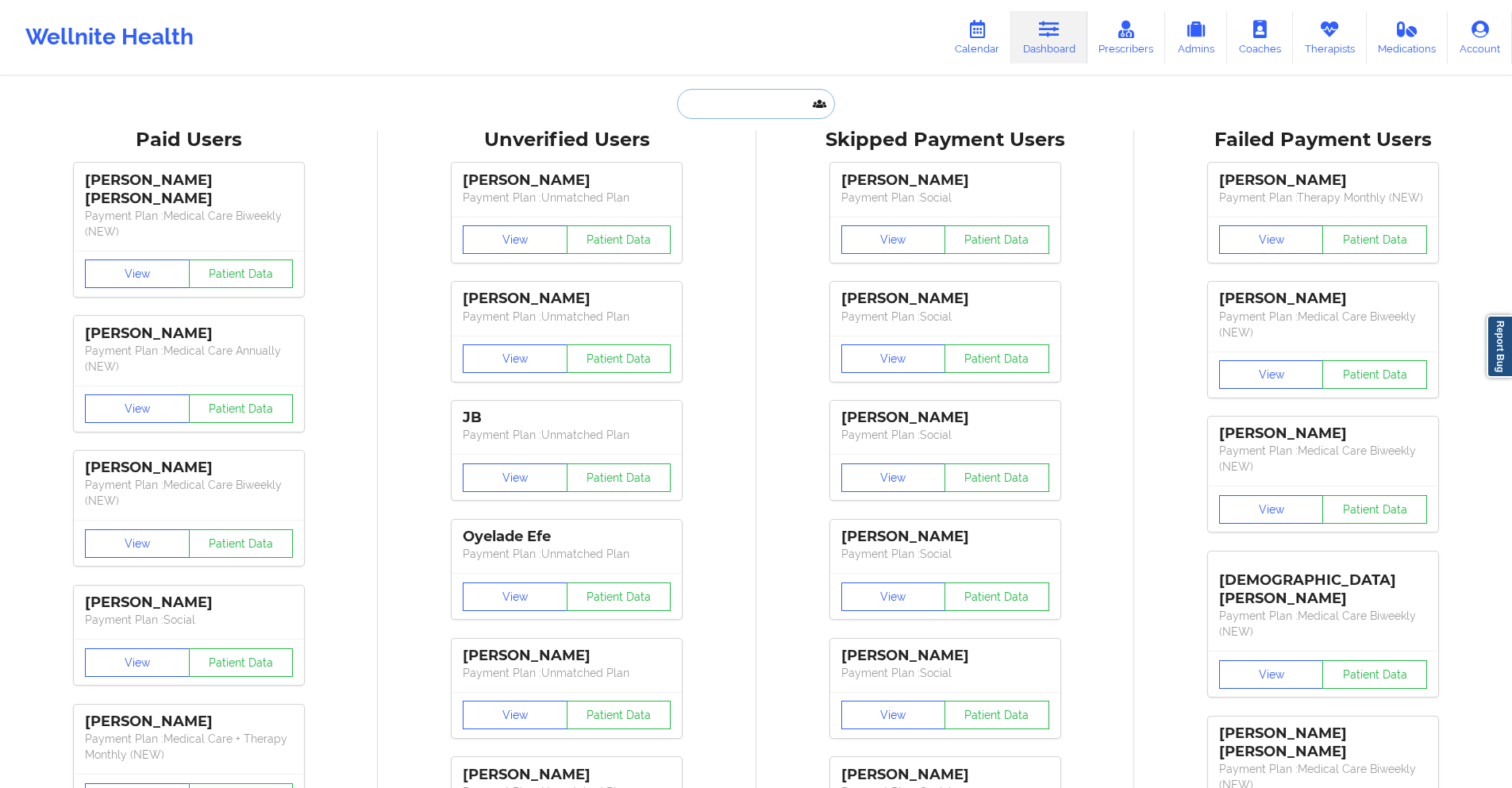
click at [774, 94] on input "text" at bounding box center [756, 104] width 157 height 30
paste input "[EMAIL_ADDRESS][DOMAIN_NAME]"
type input "[EMAIL_ADDRESS][DOMAIN_NAME]"
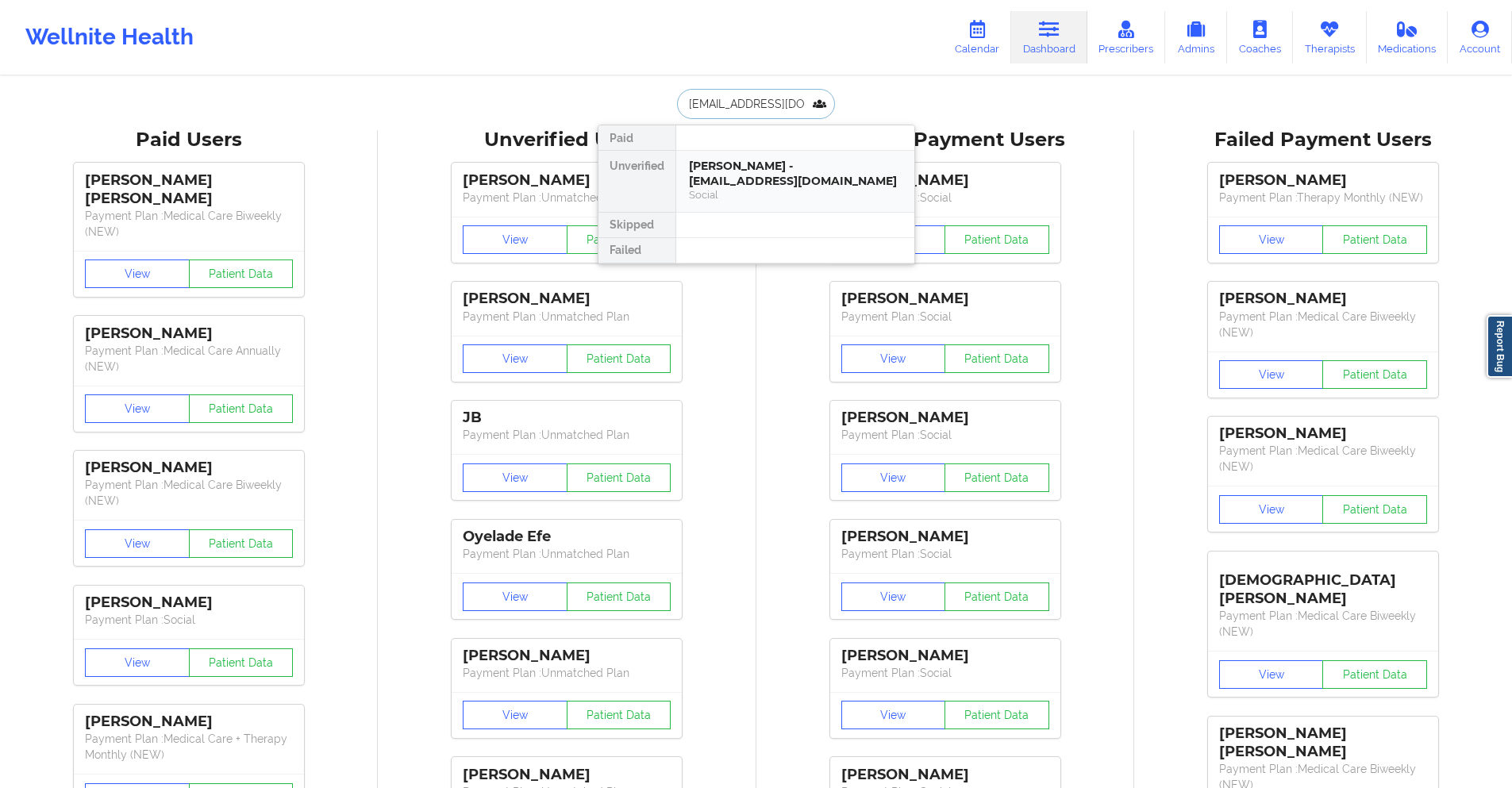
click at [784, 188] on div "Social" at bounding box center [795, 195] width 212 height 14
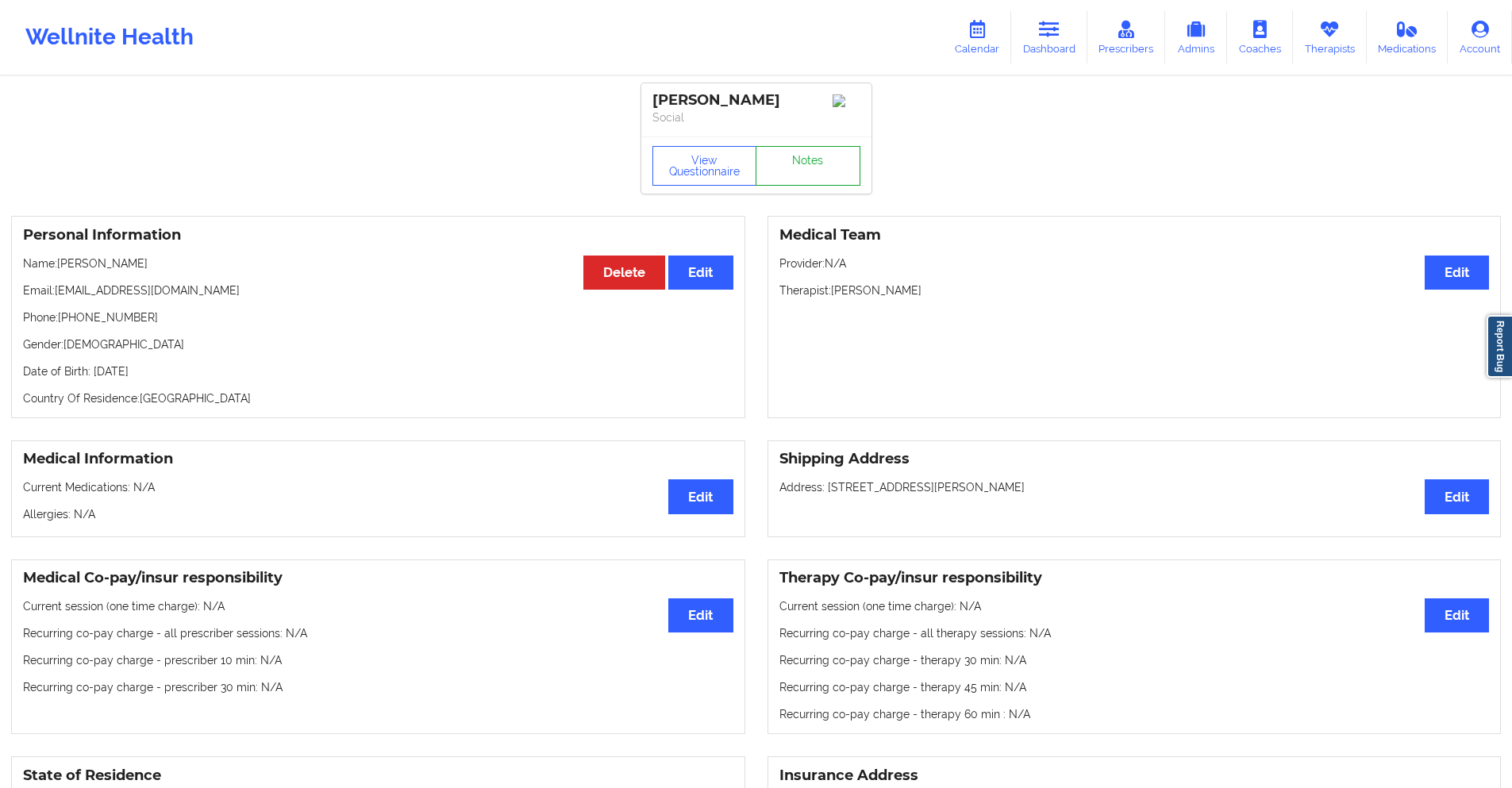
click at [784, 184] on link "Notes" at bounding box center [808, 166] width 105 height 40
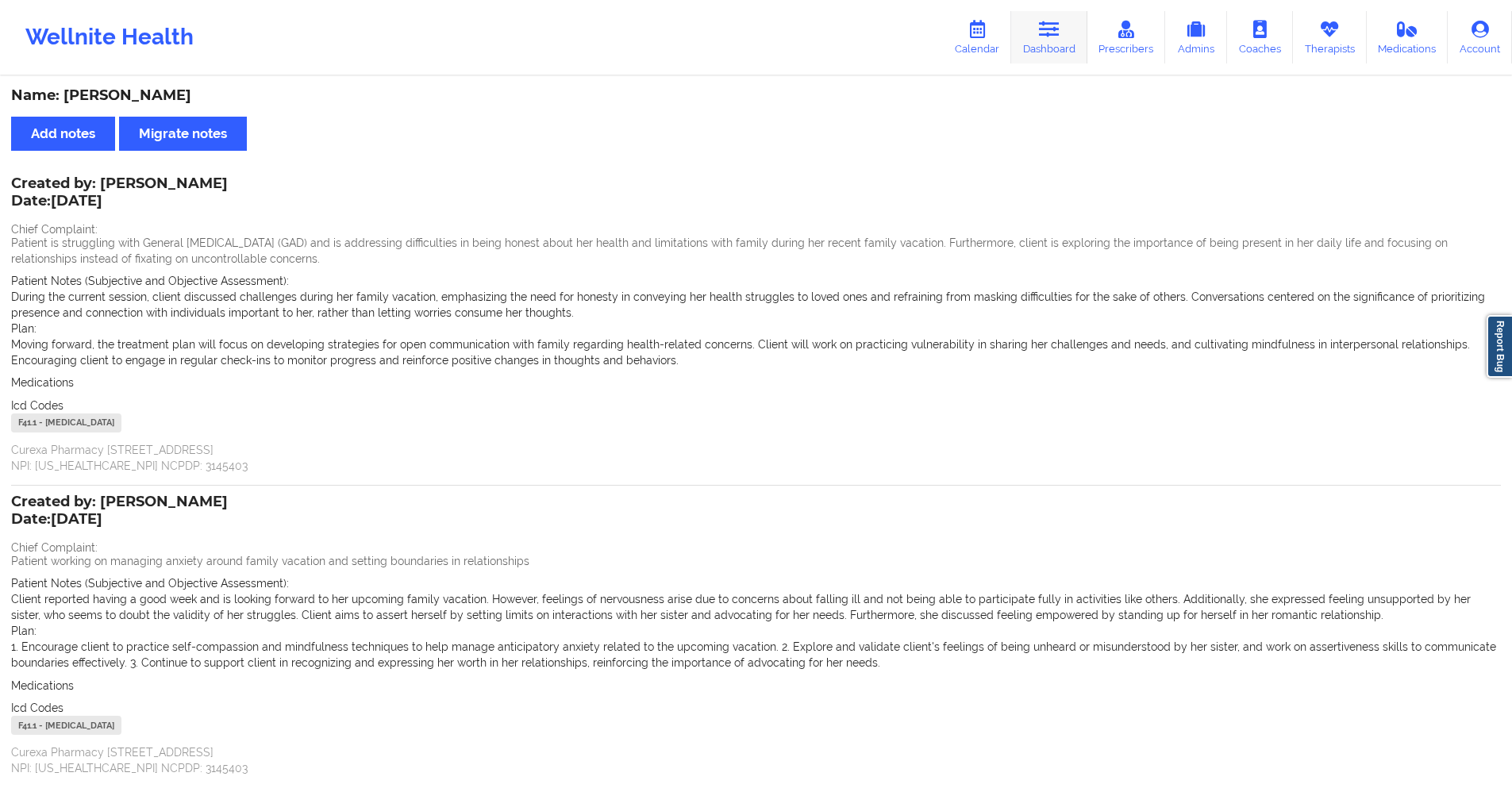
click at [1046, 30] on icon at bounding box center [1048, 30] width 21 height 18
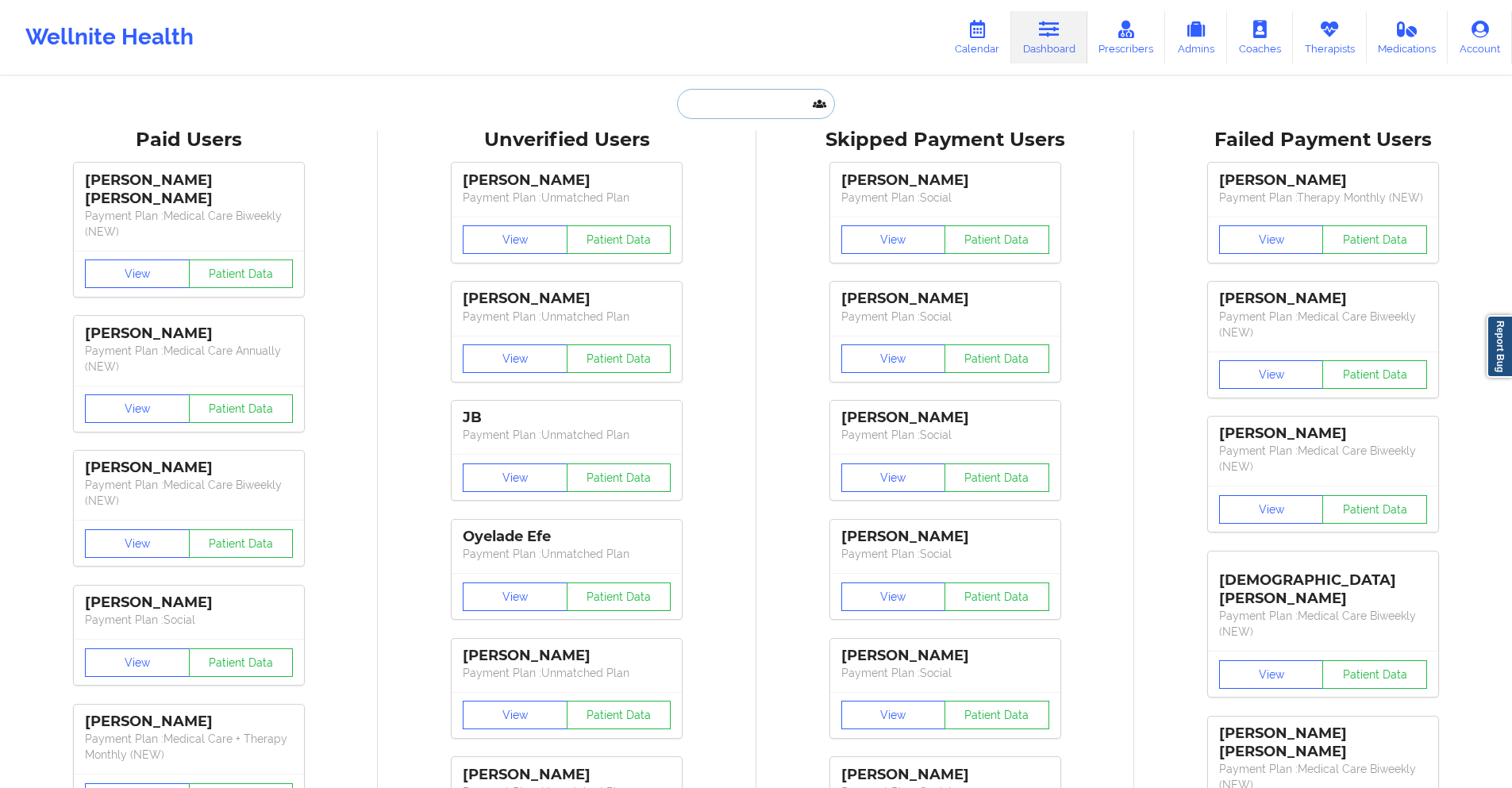
click at [756, 100] on input "text" at bounding box center [756, 104] width 157 height 30
paste input "[EMAIL_ADDRESS][PERSON_NAME][DOMAIN_NAME]"
type input "[EMAIL_ADDRESS][PERSON_NAME][DOMAIN_NAME]"
click at [836, 299] on div "[PERSON_NAME] Payment Plan : Social" at bounding box center [945, 309] width 230 height 54
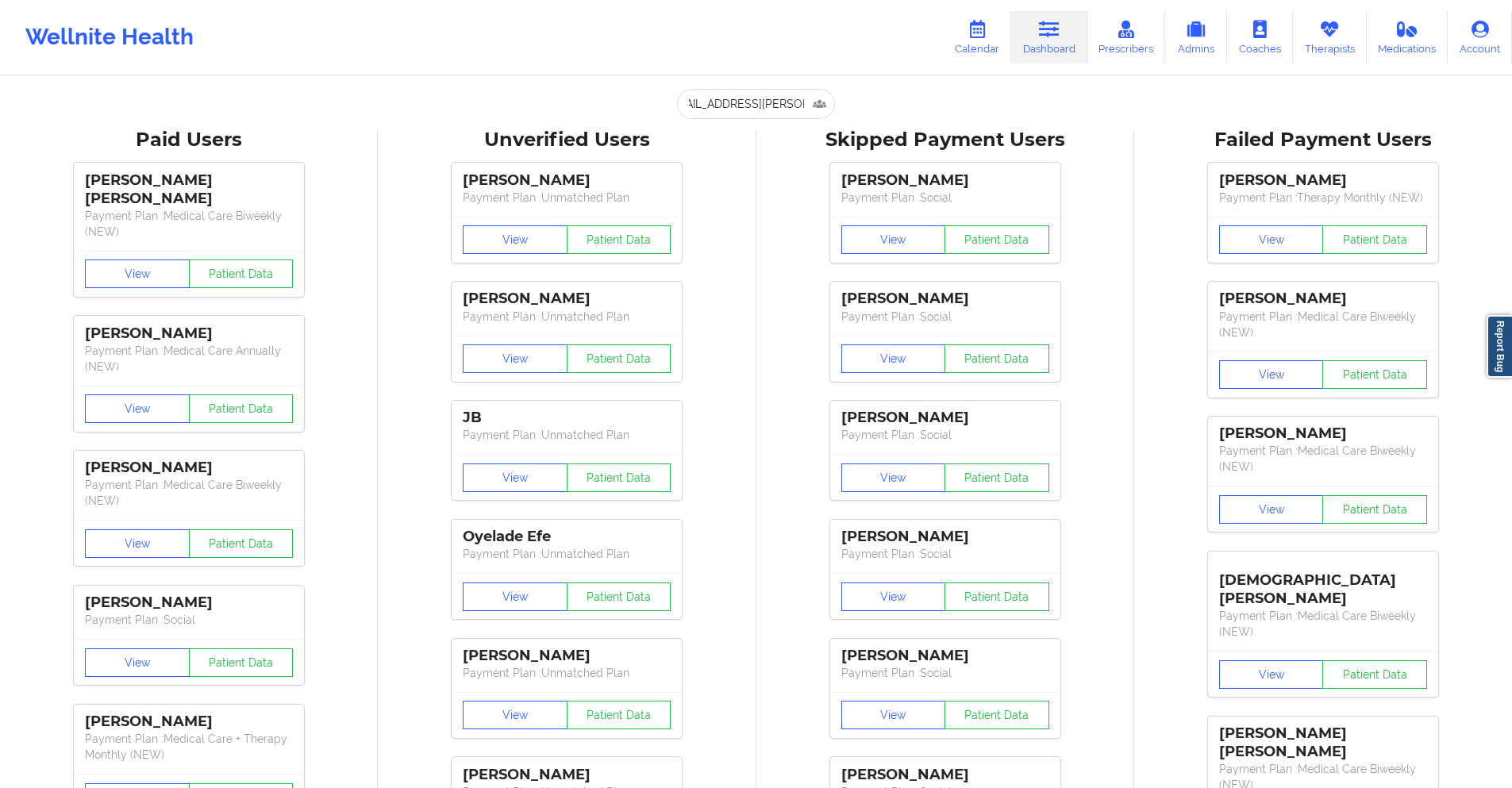
scroll to position [0, 0]
click at [764, 111] on input "[EMAIL_ADDRESS][PERSON_NAME][DOMAIN_NAME]" at bounding box center [756, 104] width 157 height 30
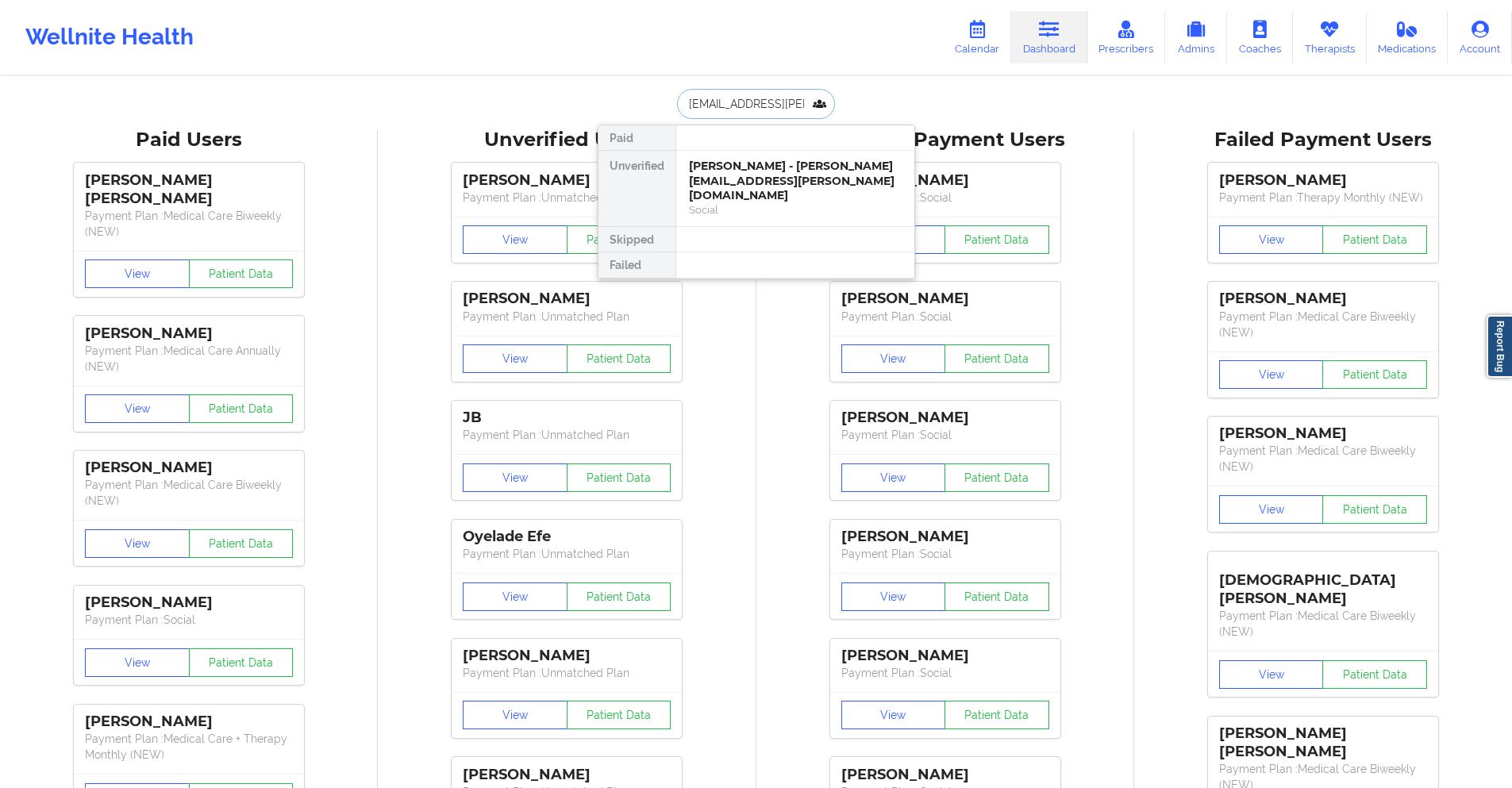
click at [764, 111] on input "[EMAIL_ADDRESS][PERSON_NAME][DOMAIN_NAME]" at bounding box center [756, 104] width 157 height 30
click at [777, 184] on div "[PERSON_NAME] - [PERSON_NAME][EMAIL_ADDRESS][PERSON_NAME][DOMAIN_NAME]" at bounding box center [795, 181] width 212 height 45
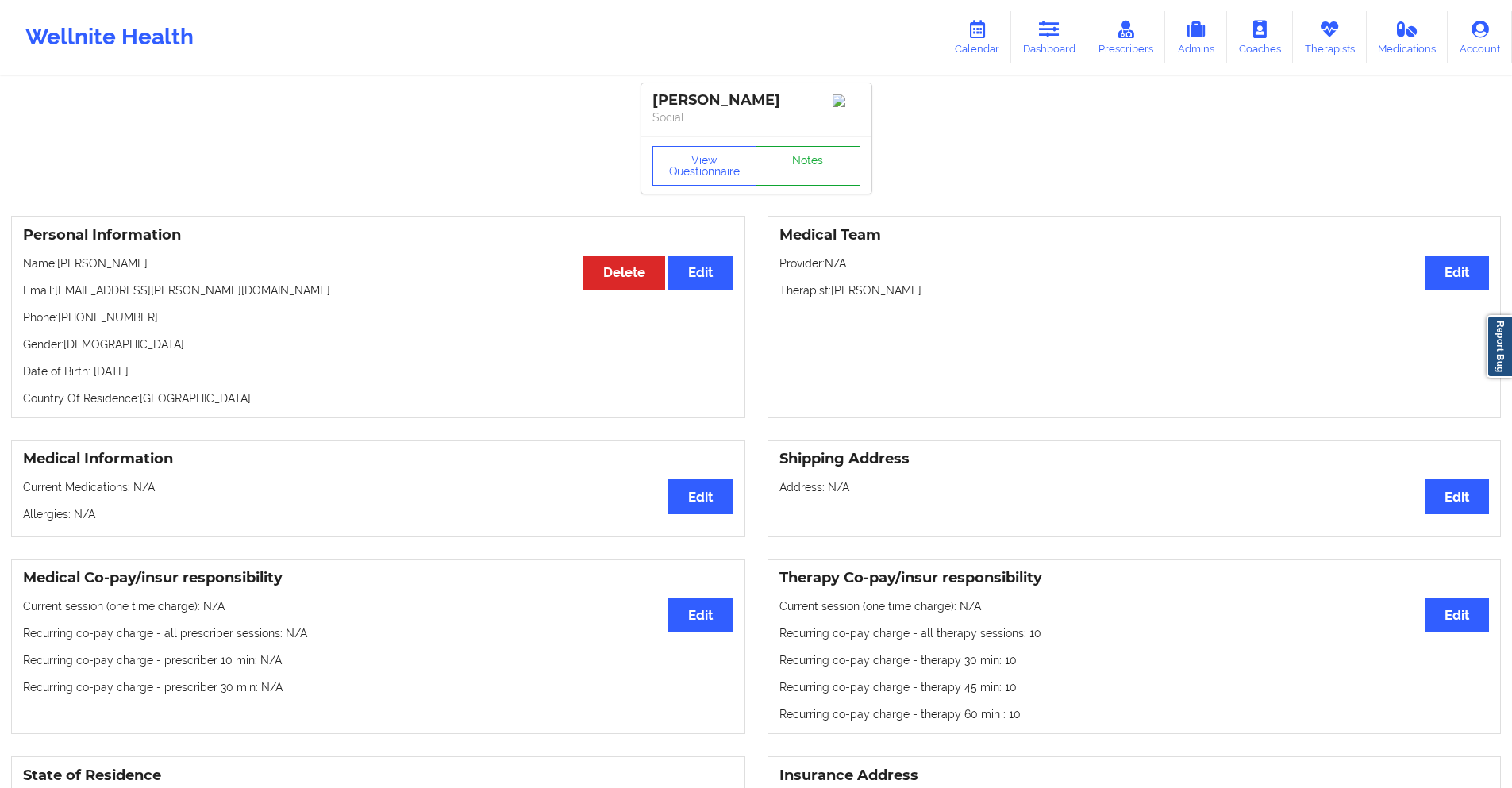
click at [777, 184] on link "Notes" at bounding box center [808, 166] width 105 height 40
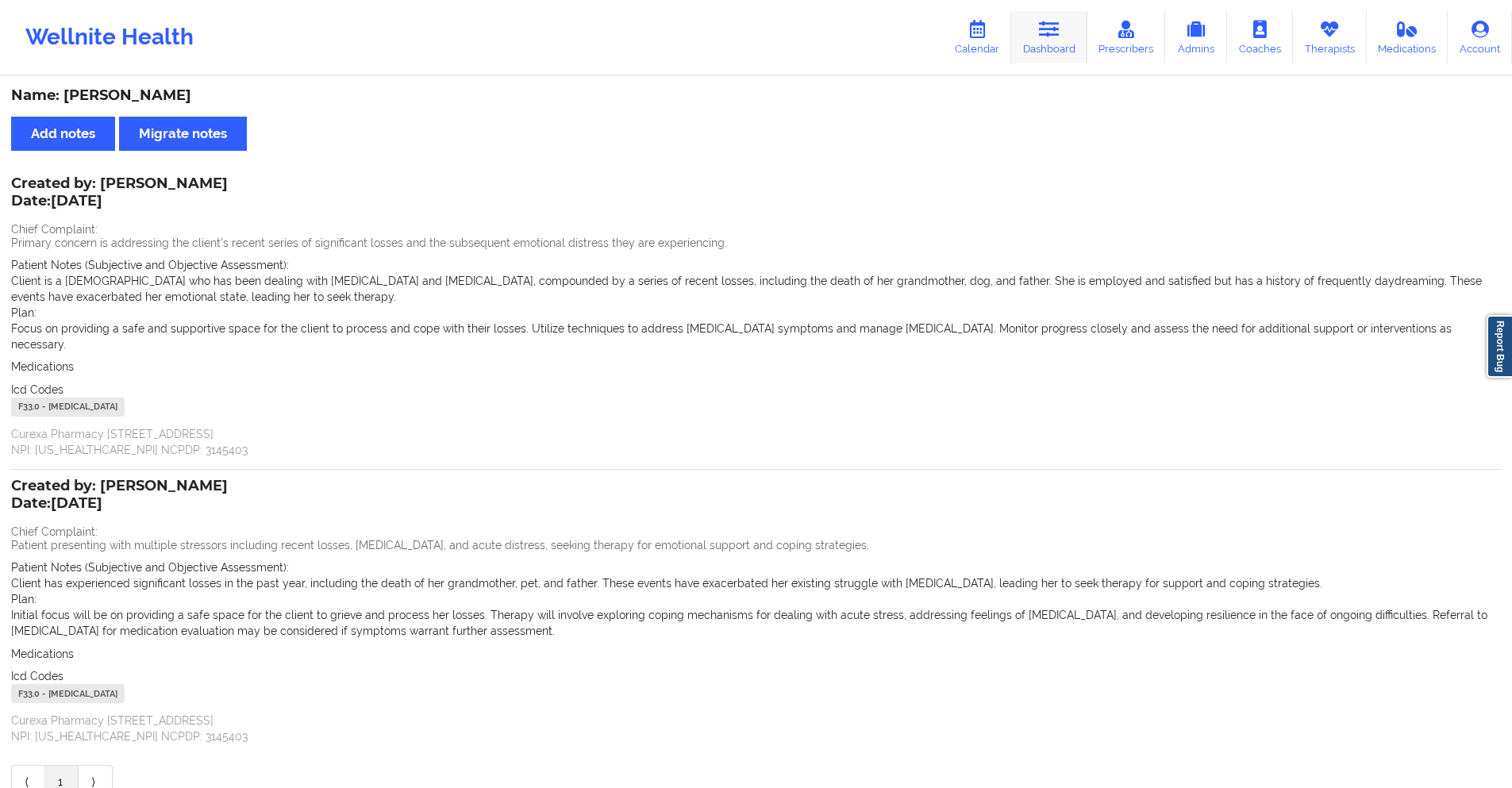
click at [1056, 35] on icon at bounding box center [1048, 30] width 21 height 18
